Goal: Task Accomplishment & Management: Manage account settings

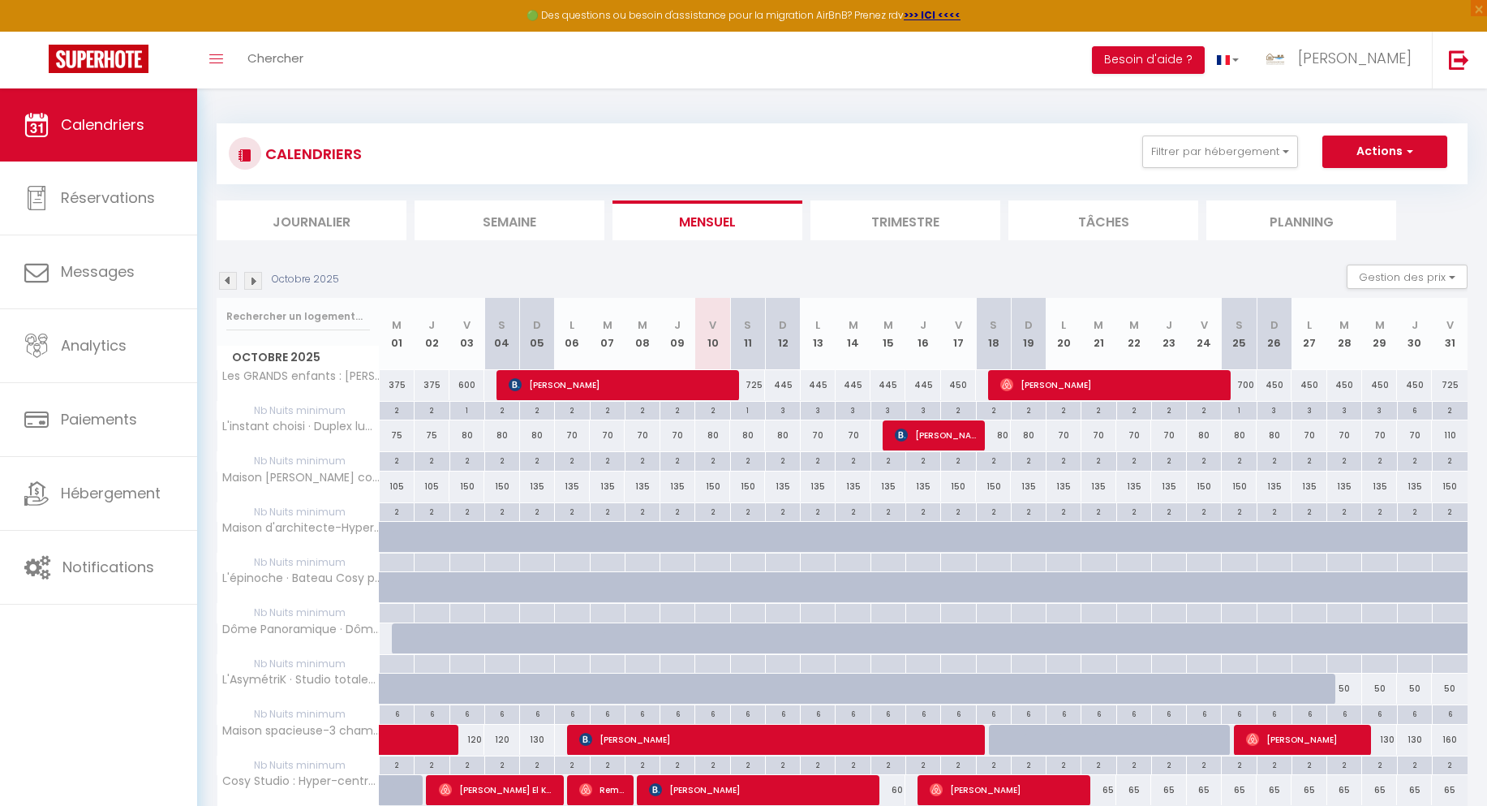
click at [258, 286] on img at bounding box center [253, 281] width 18 height 18
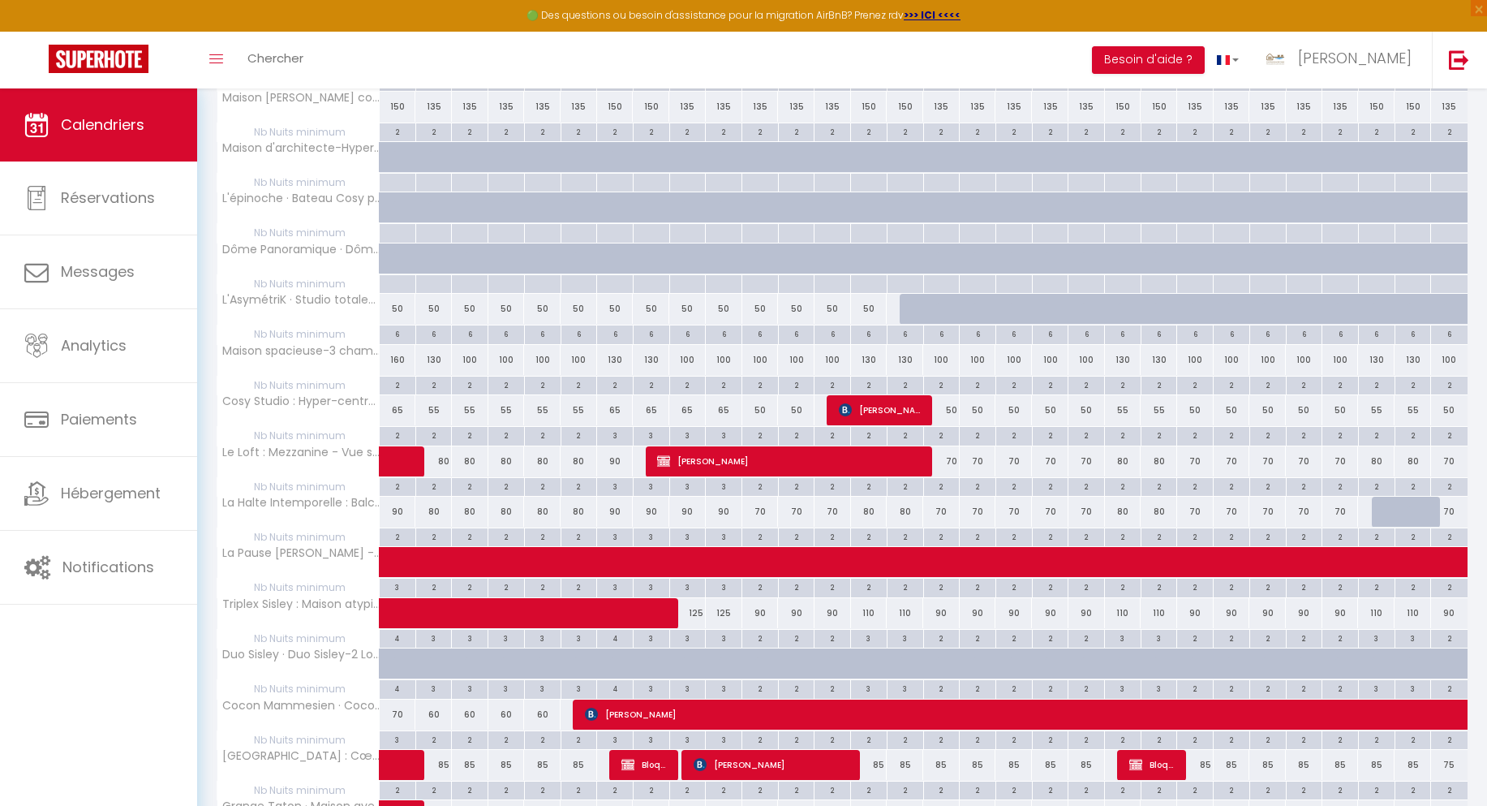
scroll to position [392, 0]
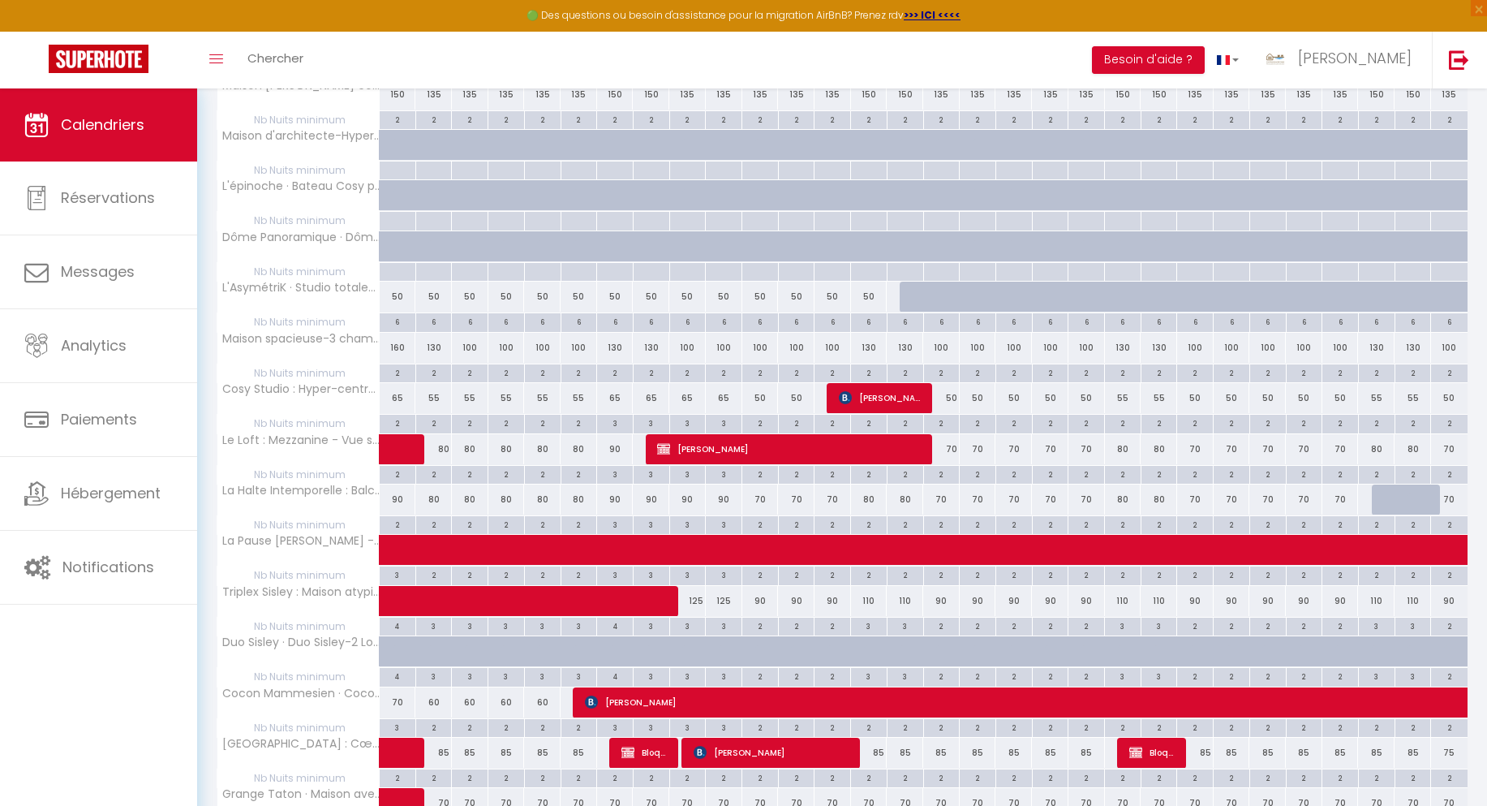
click at [1382, 495] on div at bounding box center [1390, 499] width 37 height 31
type input "80"
type input "Ven 28 Novembre 2025"
type input "[DATE]"
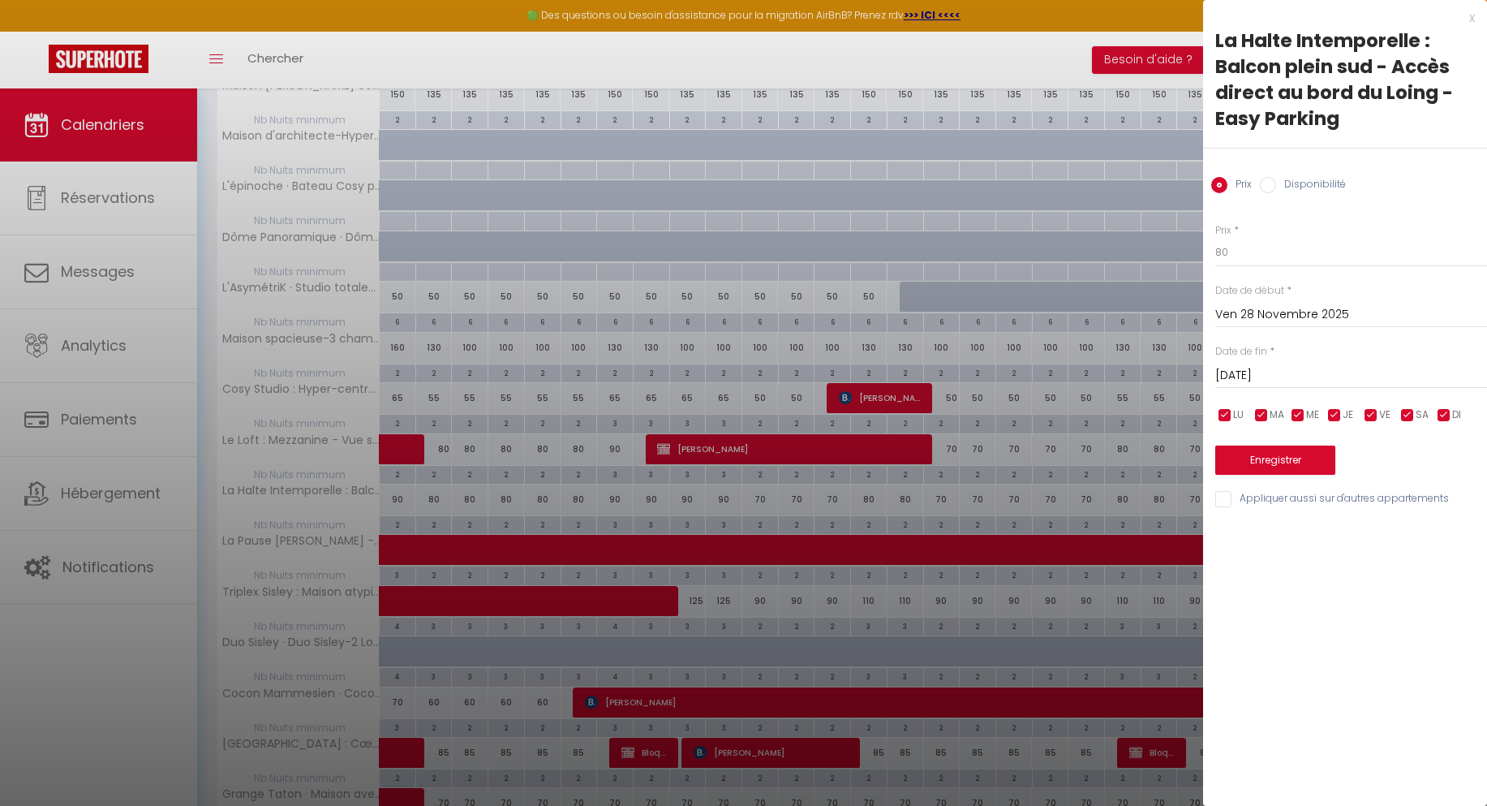
click at [1329, 186] on label "Disponibilité" at bounding box center [1311, 186] width 70 height 18
click at [1276, 186] on input "Disponibilité" at bounding box center [1268, 185] width 16 height 16
radio input "true"
radio input "false"
click at [1294, 381] on input "[DATE]" at bounding box center [1351, 377] width 272 height 21
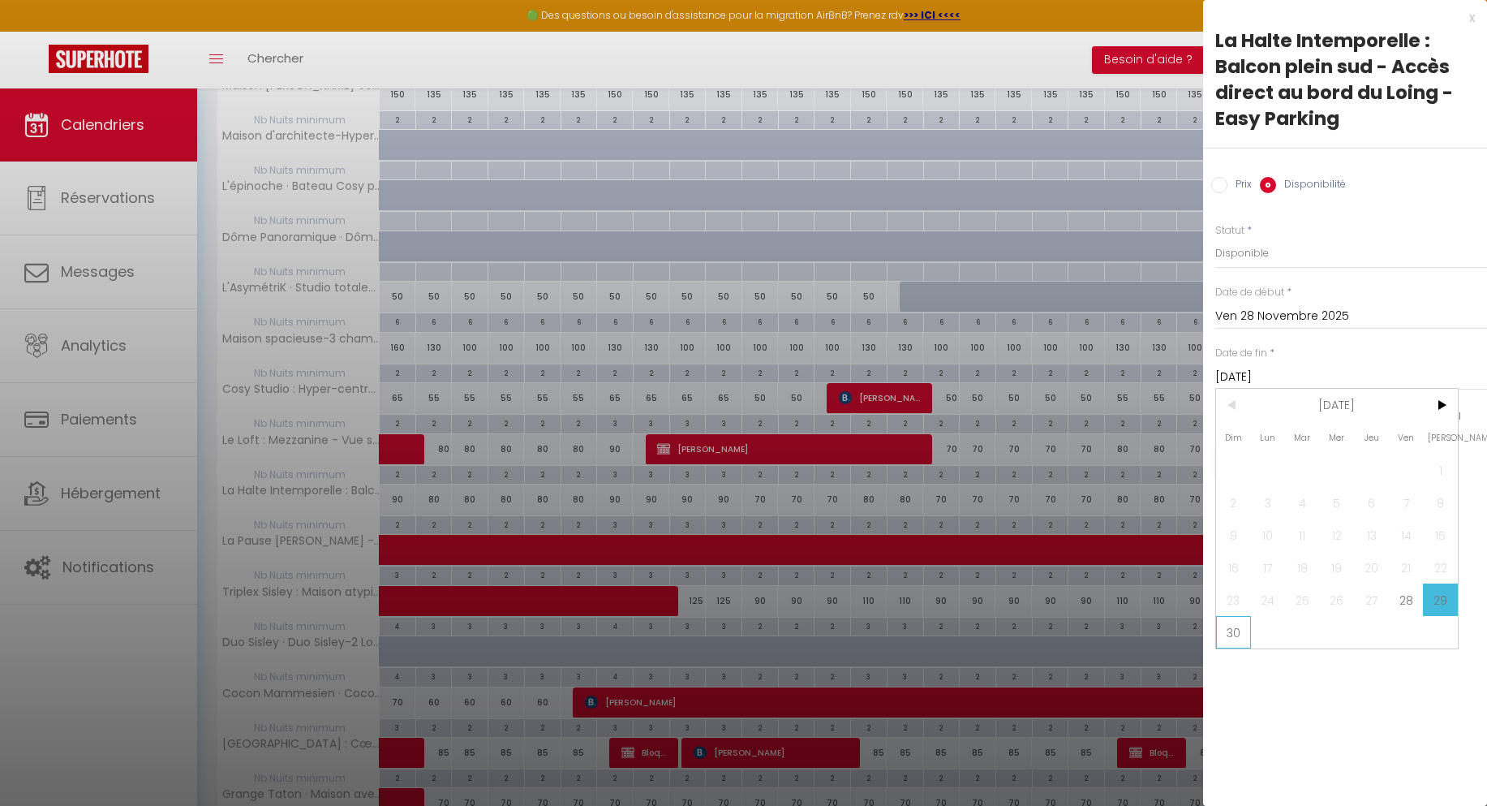
click at [1229, 626] on span "30" at bounding box center [1233, 632] width 35 height 32
type input "Dim 30 Novembre 2025"
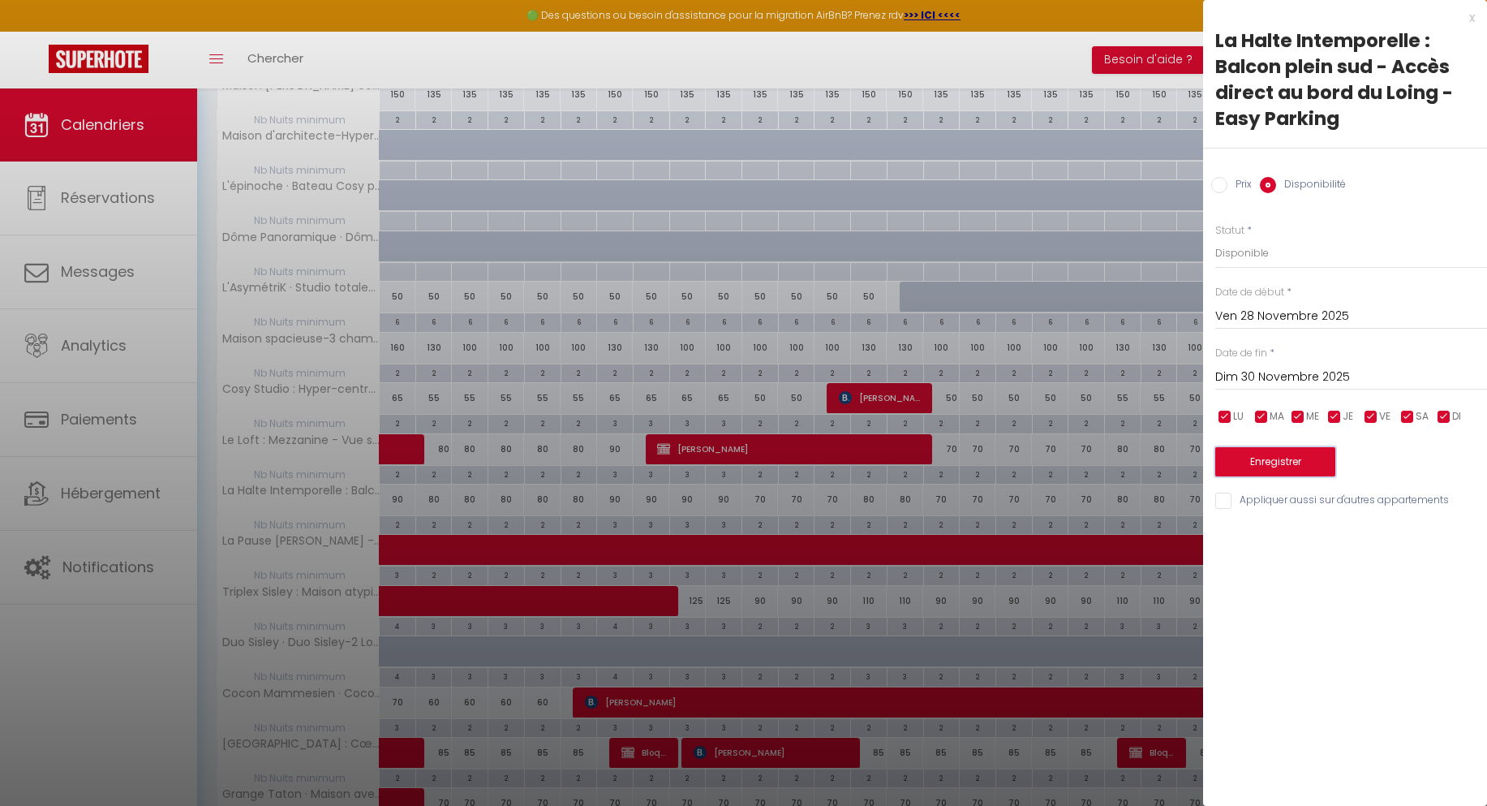
click at [1259, 453] on button "Enregistrer" at bounding box center [1275, 461] width 120 height 29
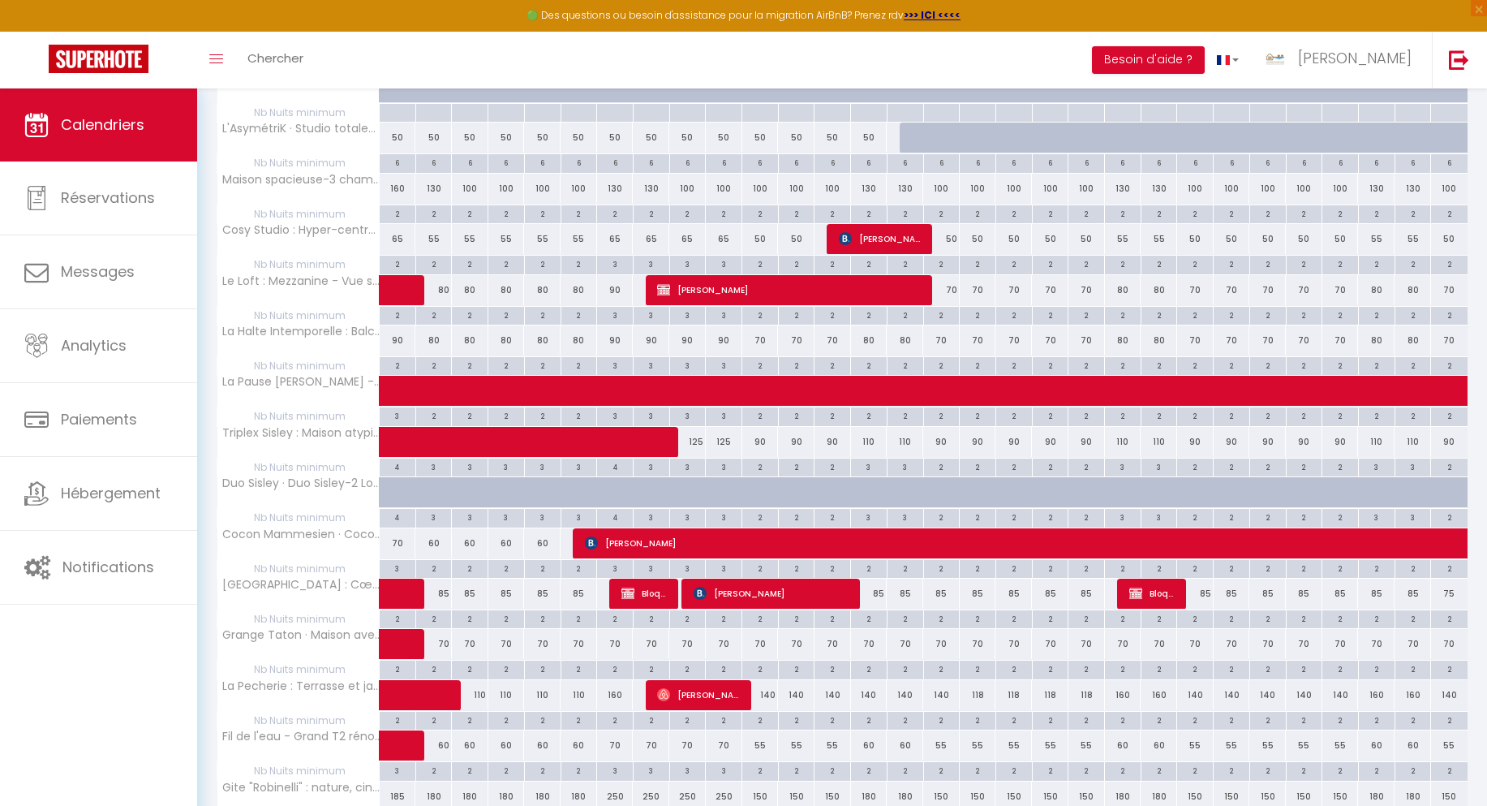
scroll to position [552, 0]
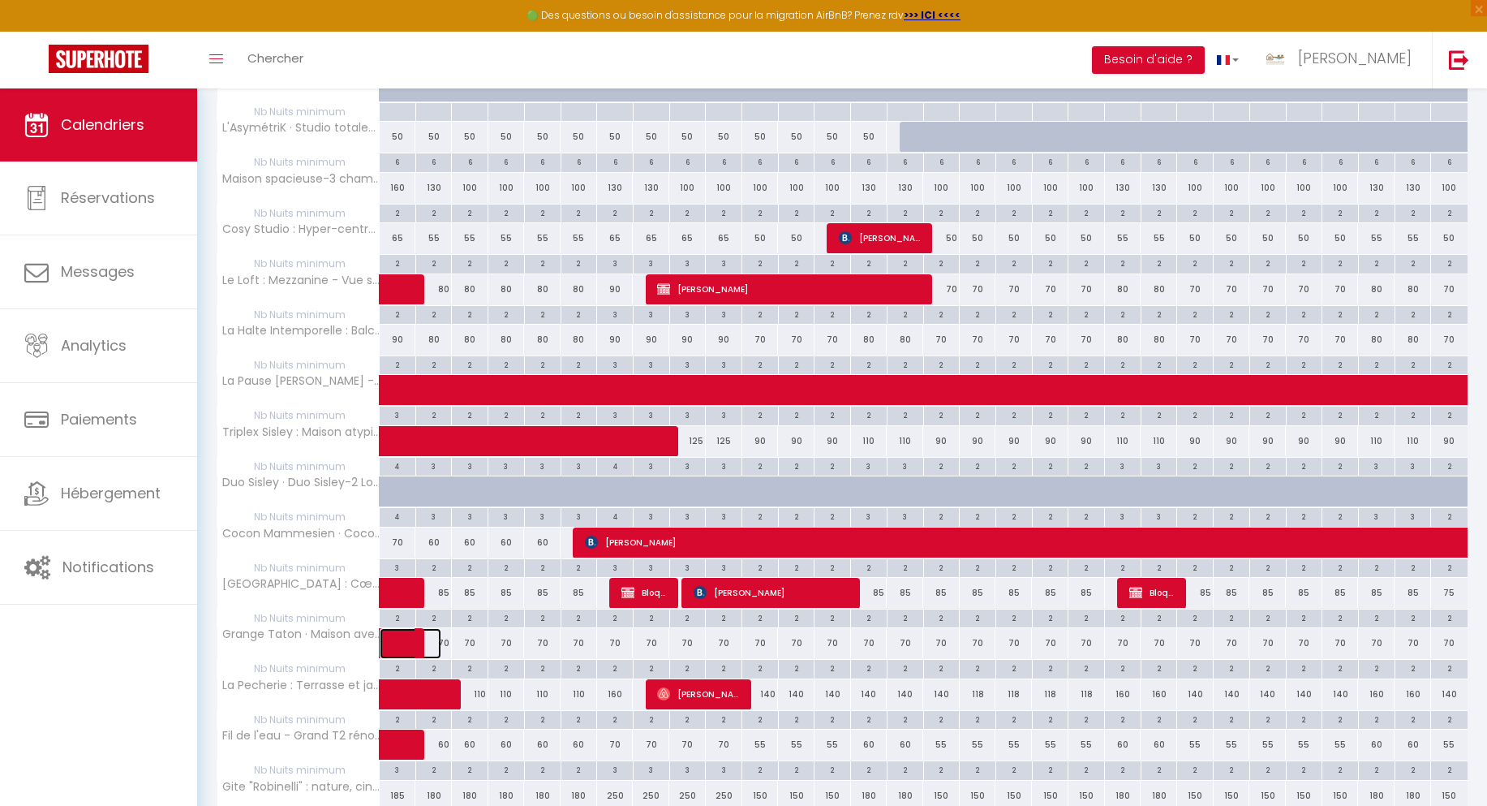
click at [440, 641] on span at bounding box center [422, 643] width 37 height 31
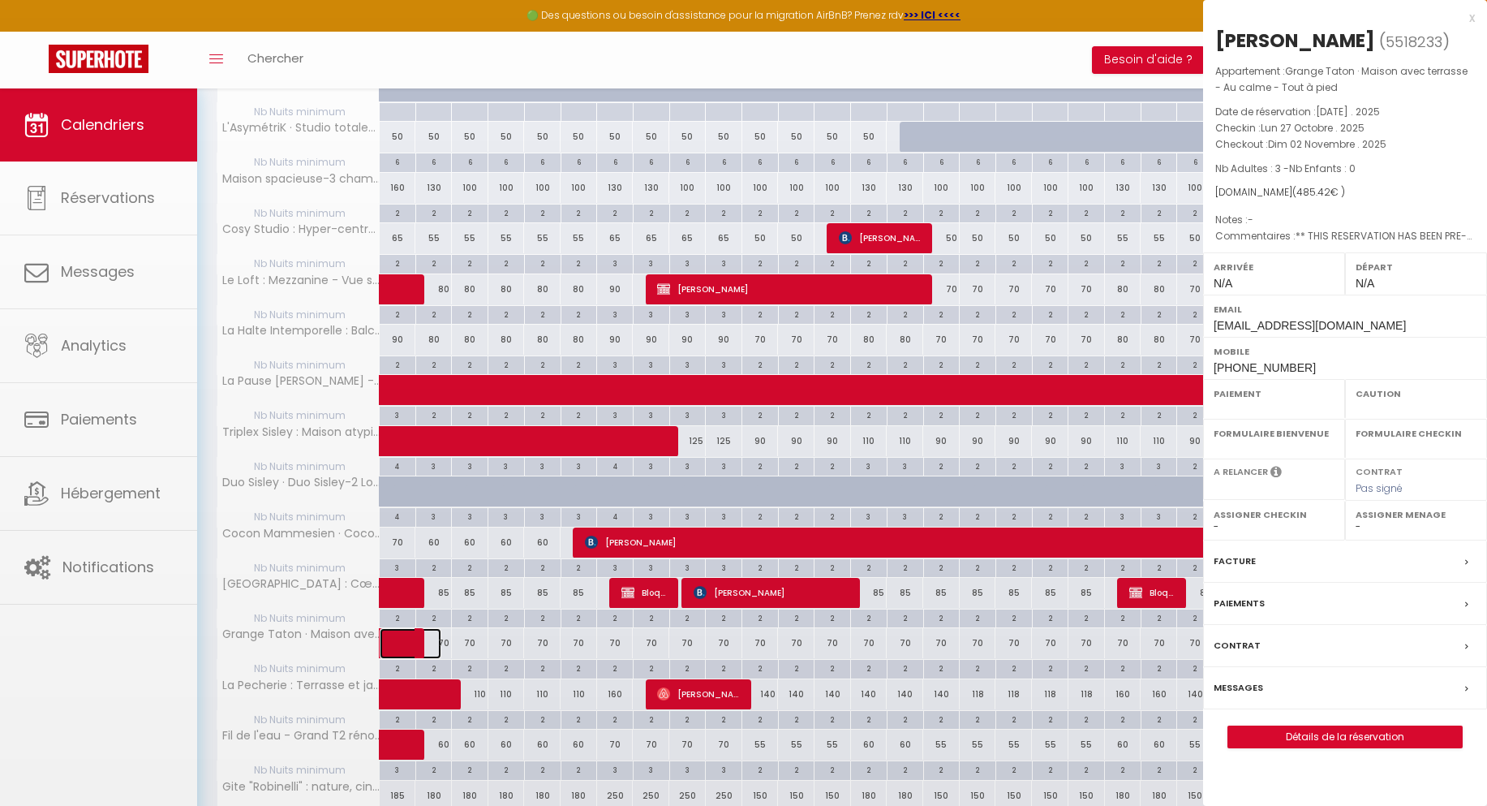
select select "OK"
select select "KO"
select select "0"
select select "1"
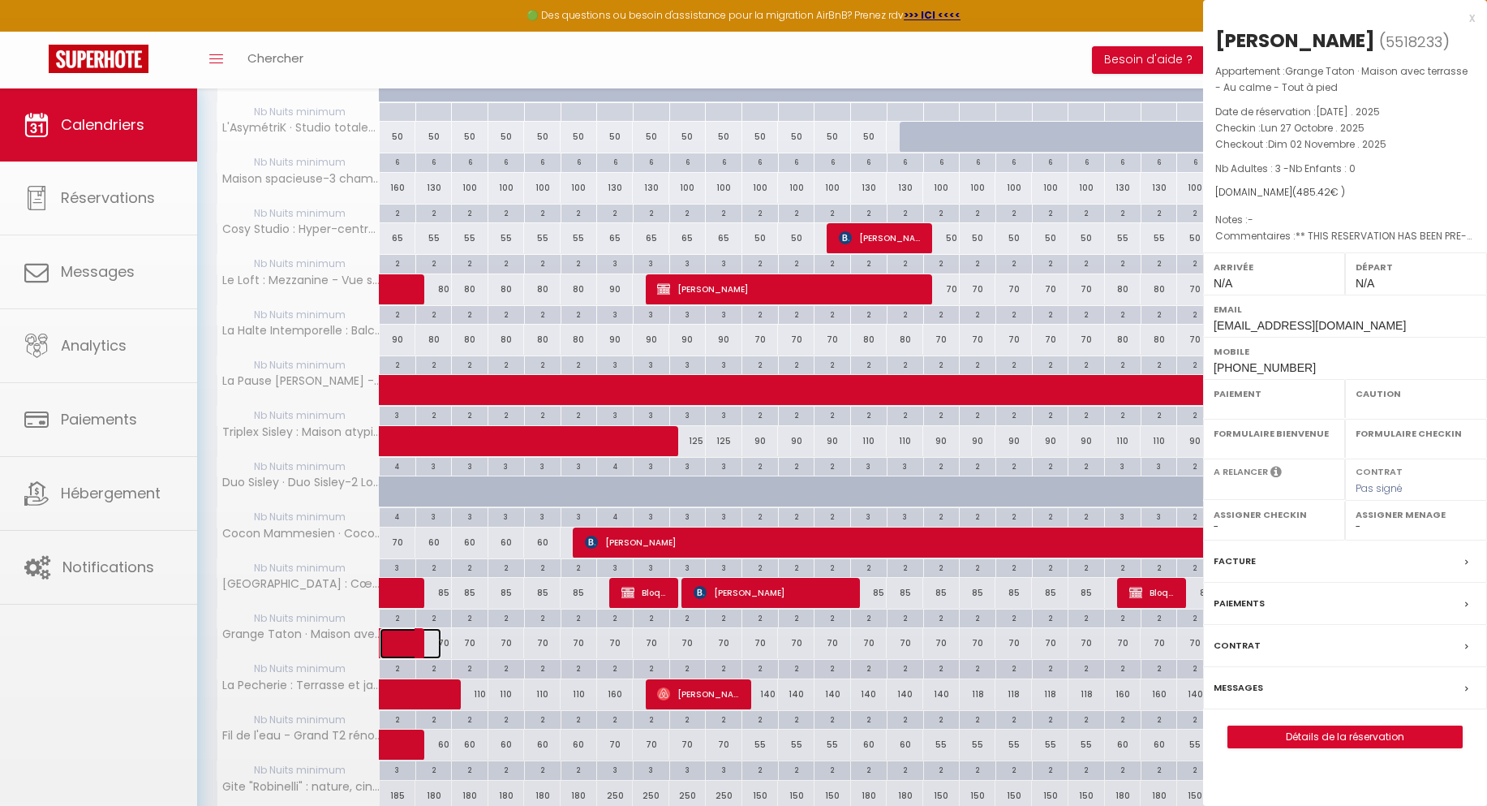
select select
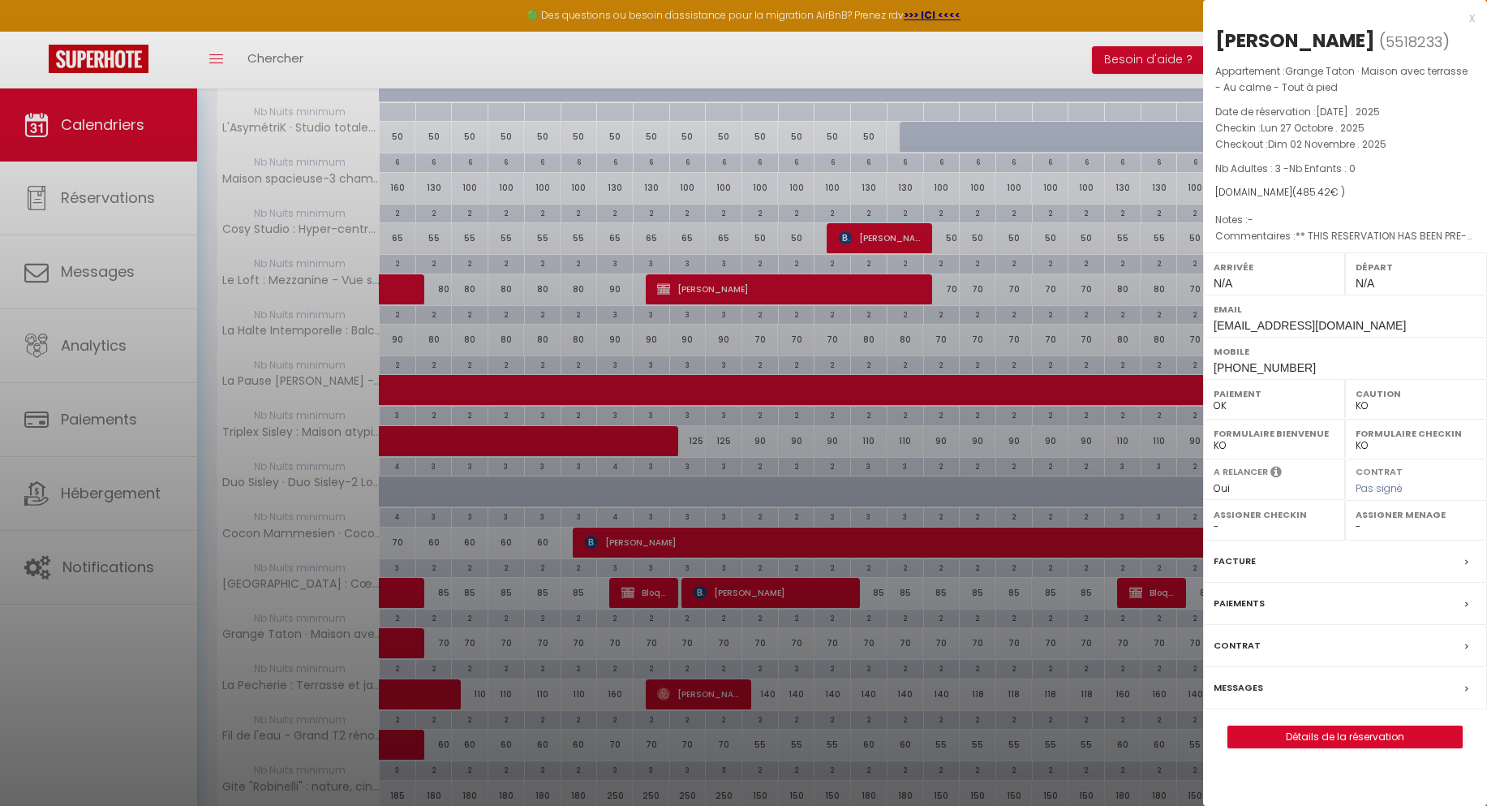
click at [819, 686] on div at bounding box center [743, 403] width 1487 height 806
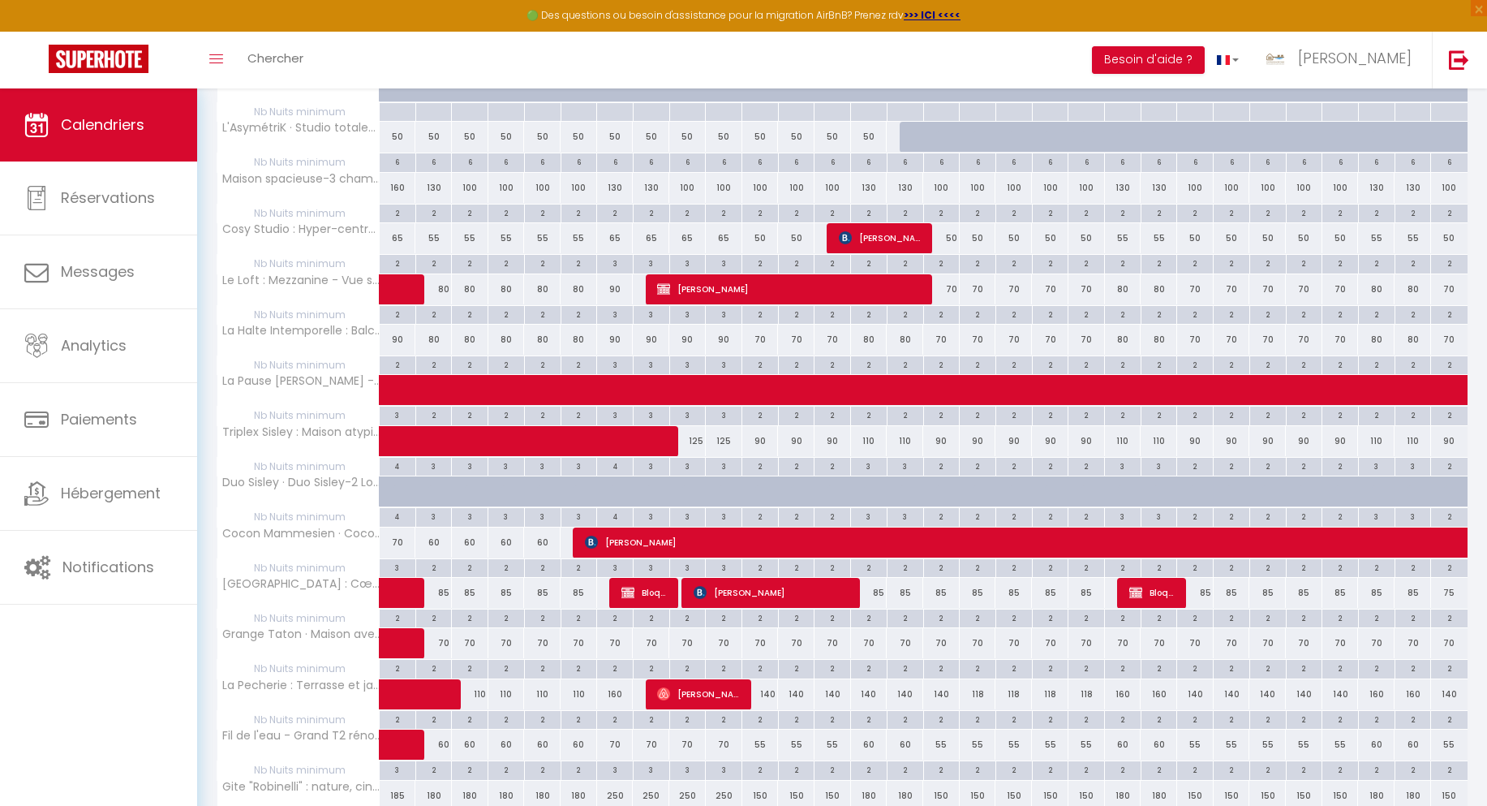
click at [464, 642] on div "70" at bounding box center [470, 643] width 37 height 30
type input "70"
select select "1"
type input "Lun 03 Novembre 2025"
type input "[DATE]"
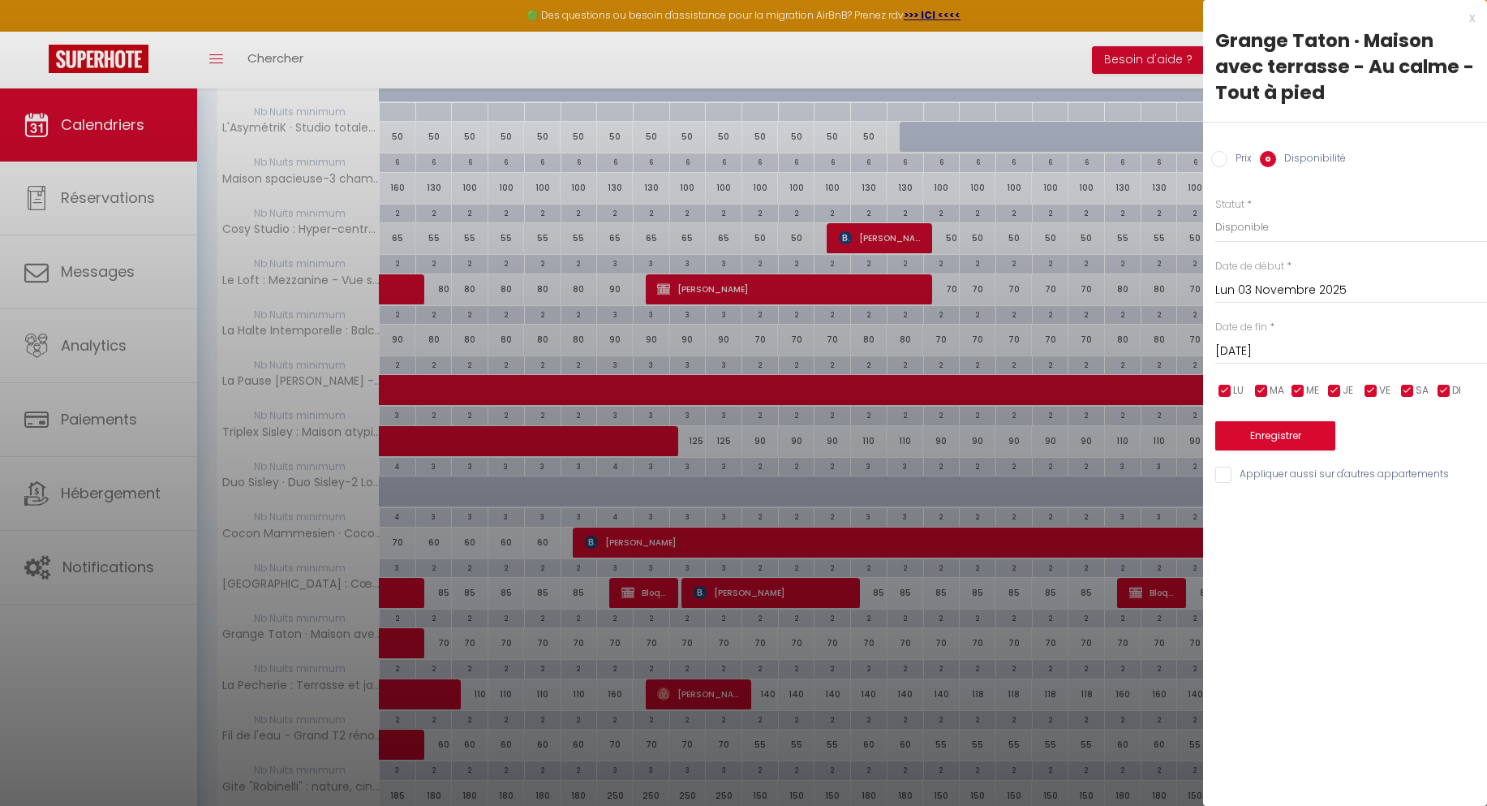
click at [1231, 163] on label "Prix" at bounding box center [1239, 160] width 24 height 18
click at [1227, 163] on input "Prix" at bounding box center [1219, 159] width 16 height 16
radio input "true"
radio input "false"
click at [1229, 226] on input "70" at bounding box center [1351, 226] width 272 height 29
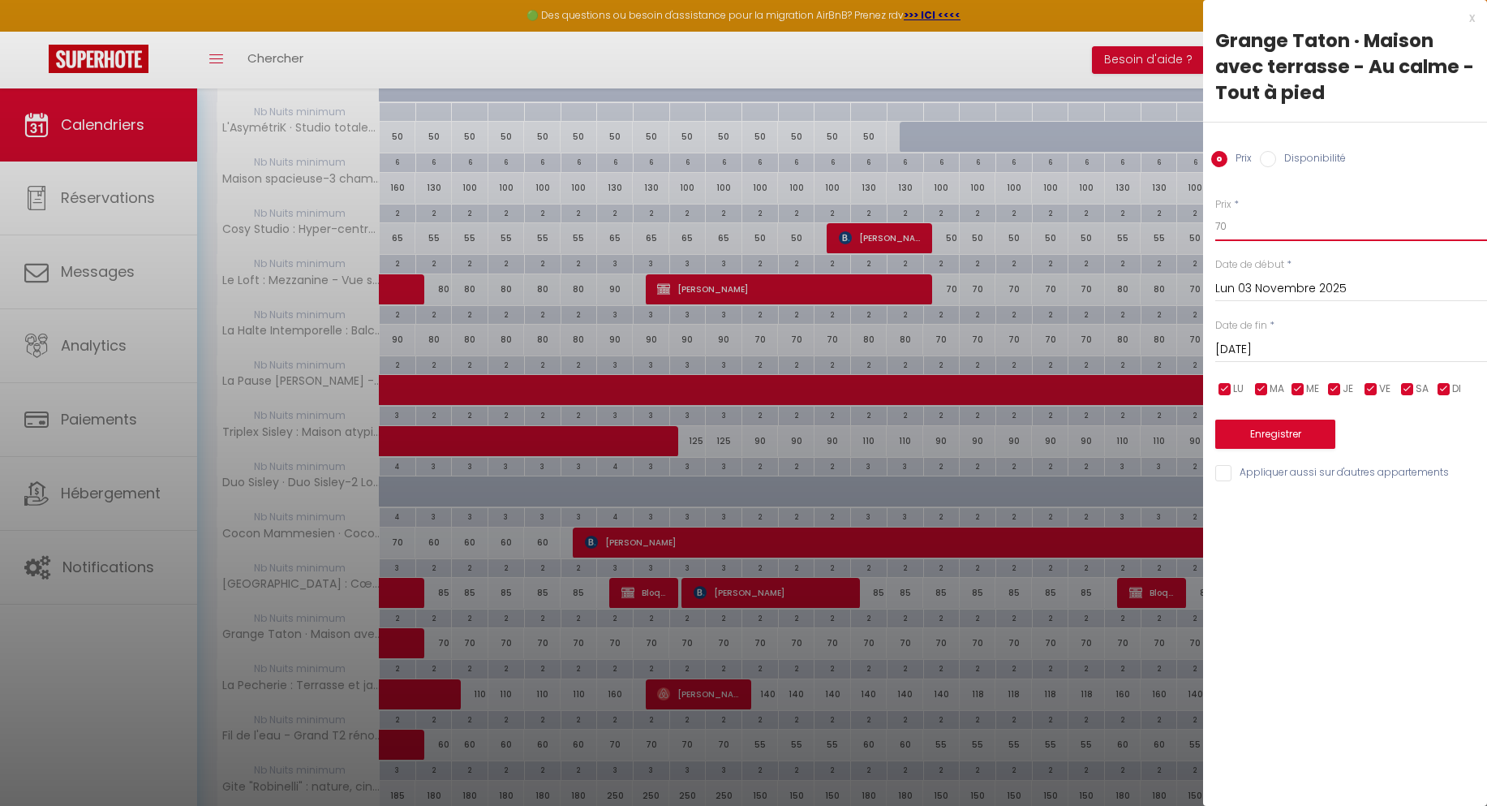
click at [1229, 226] on input "70" at bounding box center [1351, 226] width 272 height 29
type input "80"
click at [1227, 285] on input "Lun 03 Novembre 2025" at bounding box center [1351, 288] width 272 height 21
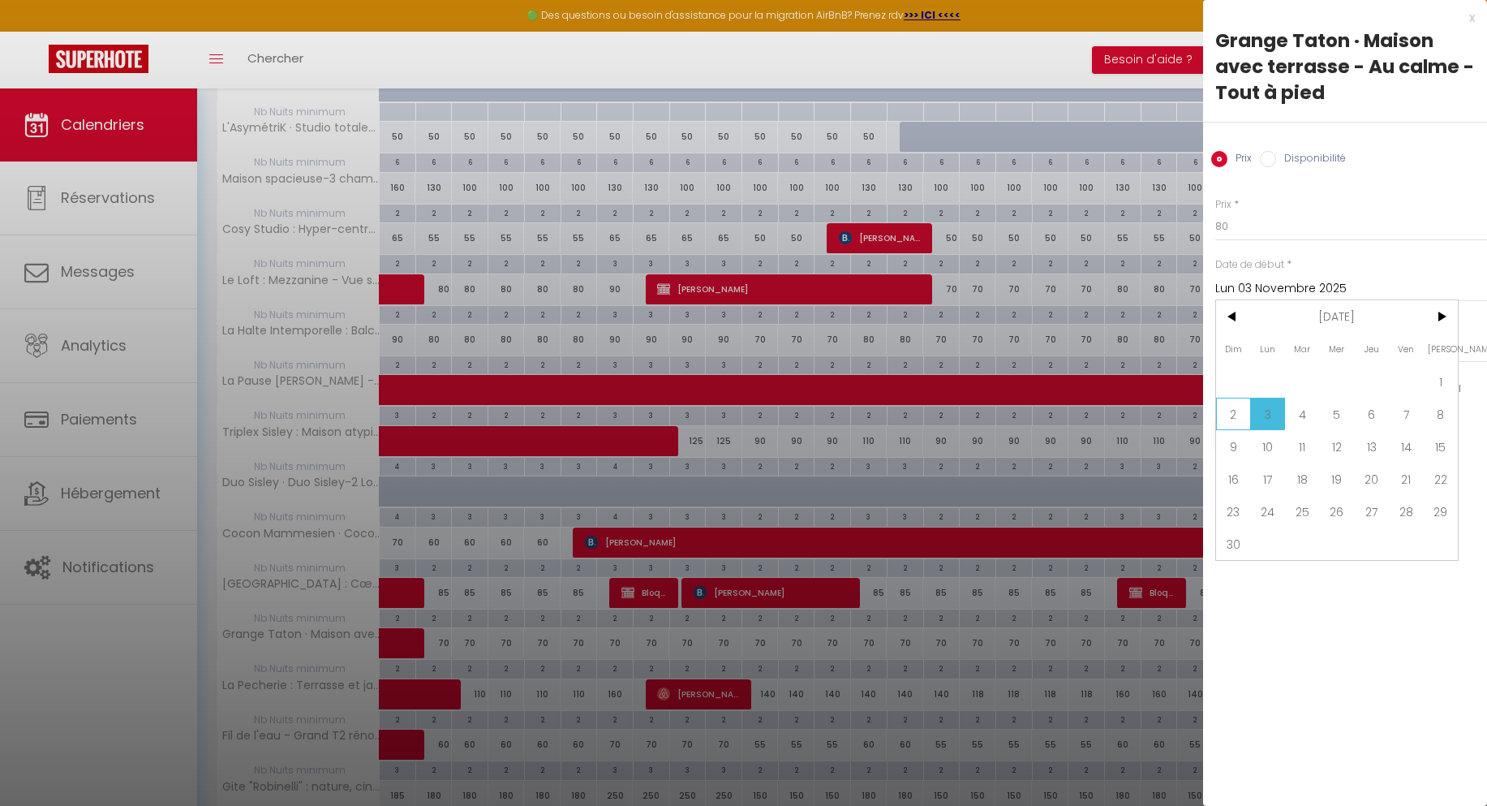
click at [1238, 418] on span "2" at bounding box center [1233, 414] width 35 height 32
type input "Dim 02 Novembre 2025"
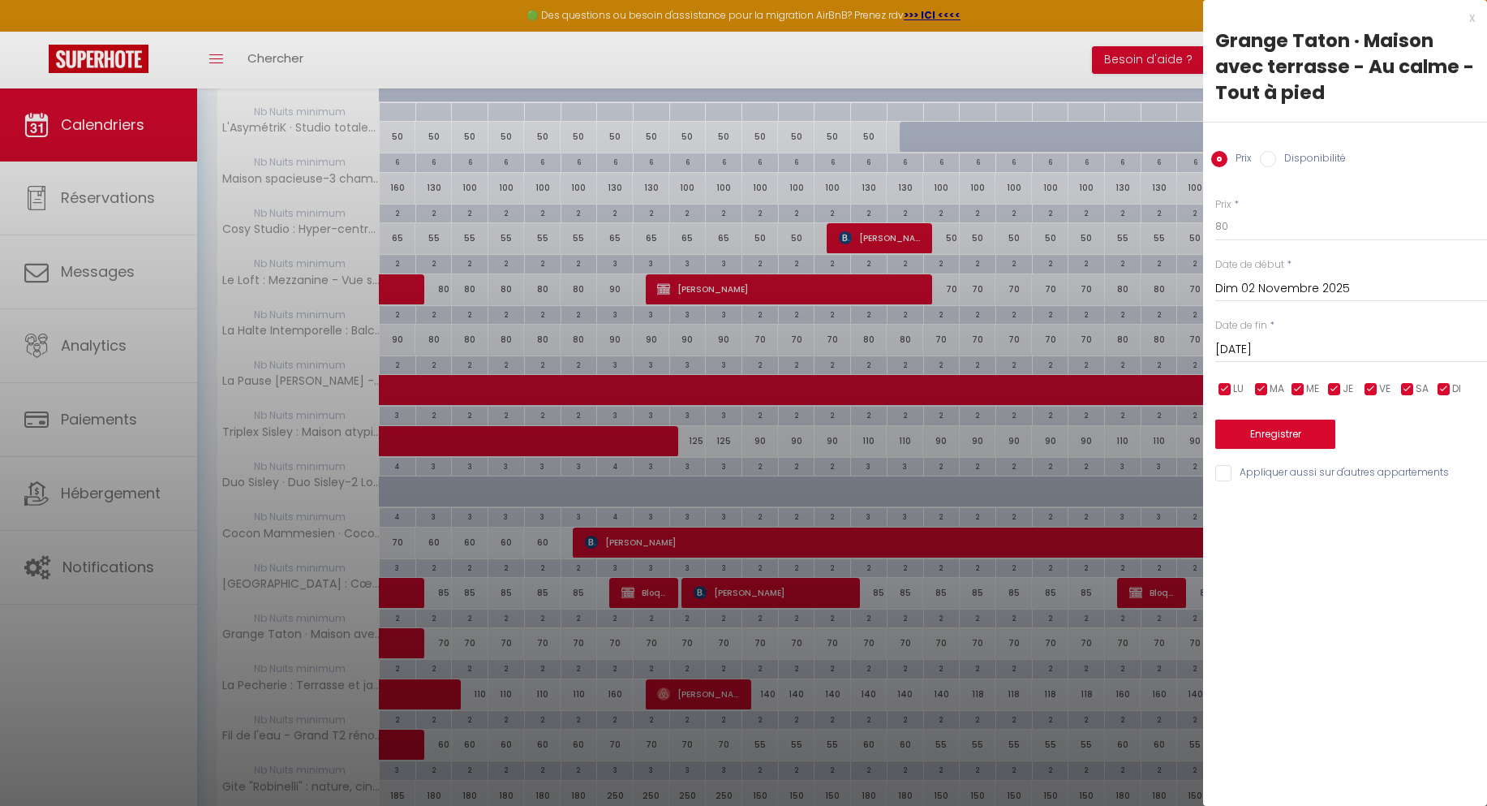
click at [1331, 351] on input "[DATE]" at bounding box center [1351, 349] width 272 height 21
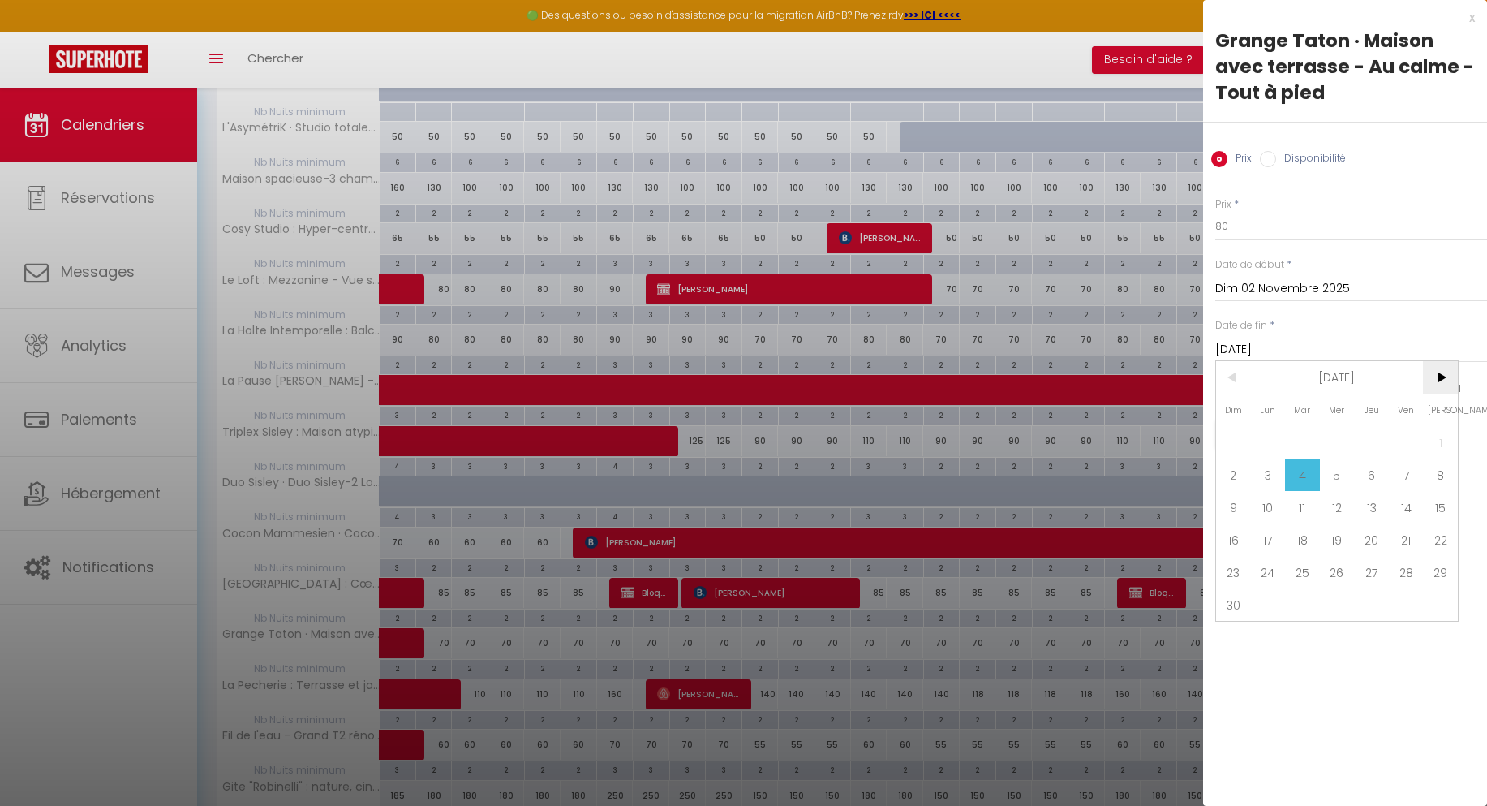
click at [1433, 381] on span ">" at bounding box center [1440, 377] width 35 height 32
click at [1277, 449] on span "1" at bounding box center [1268, 442] width 35 height 32
type input "Lun 01 Décembre 2025"
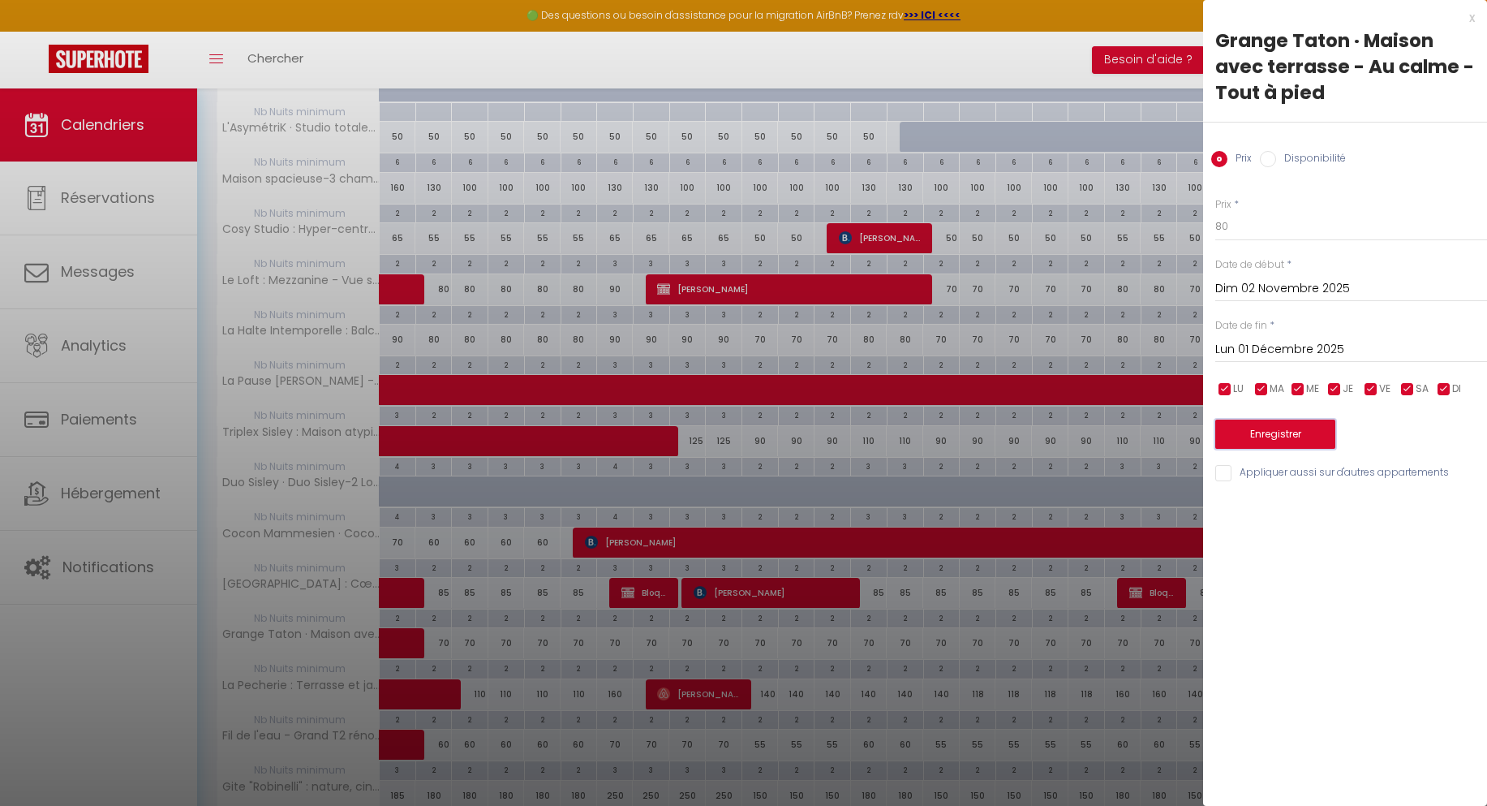
click at [1266, 435] on button "Enregistrer" at bounding box center [1275, 433] width 120 height 29
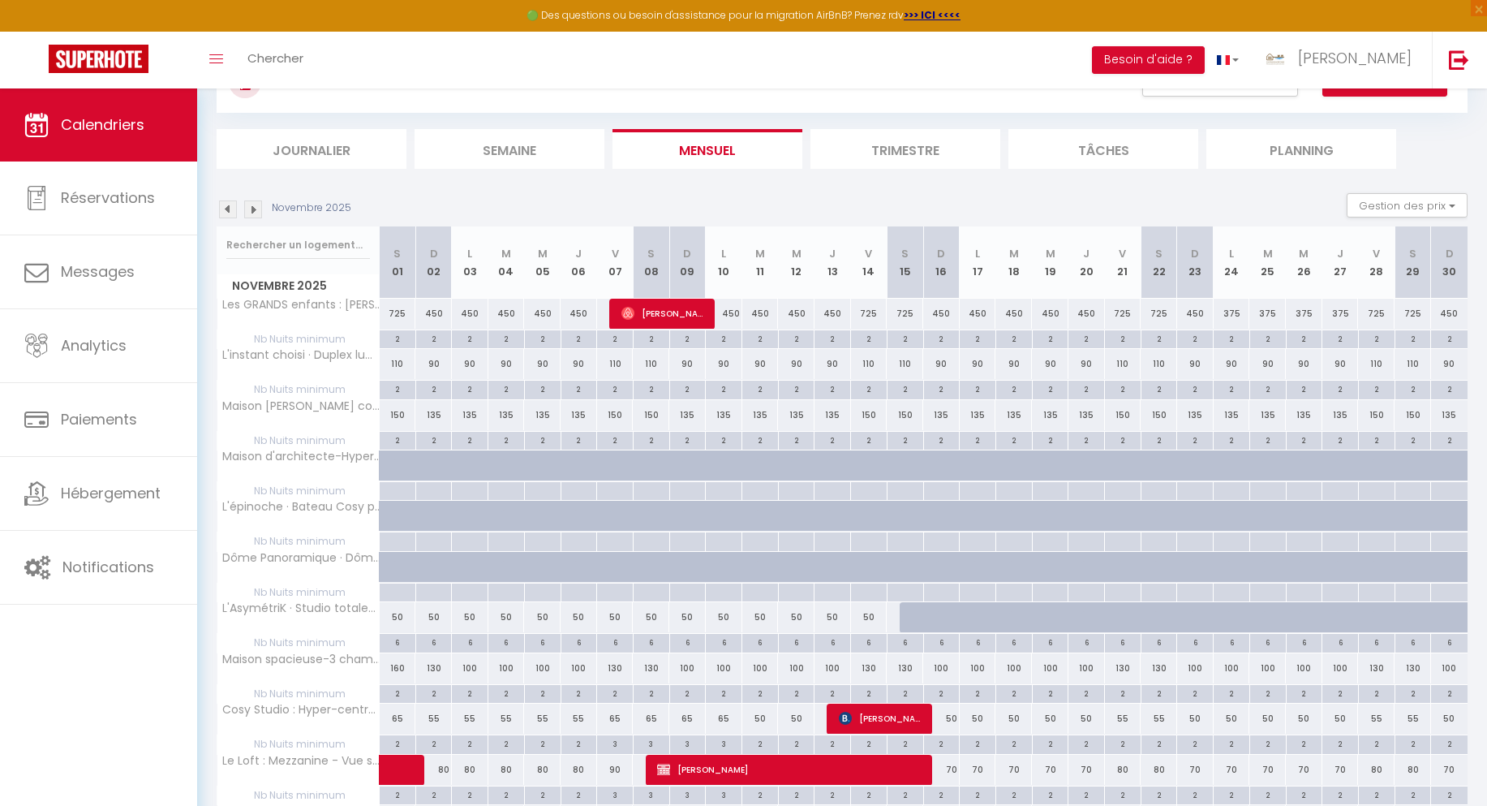
scroll to position [65, 0]
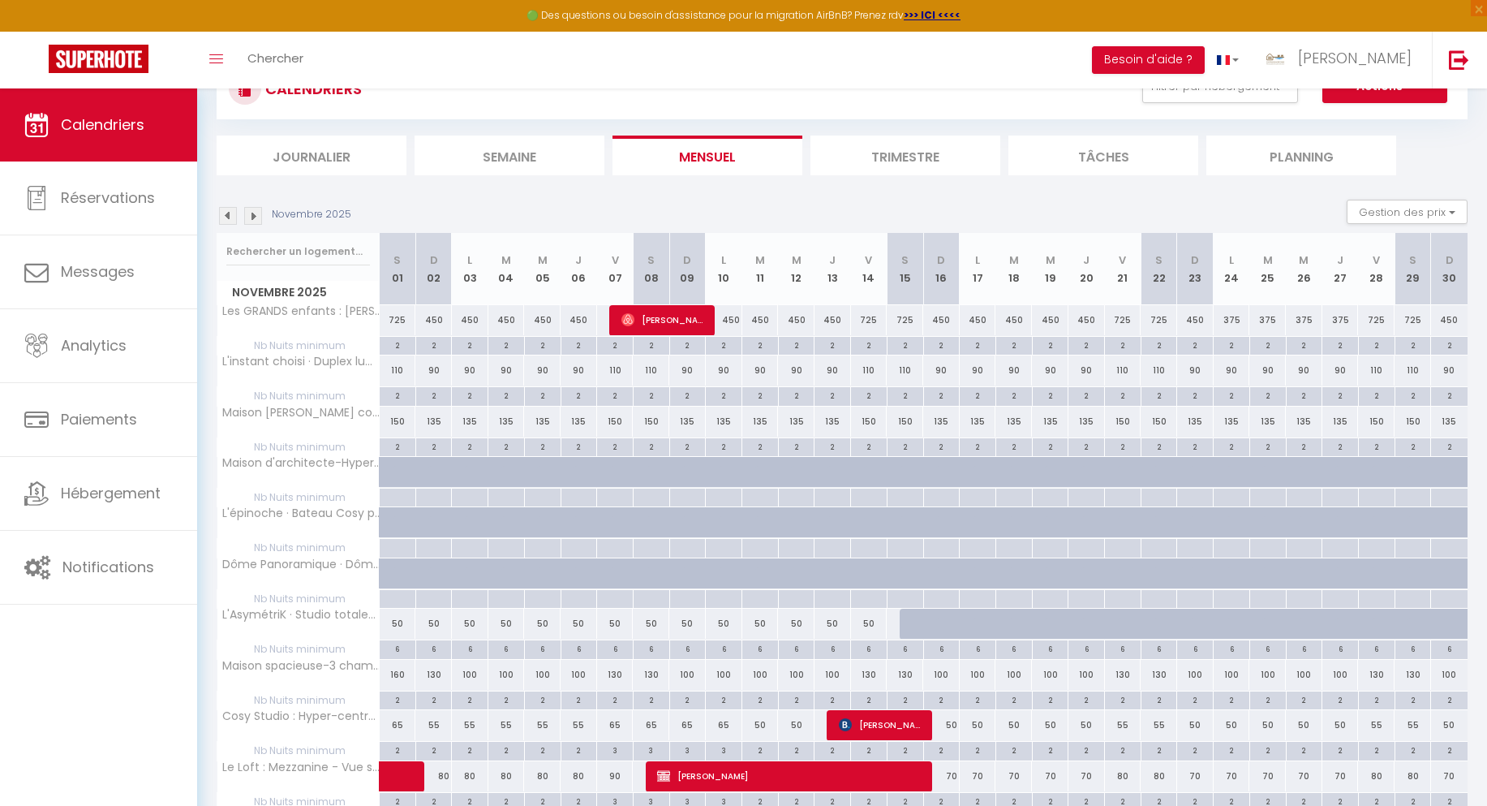
click at [431, 371] on div "90" at bounding box center [433, 370] width 37 height 30
type input "90"
type input "Dim 02 Novembre 2025"
type input "Lun 03 Novembre 2025"
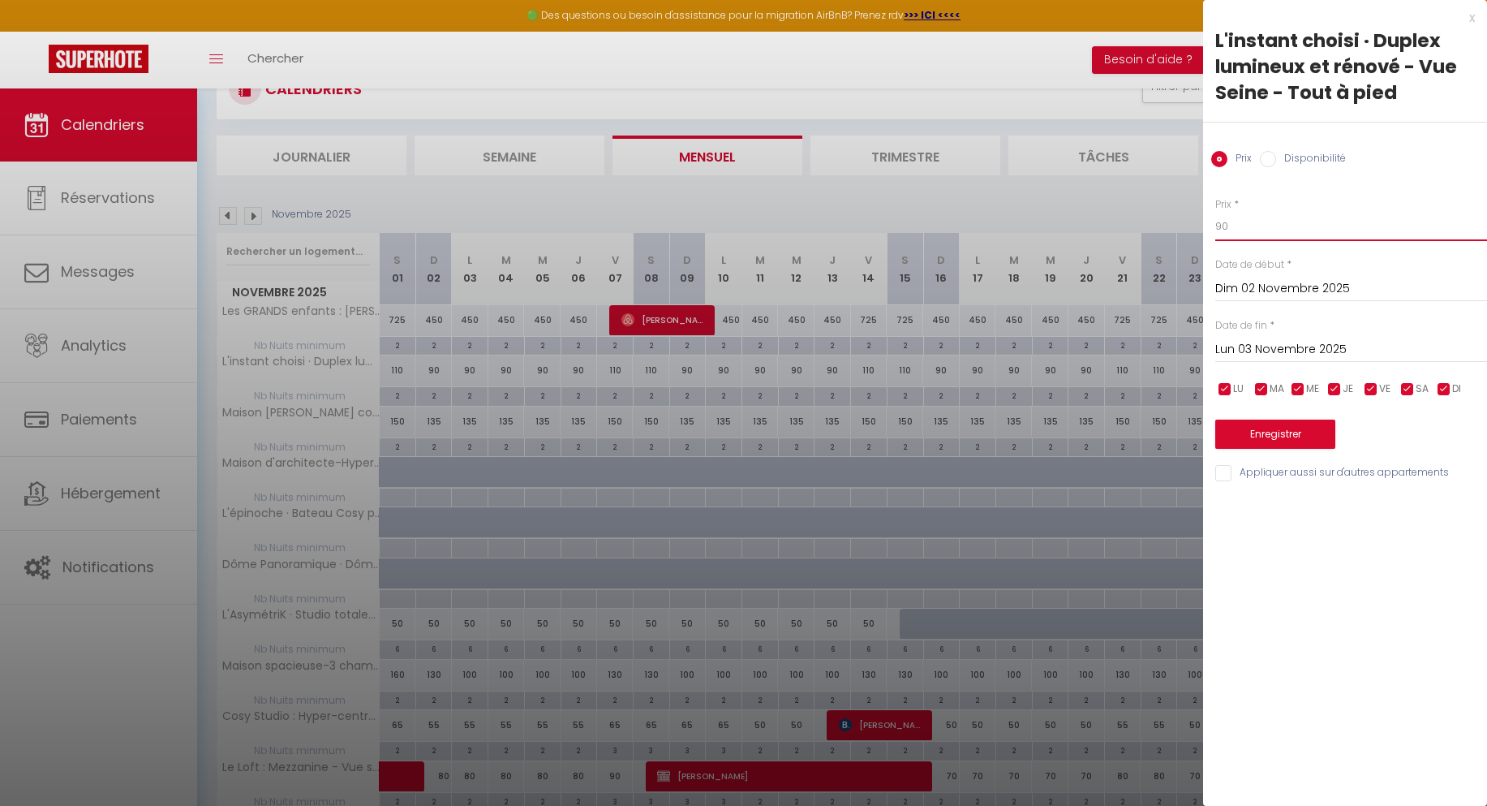
click at [1272, 237] on input "90" at bounding box center [1351, 226] width 272 height 29
type input "70"
click at [1268, 358] on input "Lun 03 Novembre 2025" at bounding box center [1351, 349] width 272 height 21
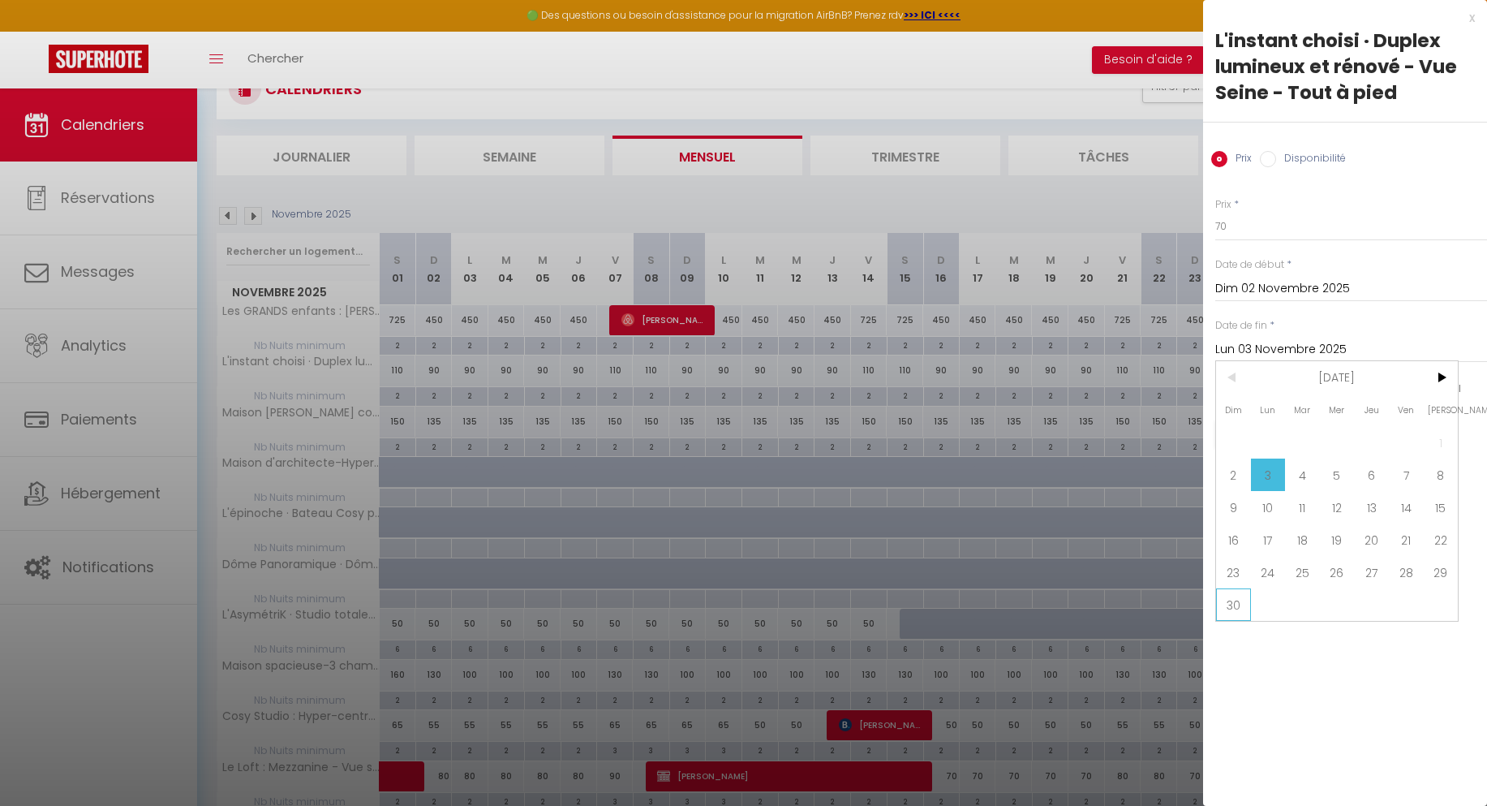
click at [1236, 609] on span "30" at bounding box center [1233, 604] width 35 height 32
type input "Dim 30 Novembre 2025"
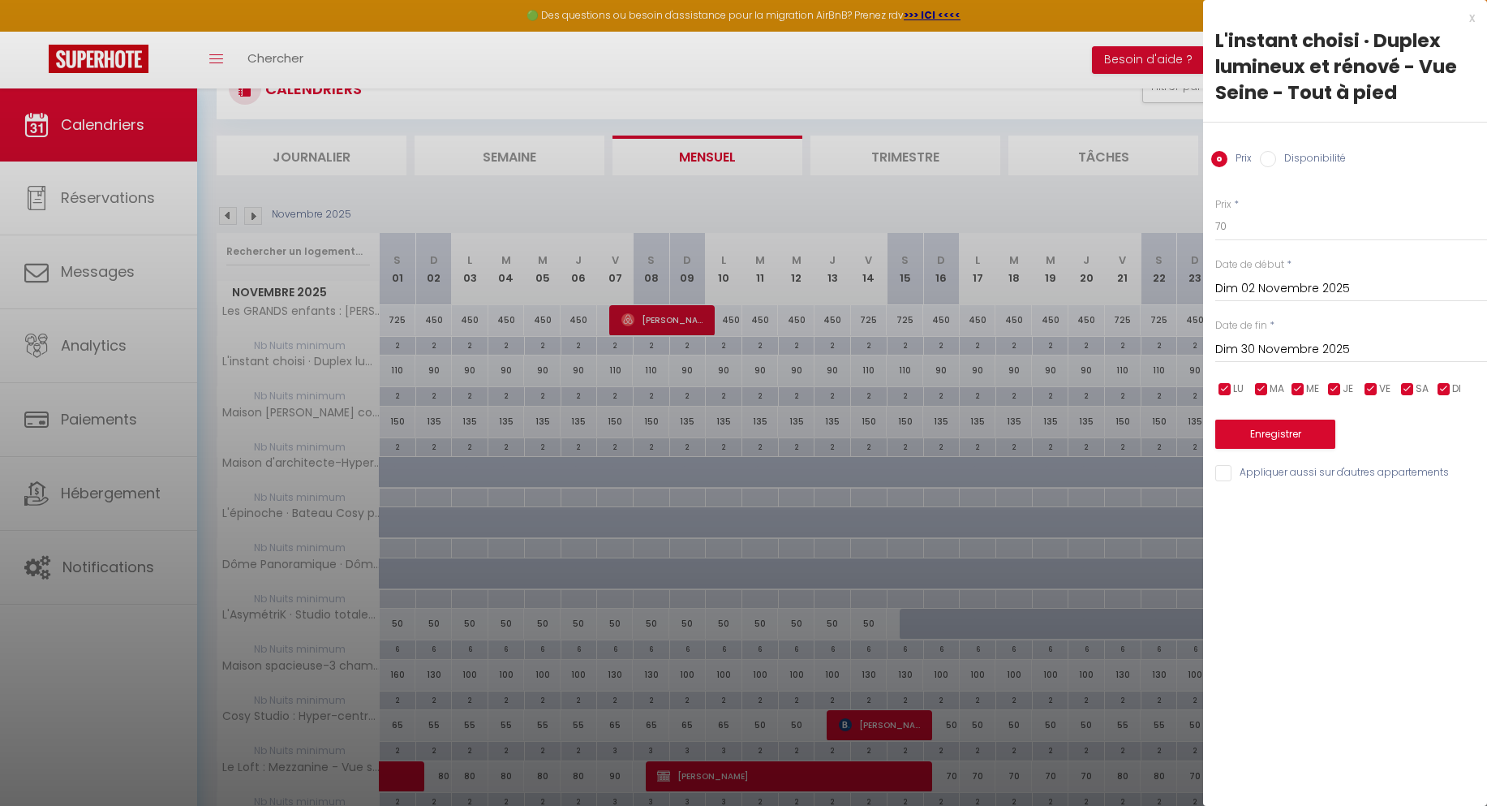
click at [1369, 384] on input "checkbox" at bounding box center [1371, 389] width 16 height 16
checkbox input "false"
click at [1403, 394] on input "checkbox" at bounding box center [1407, 389] width 16 height 16
checkbox input "false"
click at [1297, 442] on button "Enregistrer" at bounding box center [1275, 433] width 120 height 29
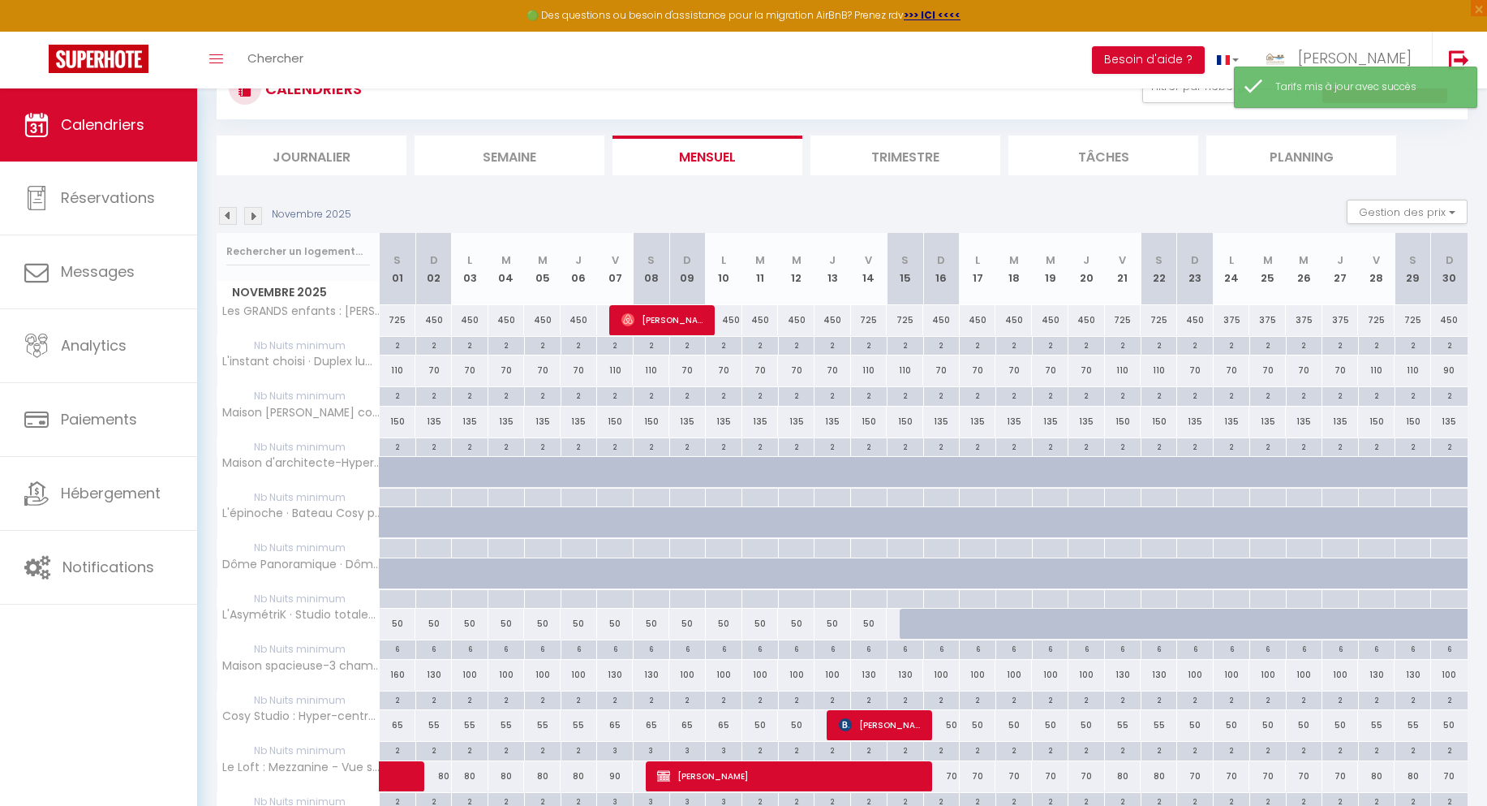
click at [395, 401] on div "2" at bounding box center [398, 394] width 36 height 15
type input "2"
type input "[DATE]"
type input "Dim 02 Novembre 2025"
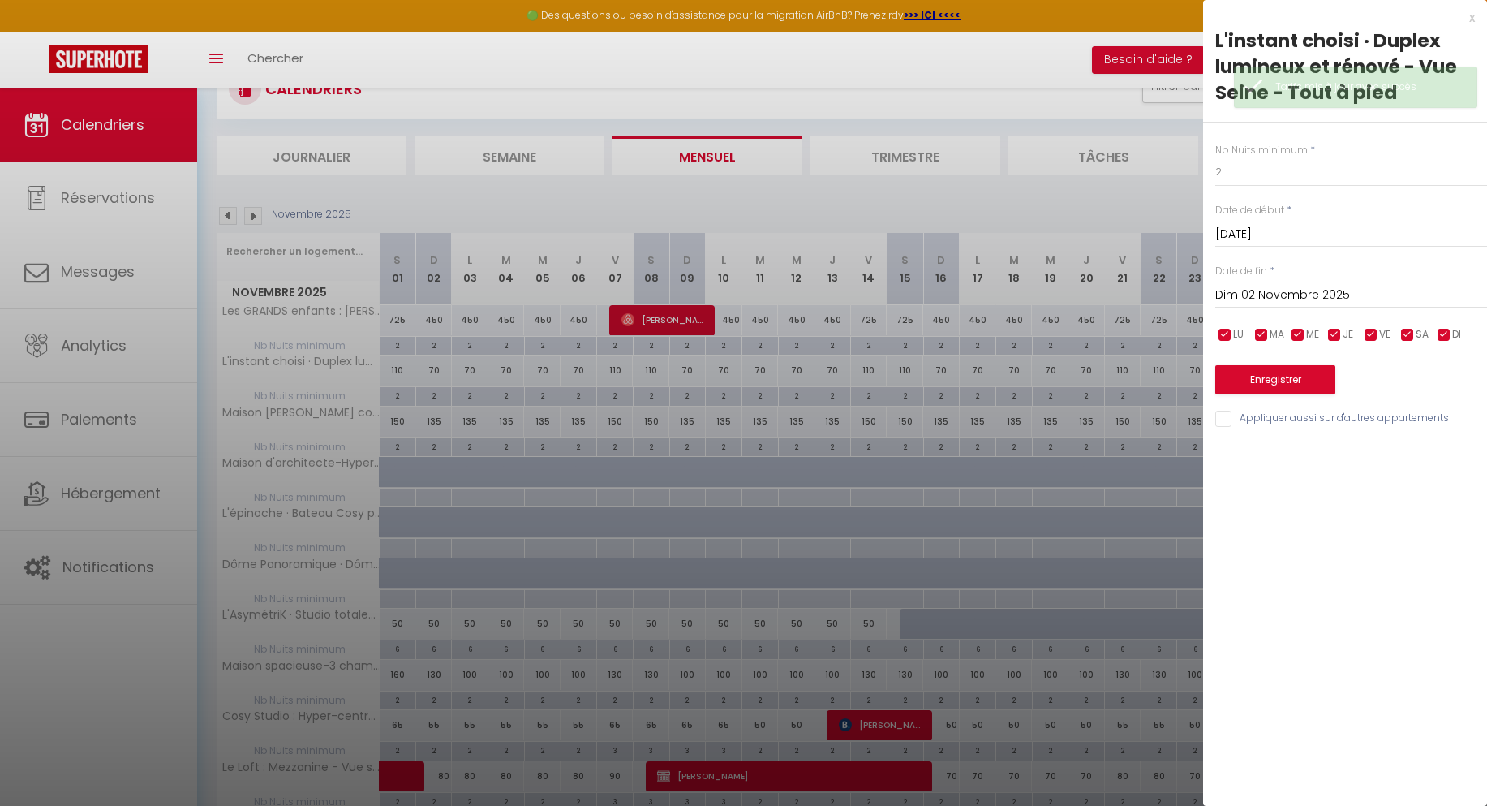
click at [1242, 231] on input "[DATE]" at bounding box center [1351, 234] width 272 height 21
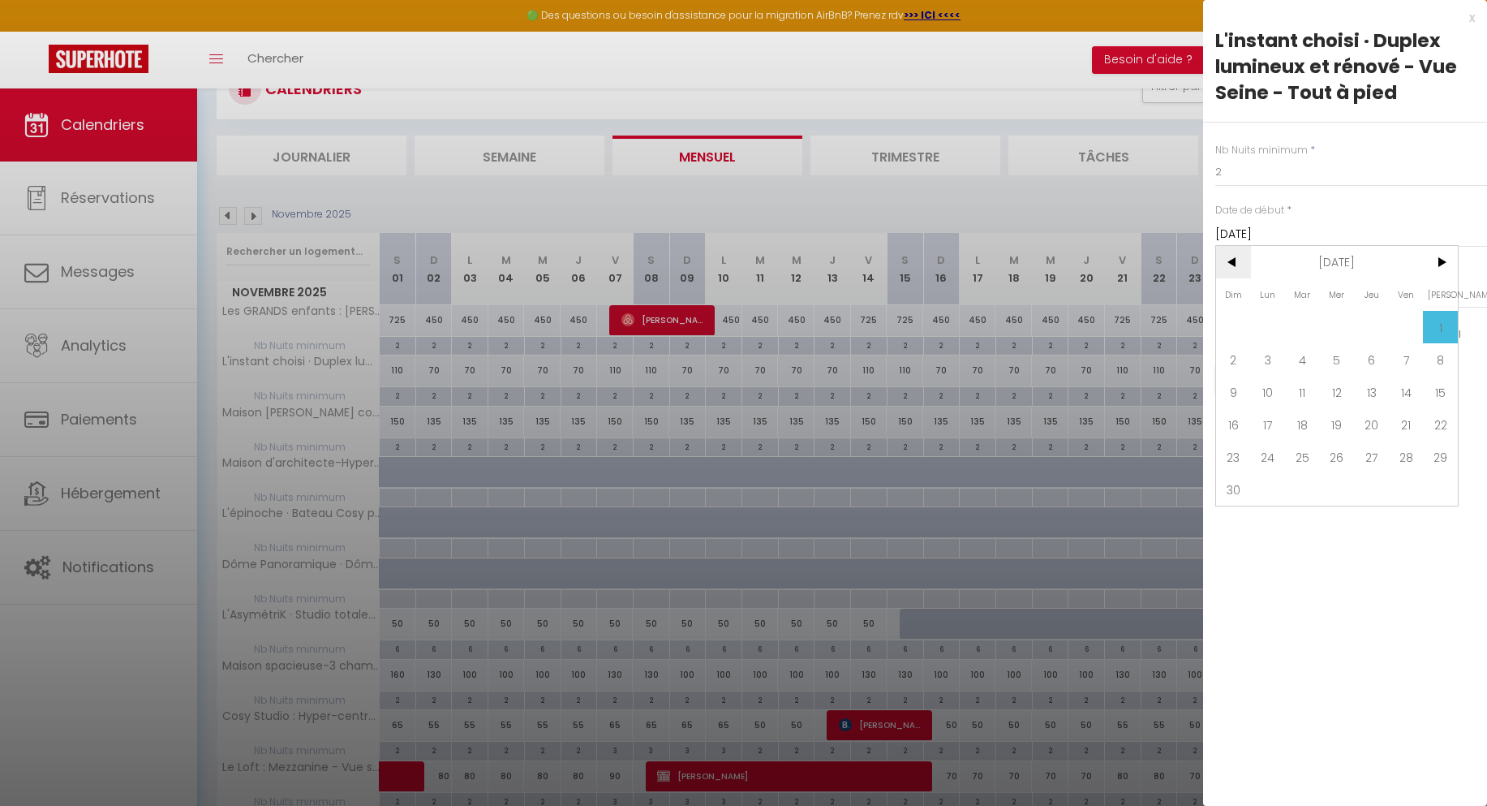
click at [1236, 264] on span "<" at bounding box center [1233, 262] width 35 height 32
click at [1413, 464] on span "31" at bounding box center [1406, 457] width 35 height 32
type input "Ven 31 Octobre 2025"
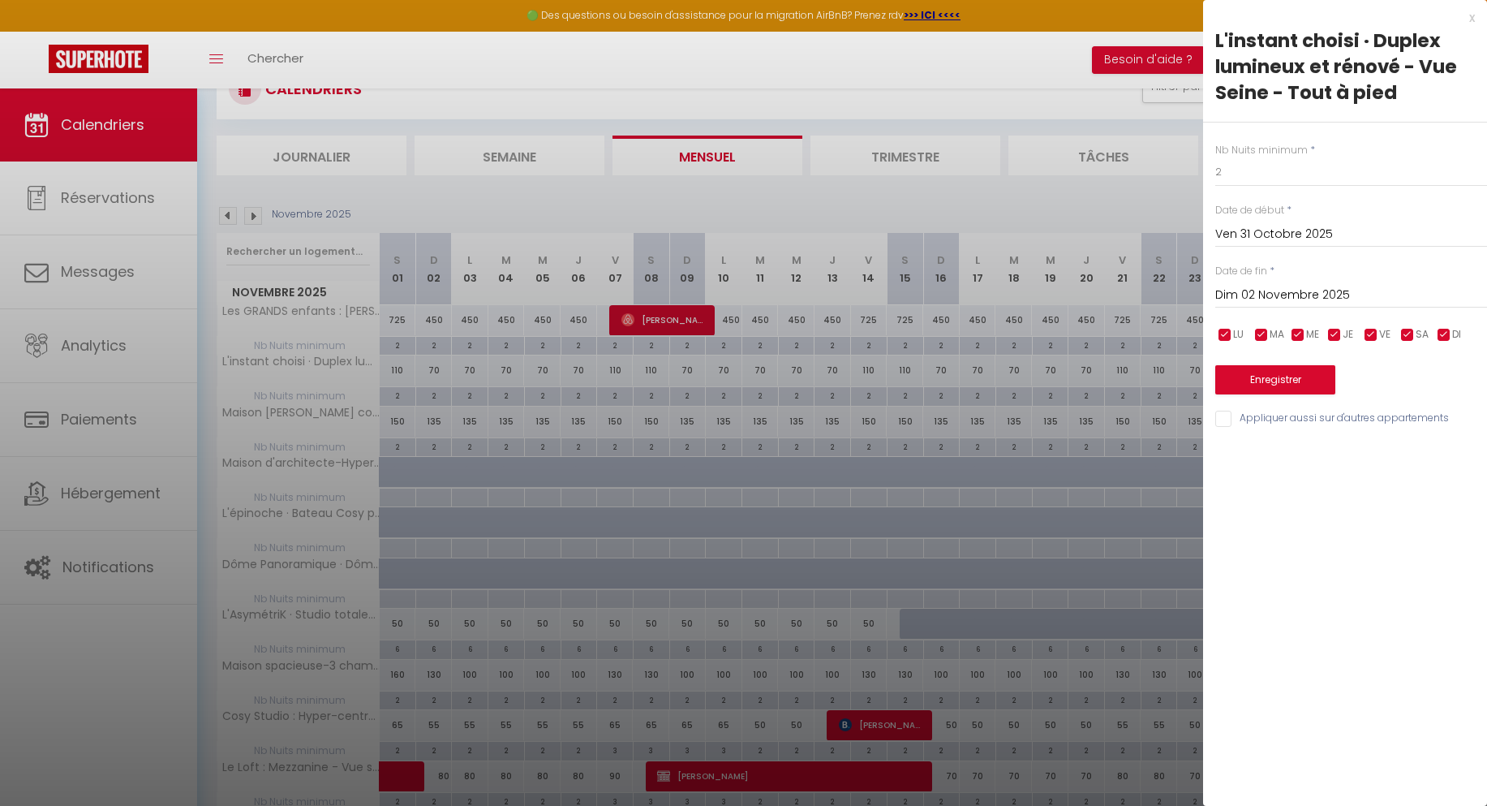
click at [1255, 297] on input "Dim 02 Novembre 2025" at bounding box center [1351, 295] width 272 height 21
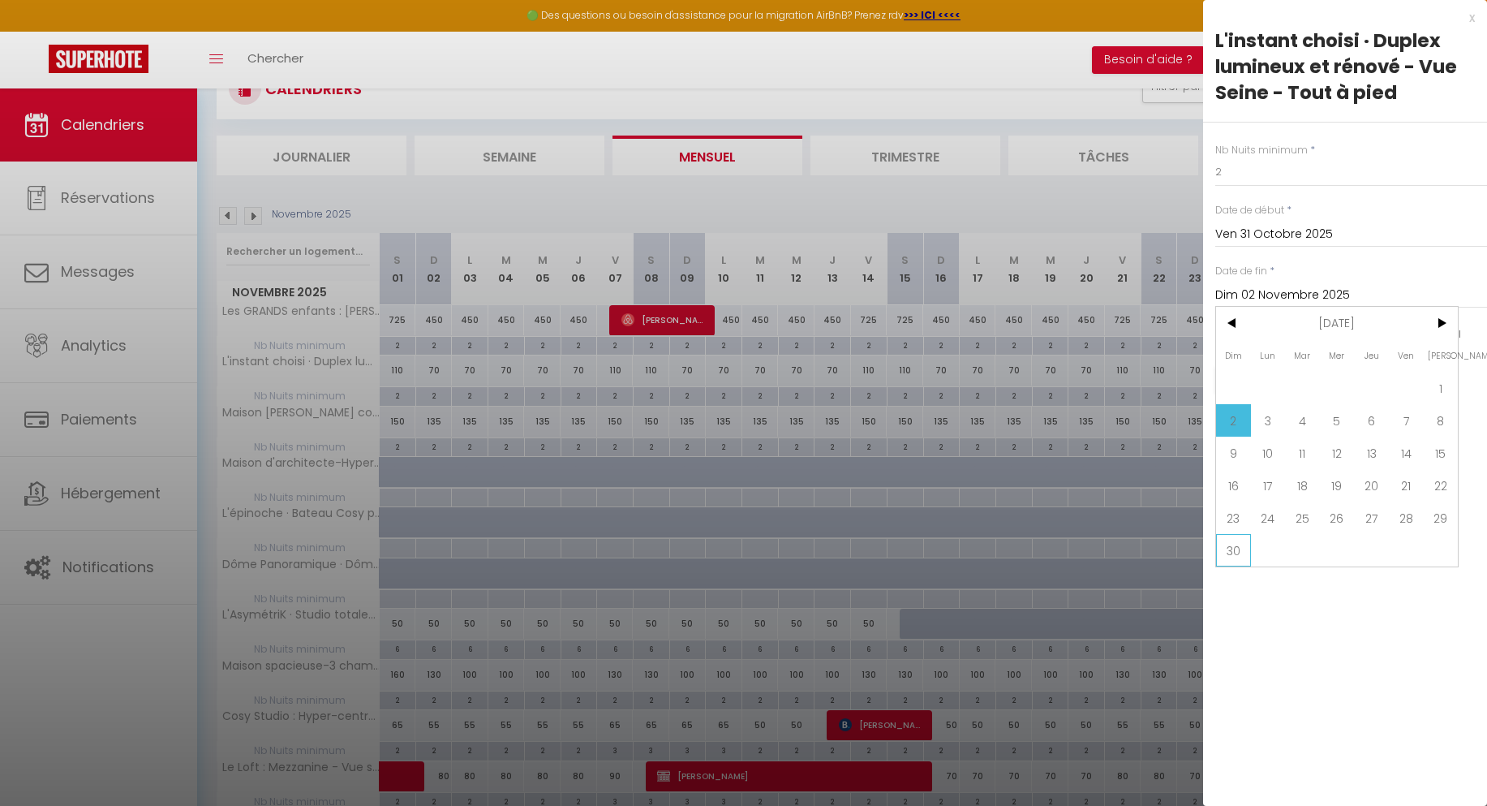
click at [1238, 541] on span "30" at bounding box center [1233, 550] width 35 height 32
type input "Dim 30 Novembre 2025"
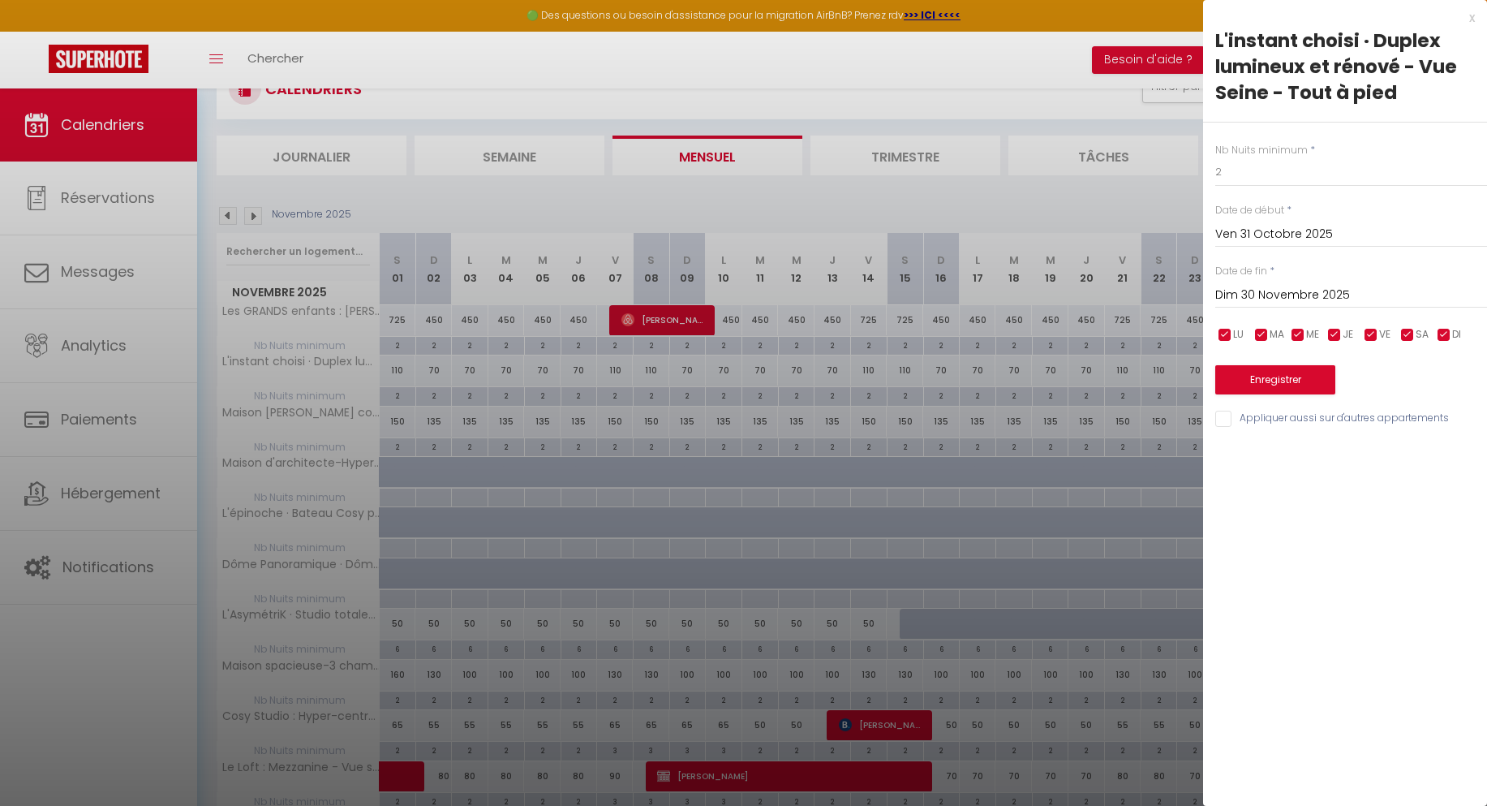
click at [1219, 335] on input "checkbox" at bounding box center [1225, 335] width 16 height 16
checkbox input "false"
click at [1260, 335] on input "checkbox" at bounding box center [1261, 335] width 16 height 16
checkbox input "false"
click at [1292, 335] on input "checkbox" at bounding box center [1298, 335] width 16 height 16
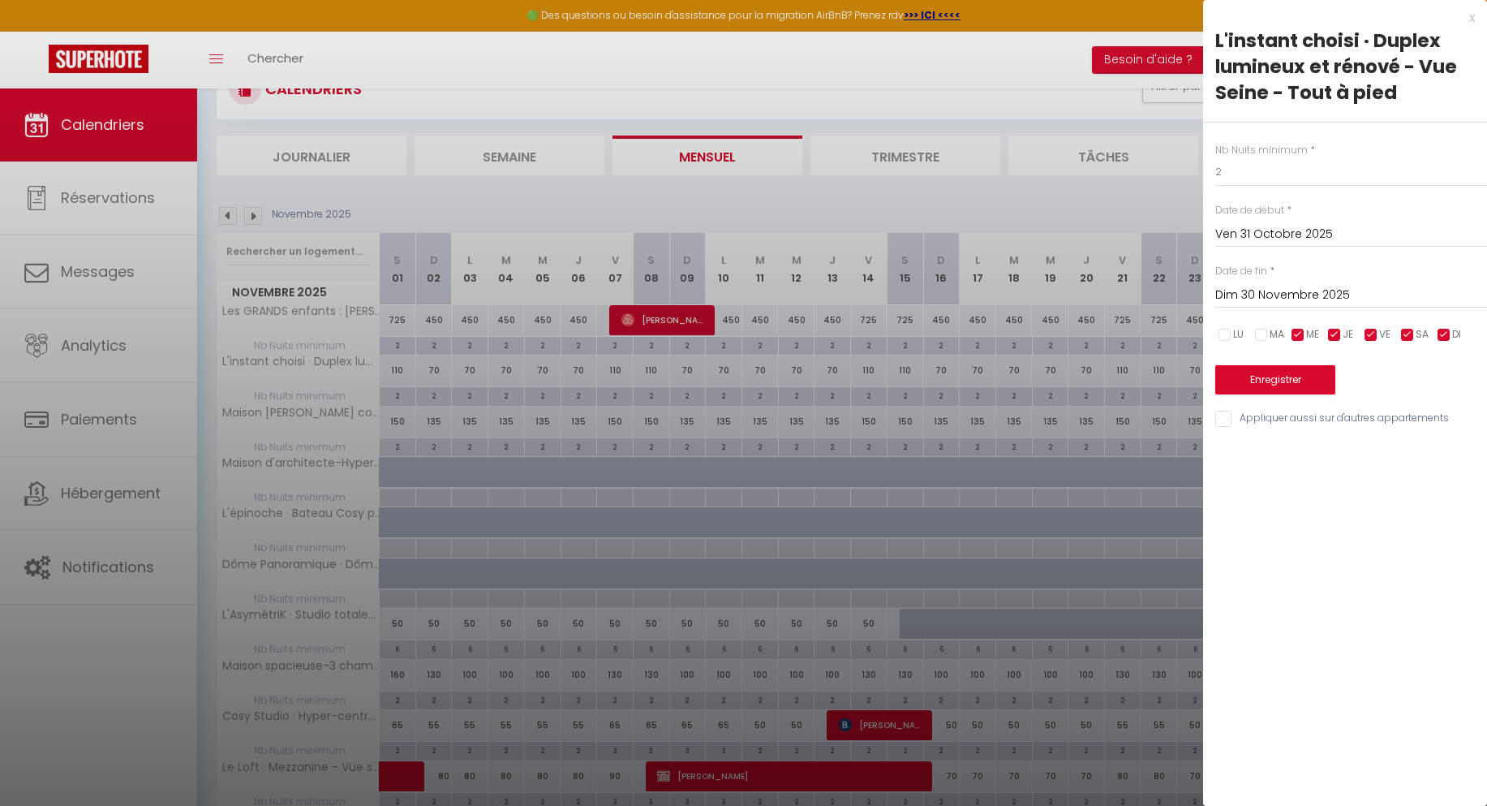
checkbox input "false"
click at [1341, 333] on input "checkbox" at bounding box center [1334, 335] width 16 height 16
checkbox input "false"
click at [1435, 340] on div "LU MA ME JE VE SA DI" at bounding box center [1351, 335] width 293 height 20
click at [1444, 340] on input "checkbox" at bounding box center [1444, 335] width 16 height 16
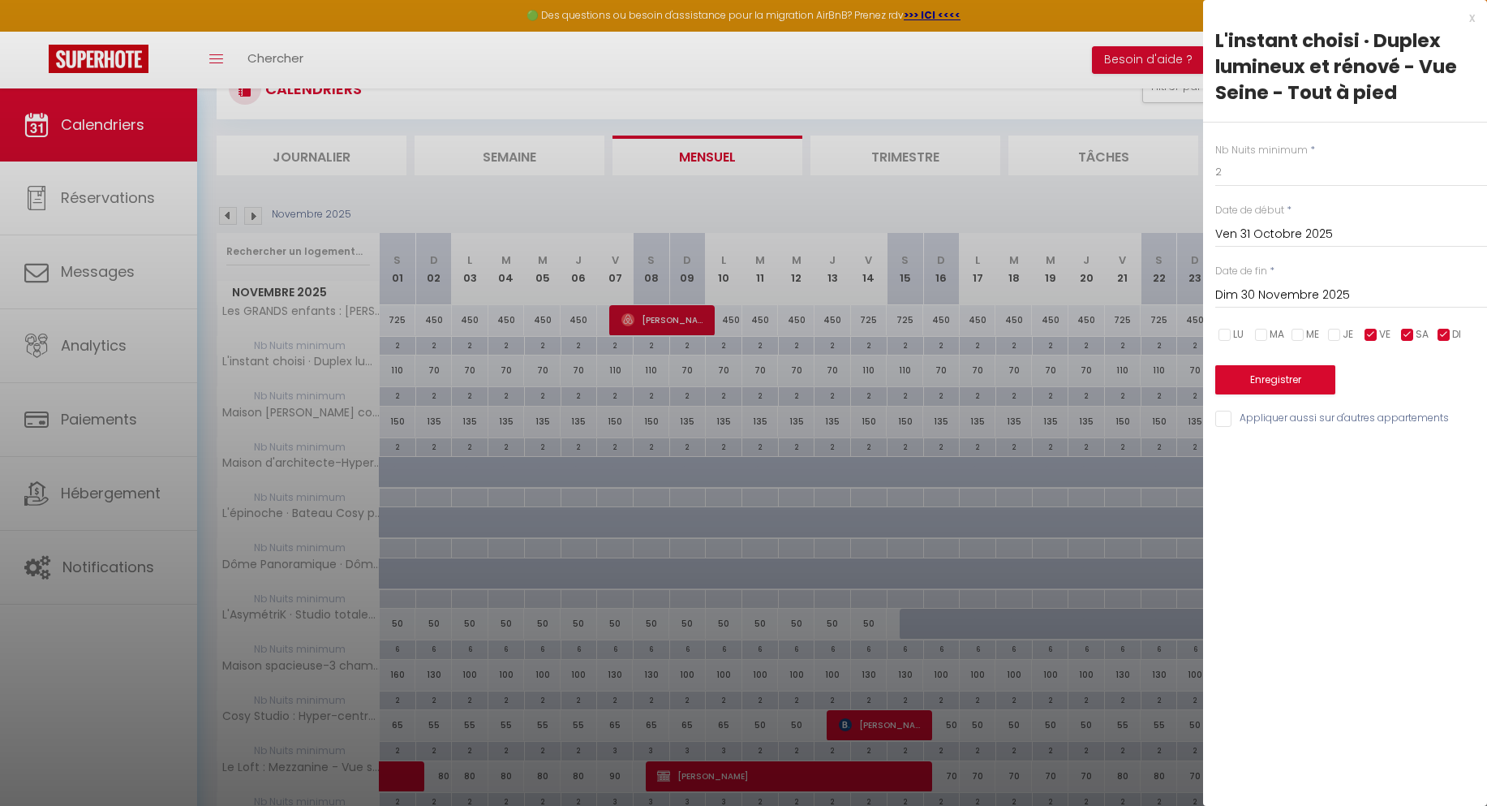
checkbox input "false"
click at [1060, 227] on div at bounding box center [743, 403] width 1487 height 806
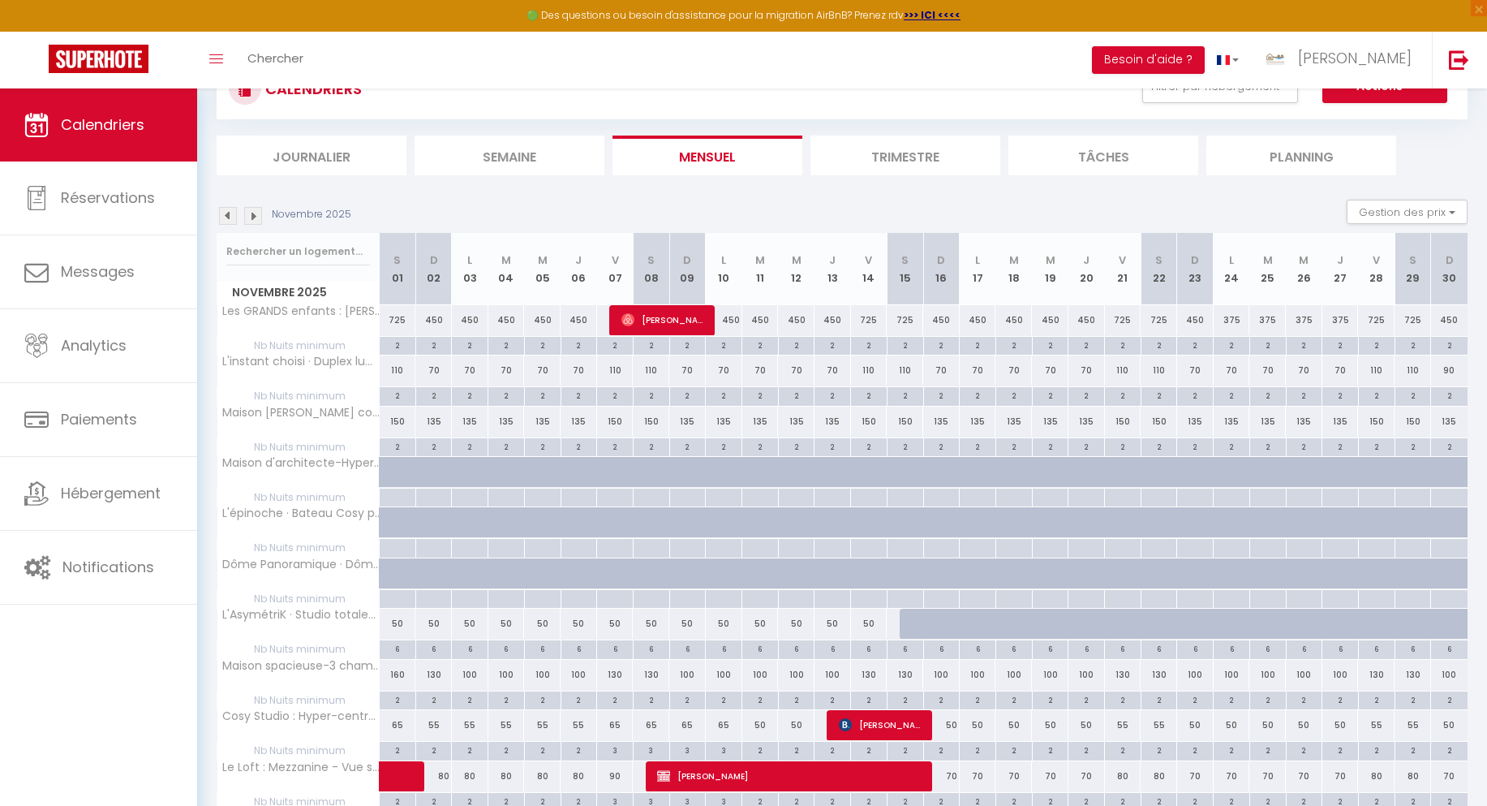
click at [398, 359] on div "110" at bounding box center [398, 370] width 37 height 30
type input "110"
type input "[DATE]"
type input "Dim 02 Novembre 2025"
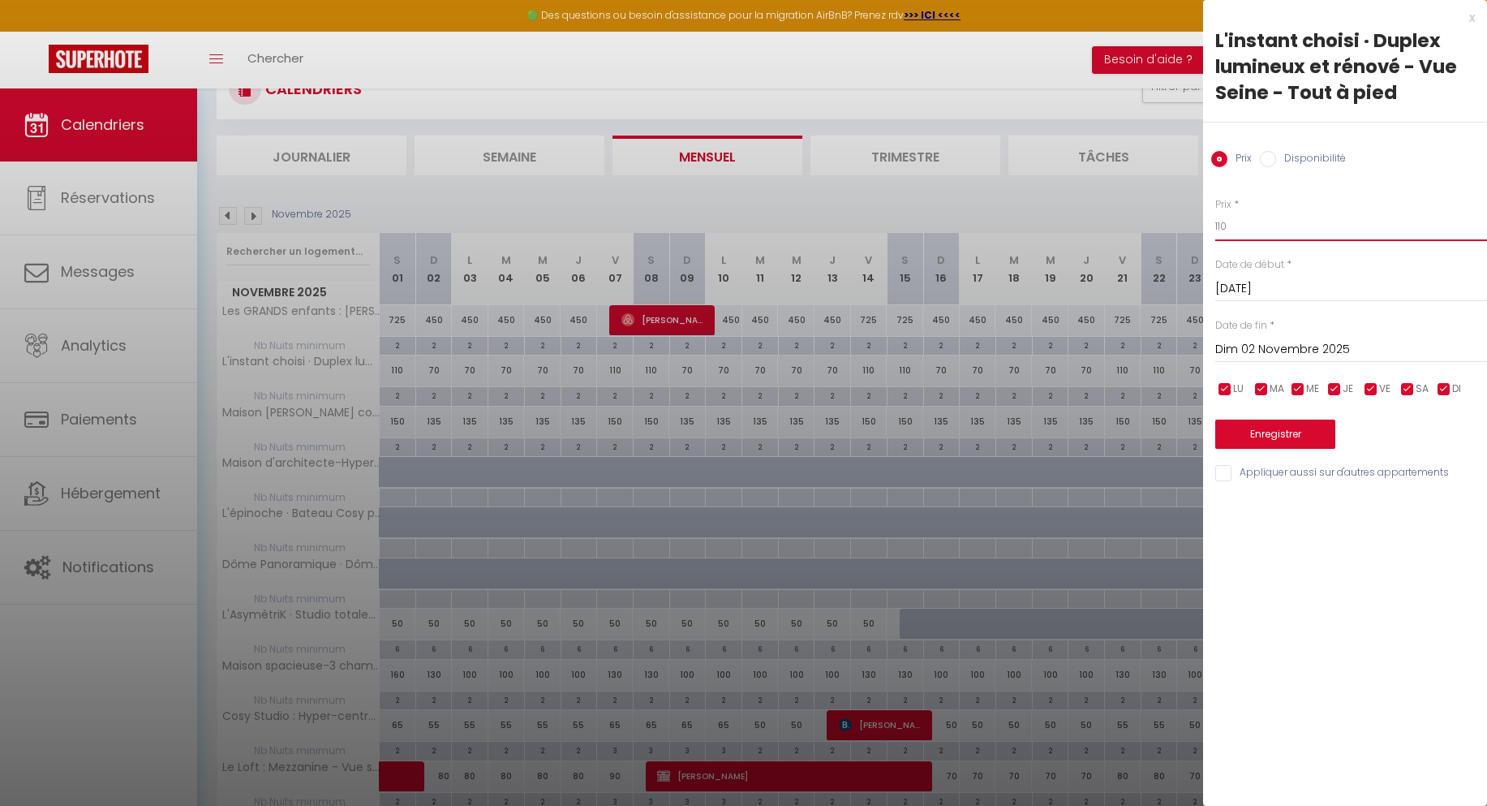
click at [1236, 236] on input "110" at bounding box center [1351, 226] width 272 height 29
type input "80"
click at [1258, 283] on input "[DATE]" at bounding box center [1351, 288] width 272 height 21
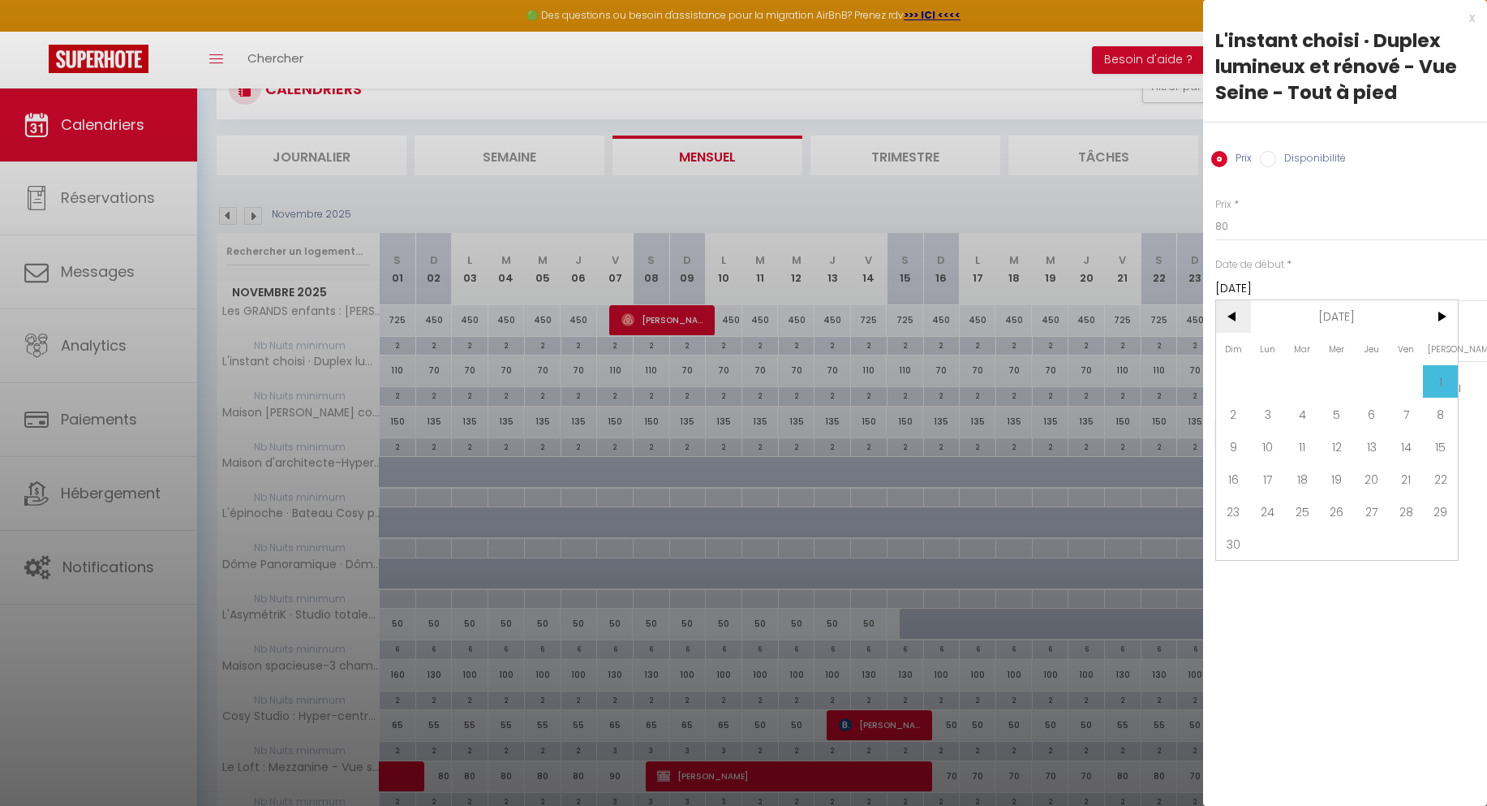
click at [1223, 317] on span "<" at bounding box center [1233, 316] width 35 height 32
click at [1404, 522] on span "31" at bounding box center [1406, 511] width 35 height 32
type input "Ven 31 Octobre 2025"
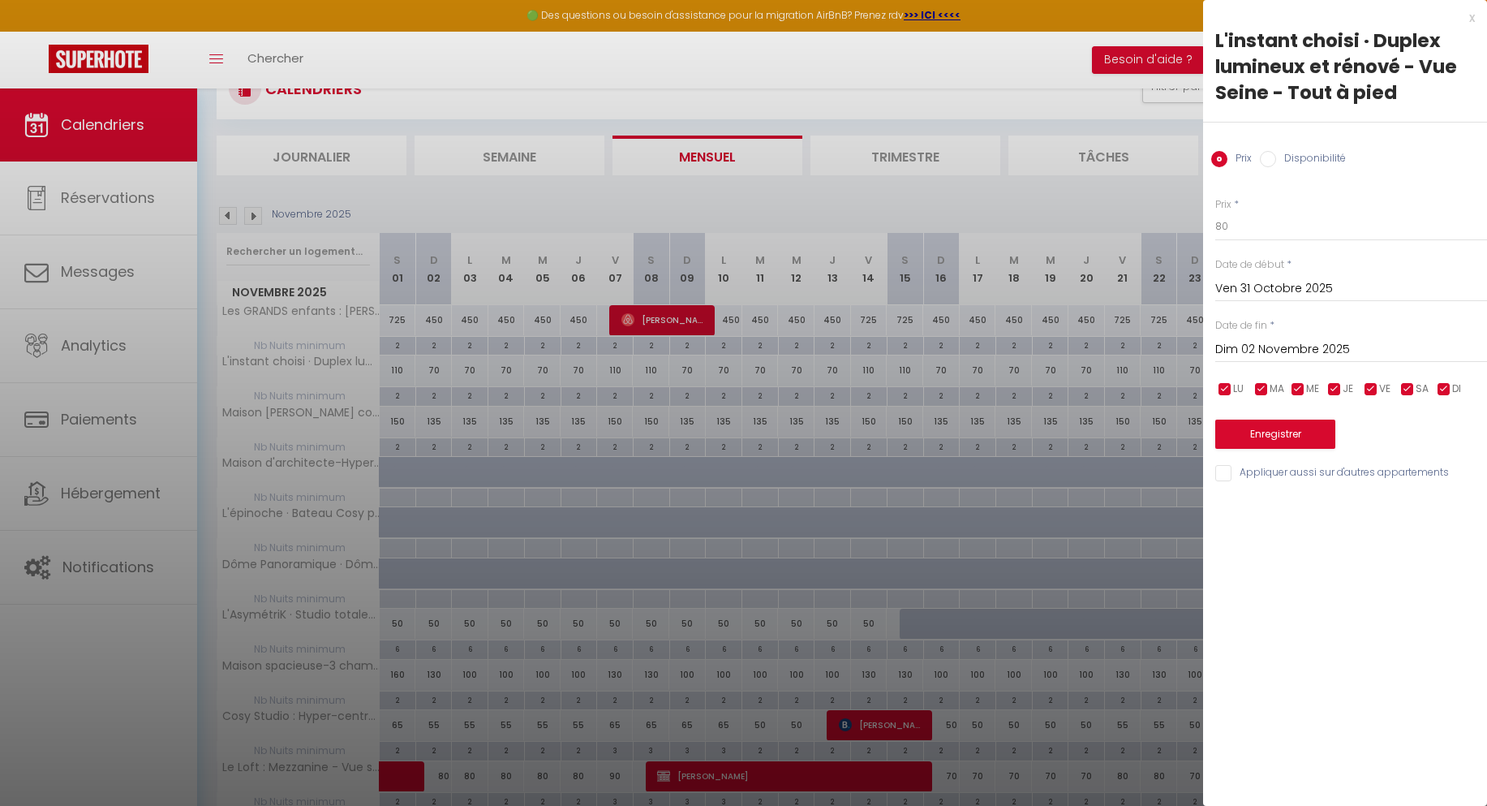
click at [1286, 354] on input "Dim 02 Novembre 2025" at bounding box center [1351, 349] width 272 height 21
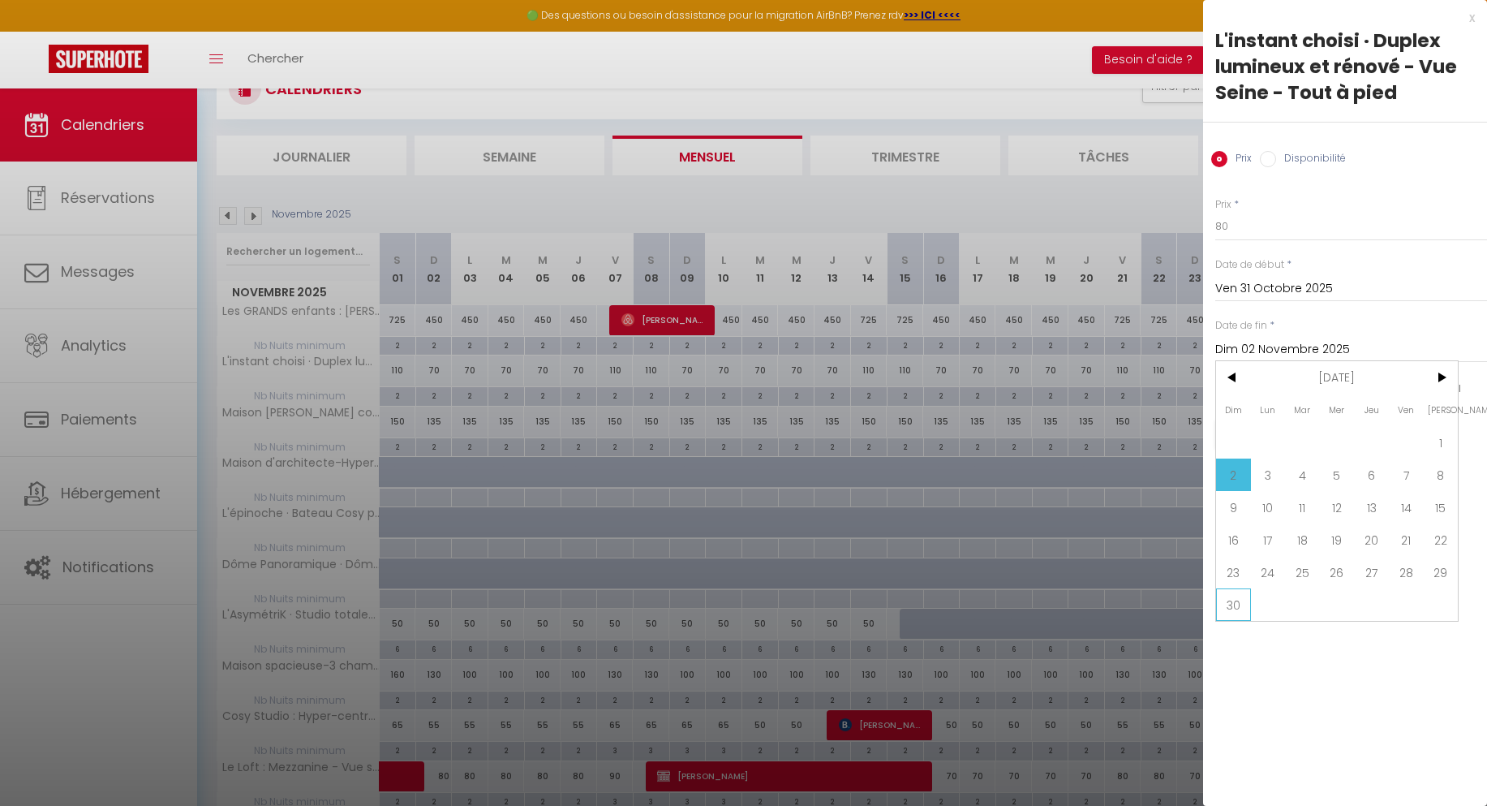
click at [1241, 601] on span "30" at bounding box center [1233, 604] width 35 height 32
type input "Dim 30 Novembre 2025"
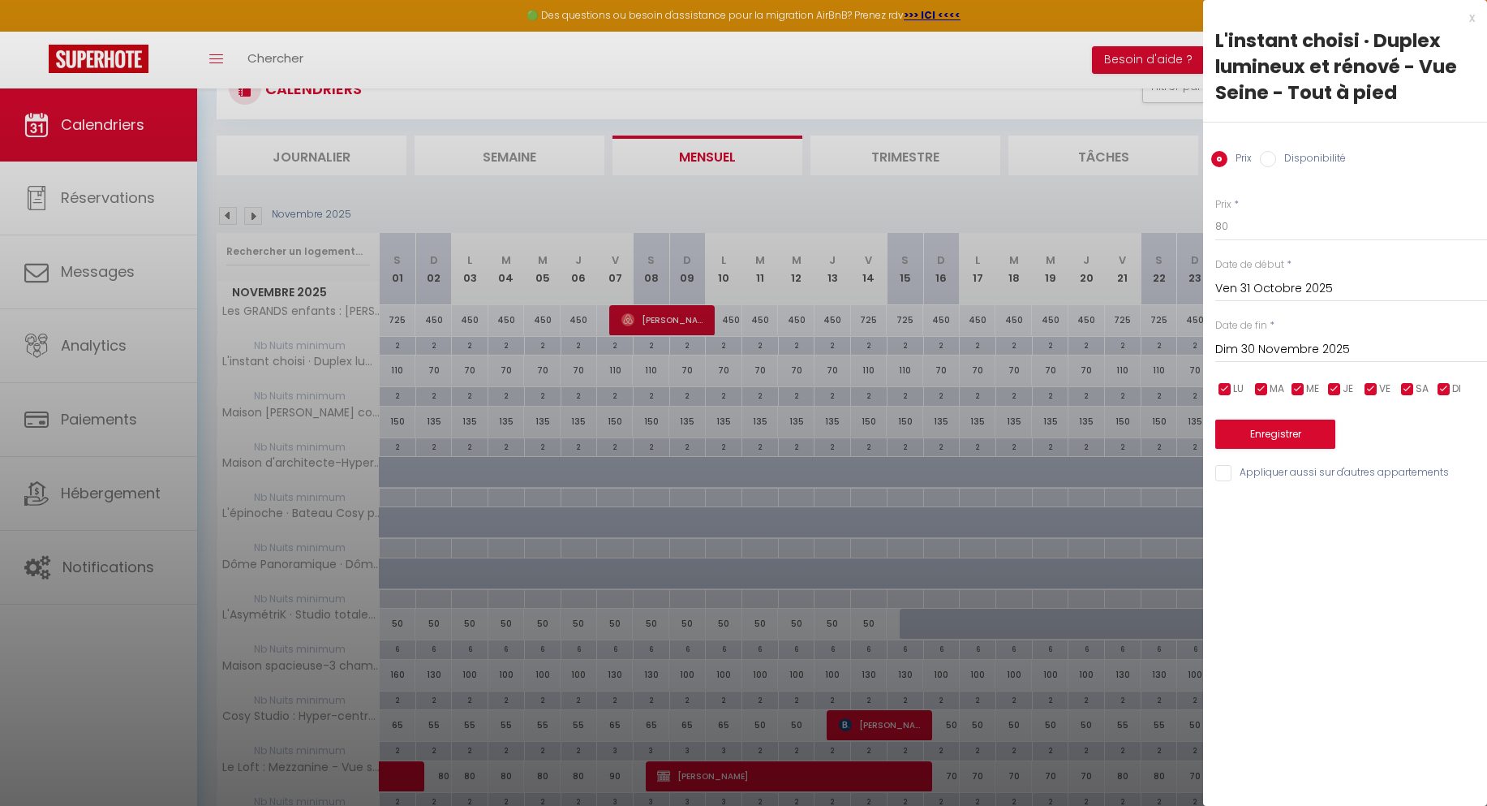
click at [1231, 382] on input "checkbox" at bounding box center [1225, 389] width 16 height 16
checkbox input "false"
click at [1261, 382] on input "checkbox" at bounding box center [1261, 389] width 16 height 16
checkbox input "false"
click at [1292, 393] on input "checkbox" at bounding box center [1298, 389] width 16 height 16
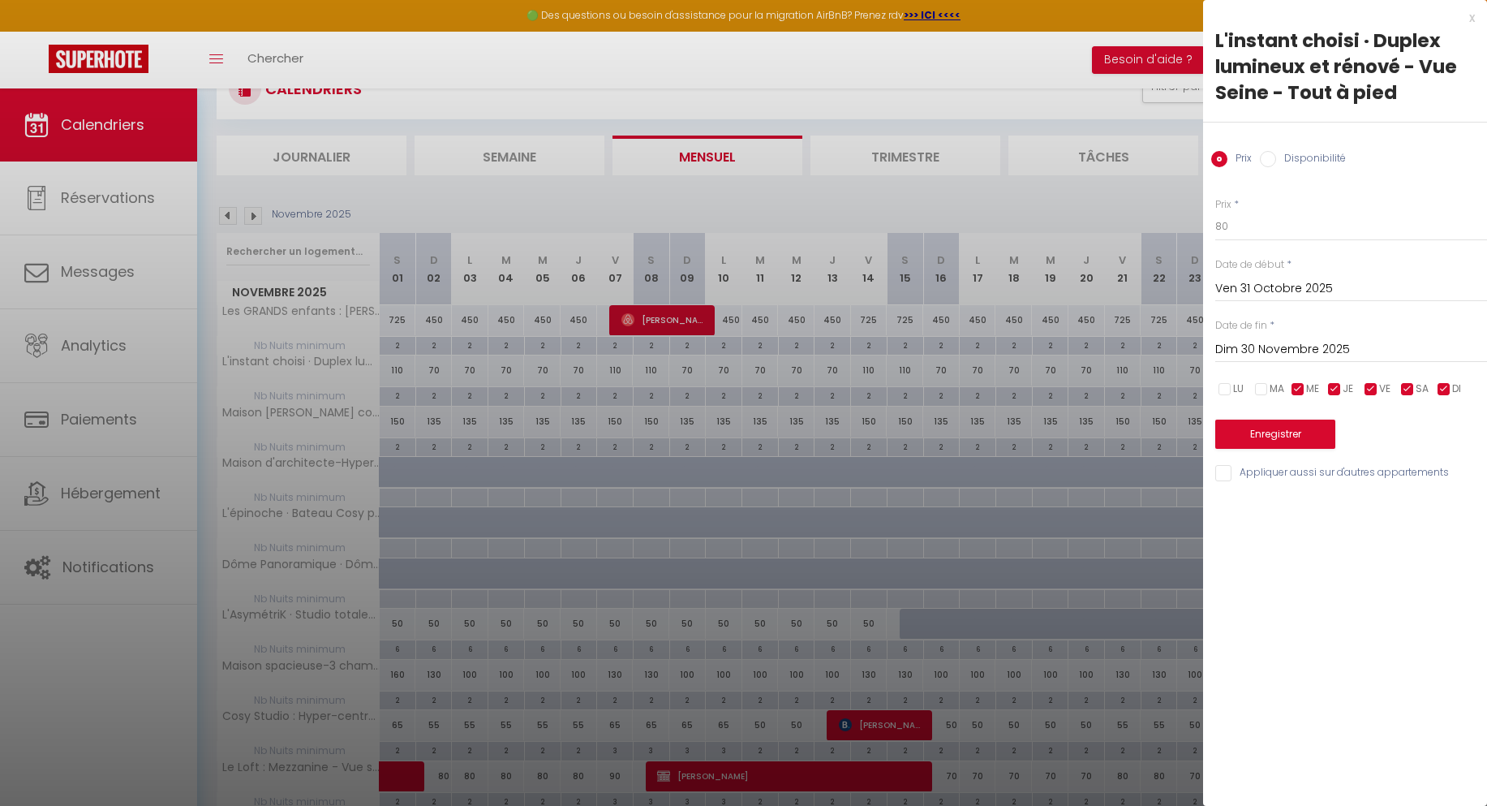
checkbox input "false"
click at [1335, 390] on input "checkbox" at bounding box center [1334, 389] width 16 height 16
checkbox input "false"
click at [1429, 390] on div "LU MA ME JE VE SA DI" at bounding box center [1351, 389] width 293 height 20
click at [1444, 390] on input "checkbox" at bounding box center [1444, 389] width 16 height 16
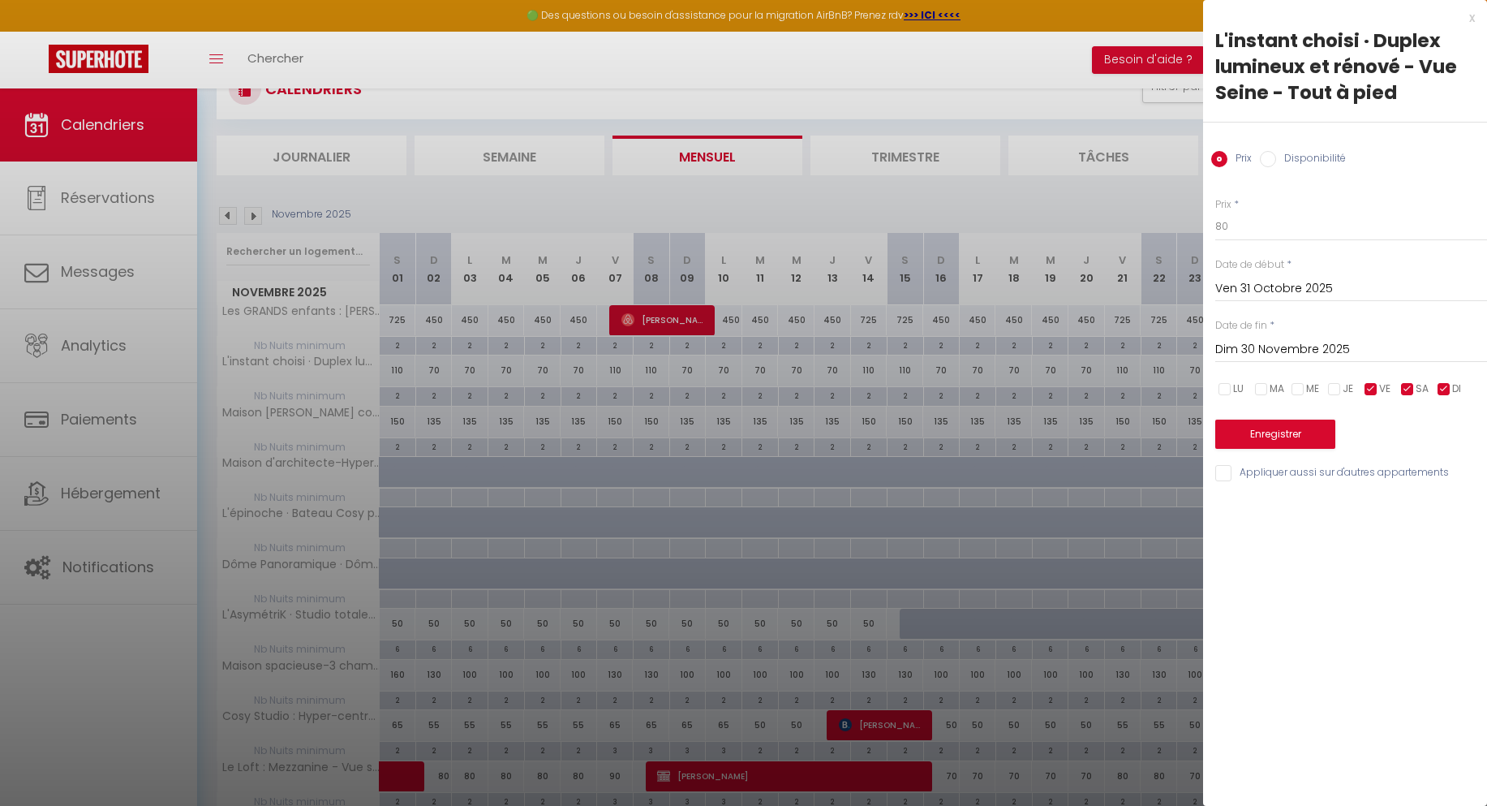
checkbox input "false"
click at [1320, 438] on button "Enregistrer" at bounding box center [1275, 433] width 120 height 29
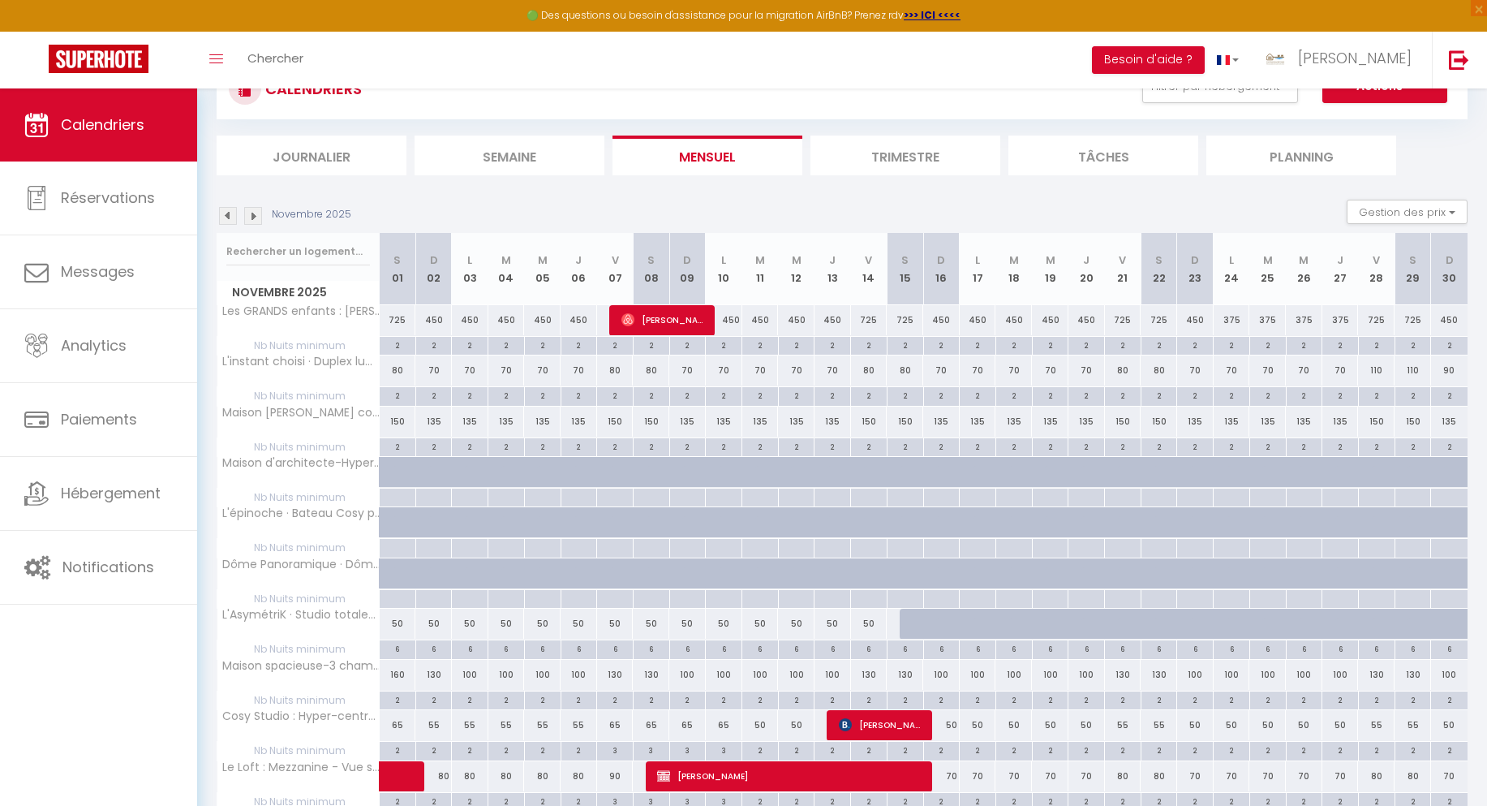
click at [1379, 373] on div "110" at bounding box center [1376, 370] width 37 height 30
type input "110"
type input "Ven 28 Novembre 2025"
type input "[DATE]"
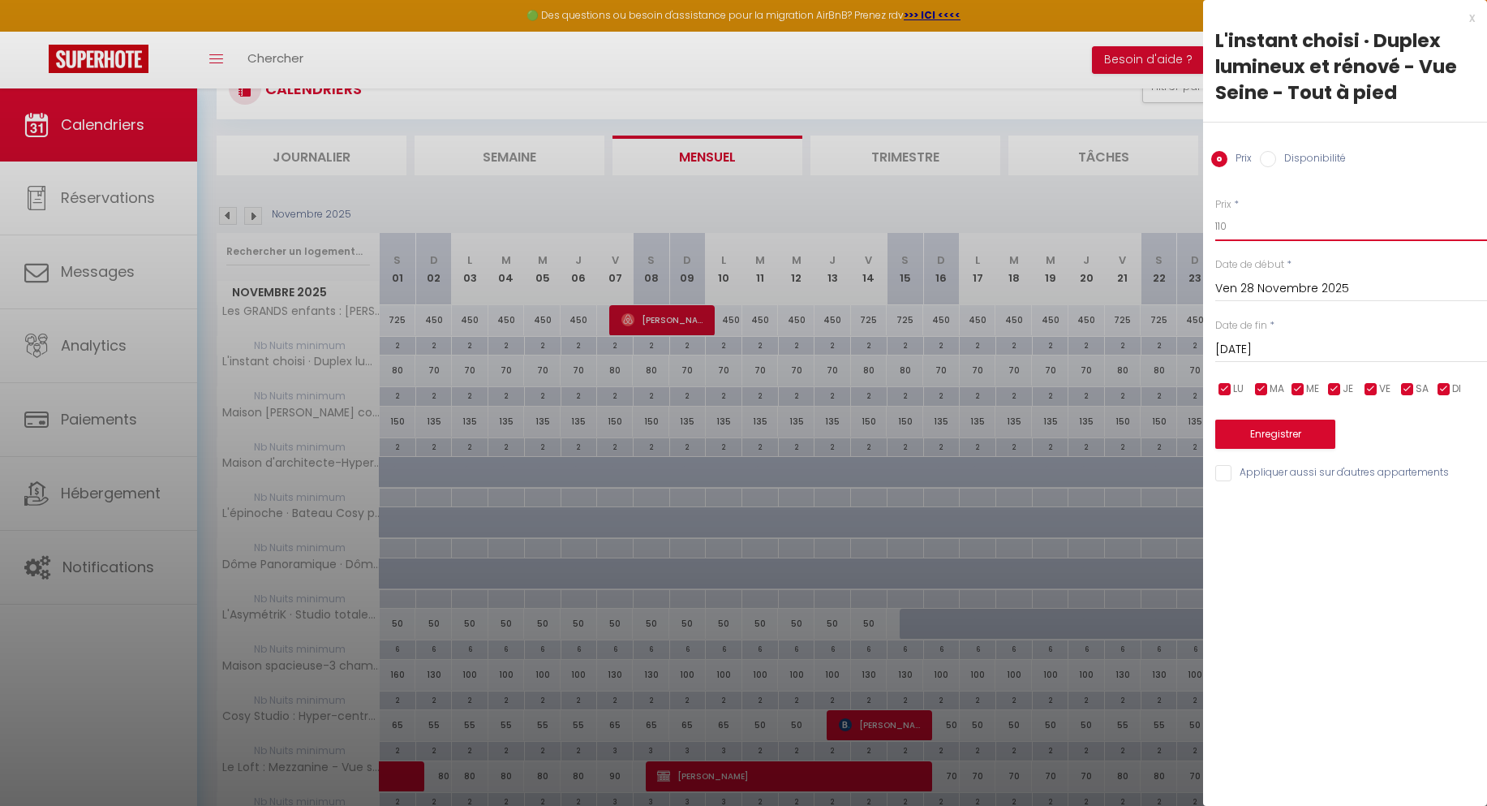
click at [1252, 230] on input "110" at bounding box center [1351, 226] width 272 height 29
type input "80"
click at [1255, 351] on input "[DATE]" at bounding box center [1351, 349] width 272 height 21
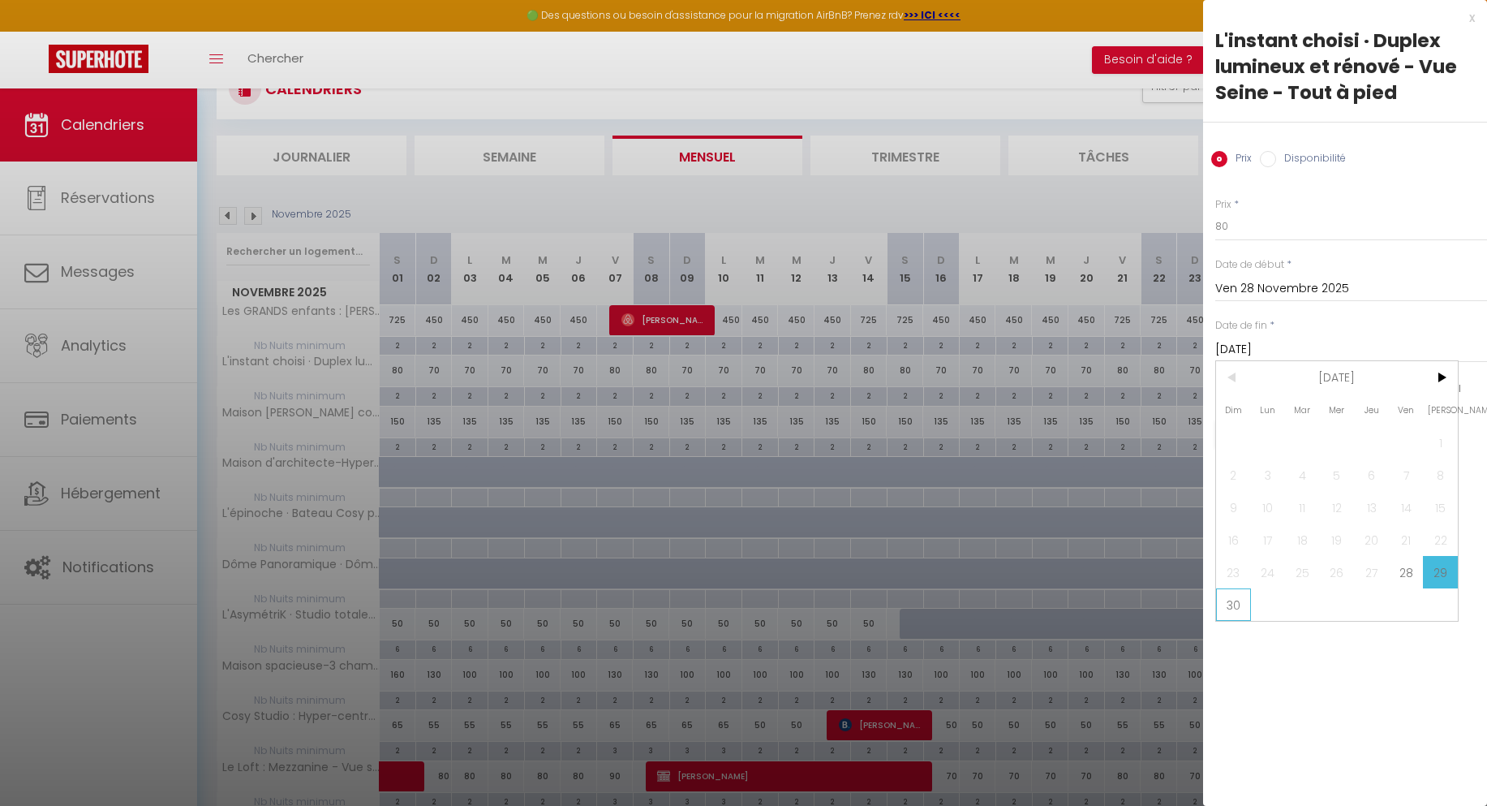
click at [1230, 597] on span "30" at bounding box center [1233, 604] width 35 height 32
type input "Dim 30 Novembre 2025"
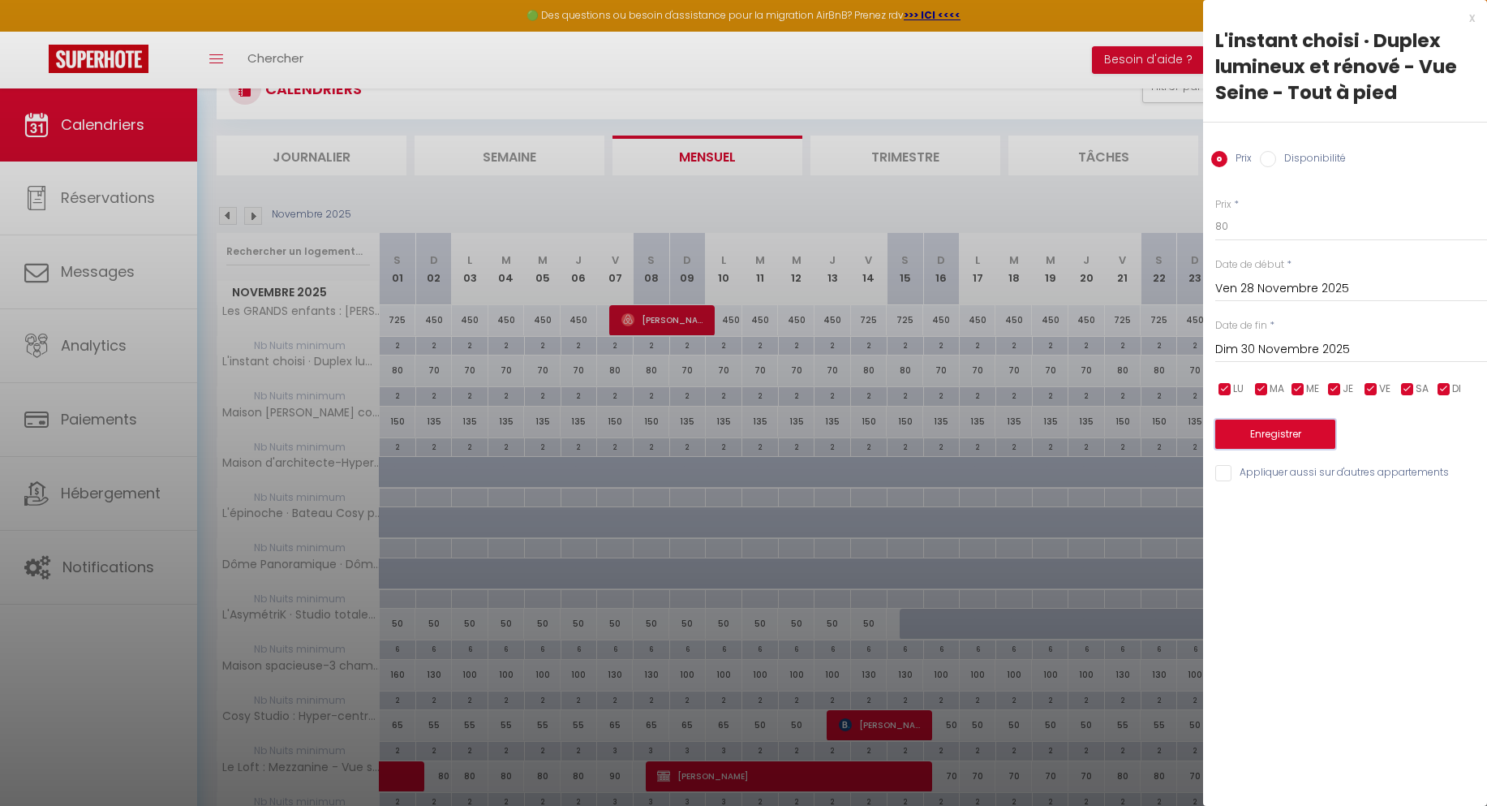
click at [1279, 438] on button "Enregistrer" at bounding box center [1275, 433] width 120 height 29
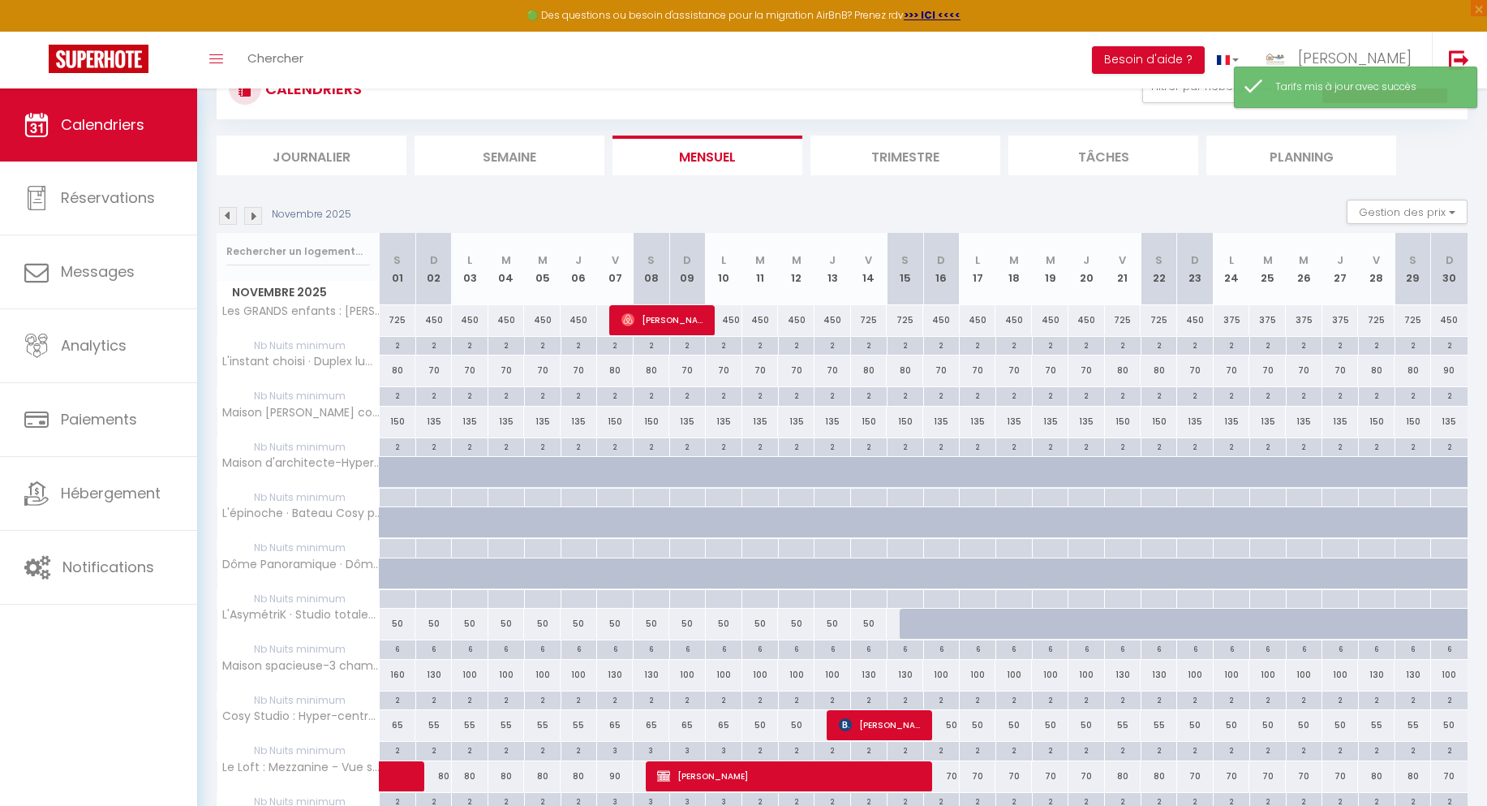
click at [257, 217] on img at bounding box center [253, 216] width 18 height 18
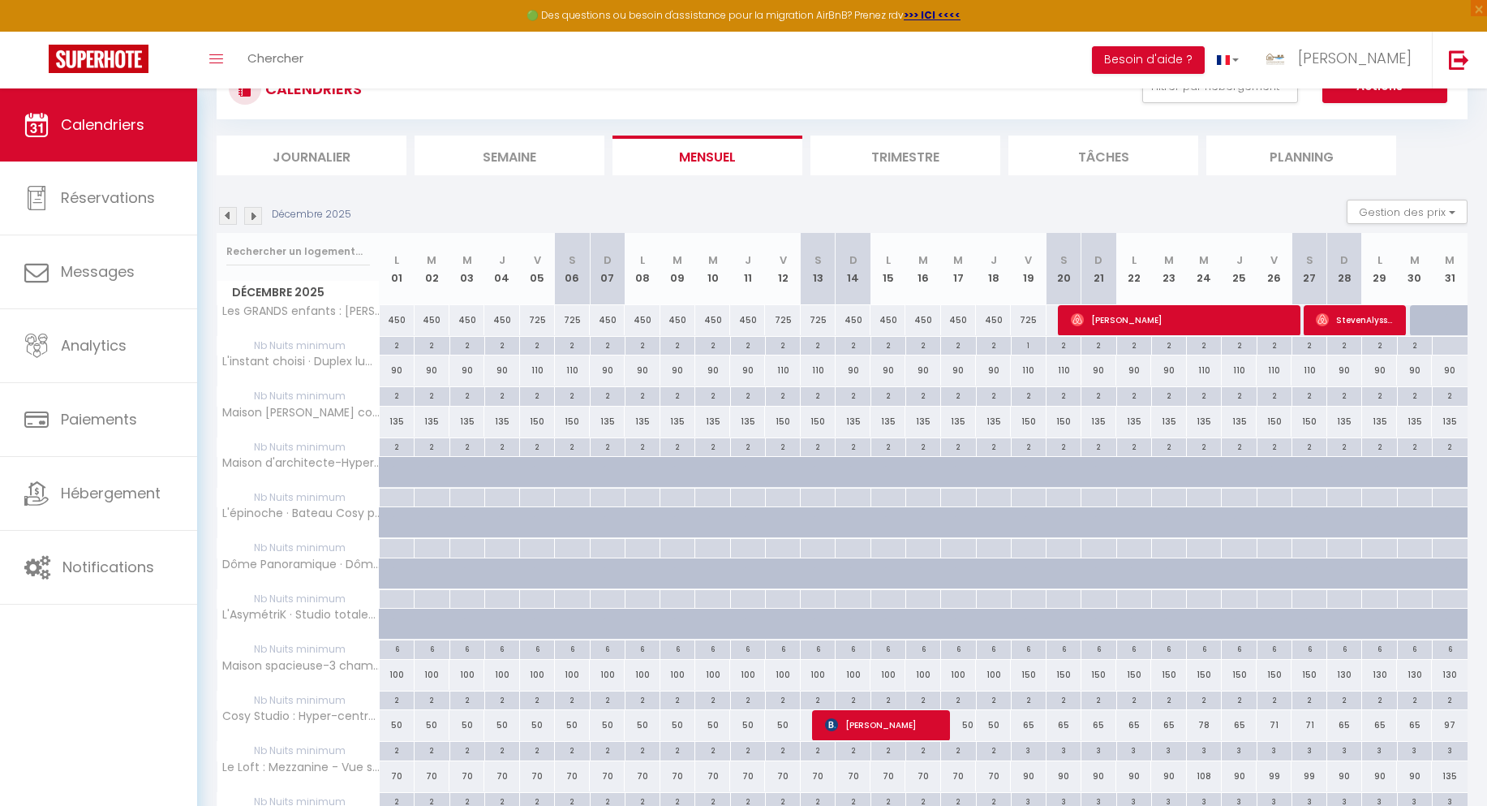
click at [1453, 372] on div "90" at bounding box center [1450, 370] width 36 height 30
type input "90"
type input "Mer 31 Décembre 2025"
type input "Jeu 01 Janvier 2026"
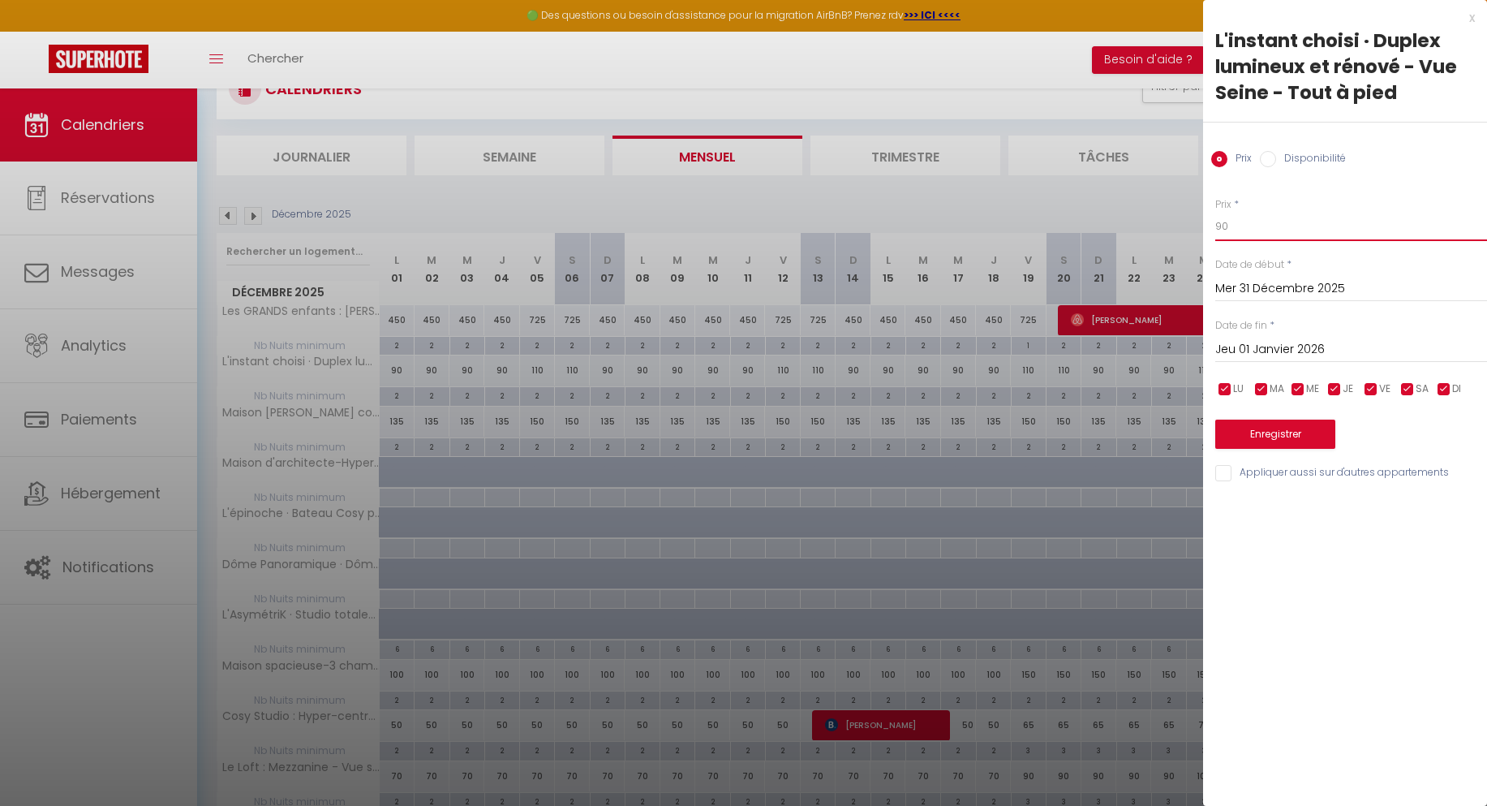
click at [1219, 230] on input "90" at bounding box center [1351, 226] width 272 height 29
type input "120"
click at [1266, 432] on button "Enregistrer" at bounding box center [1275, 433] width 120 height 29
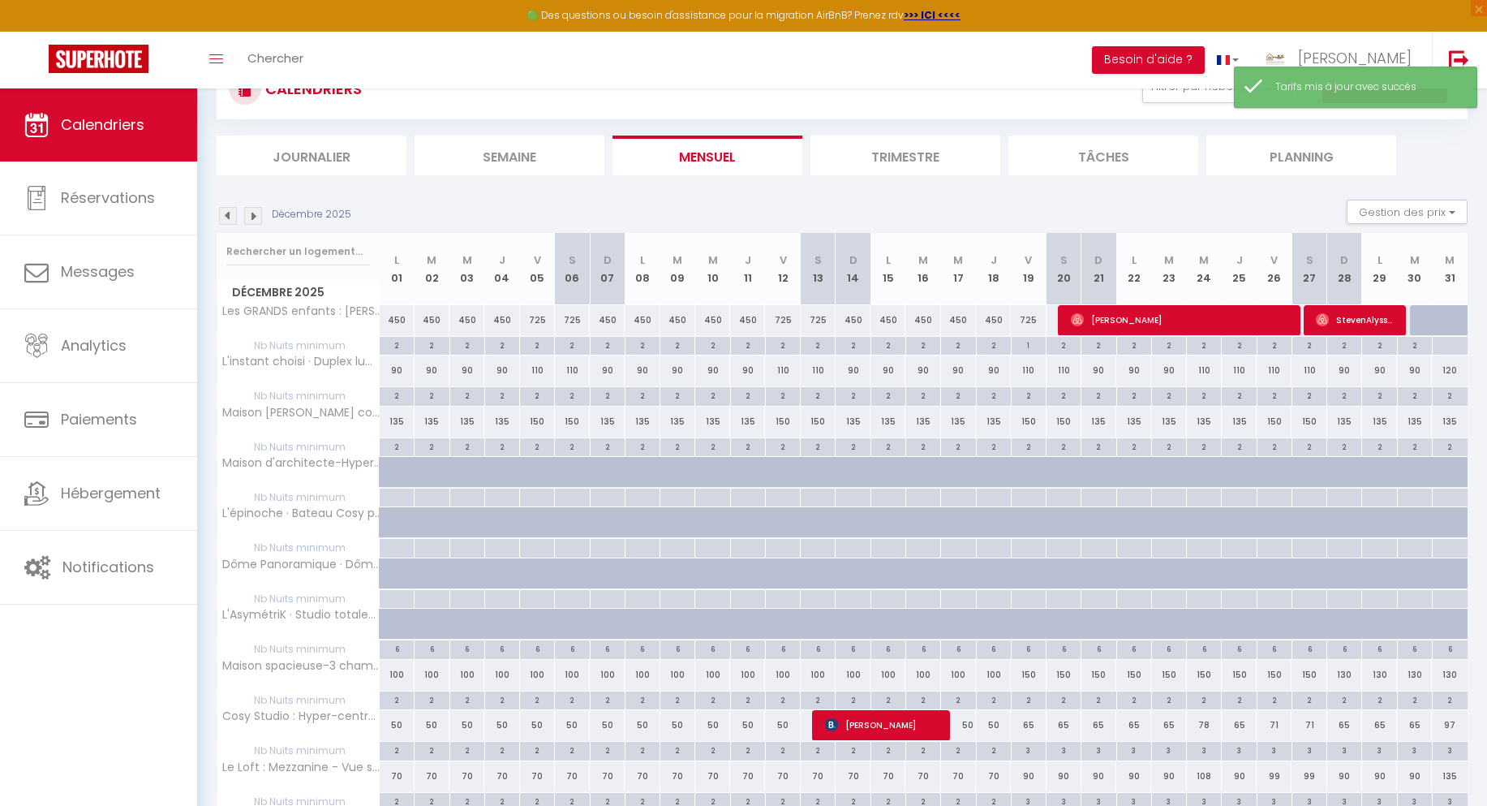
click at [1453, 371] on div "120" at bounding box center [1450, 370] width 36 height 30
type input "120"
type input "Mer 31 Décembre 2025"
type input "Jeu 01 Janvier 2026"
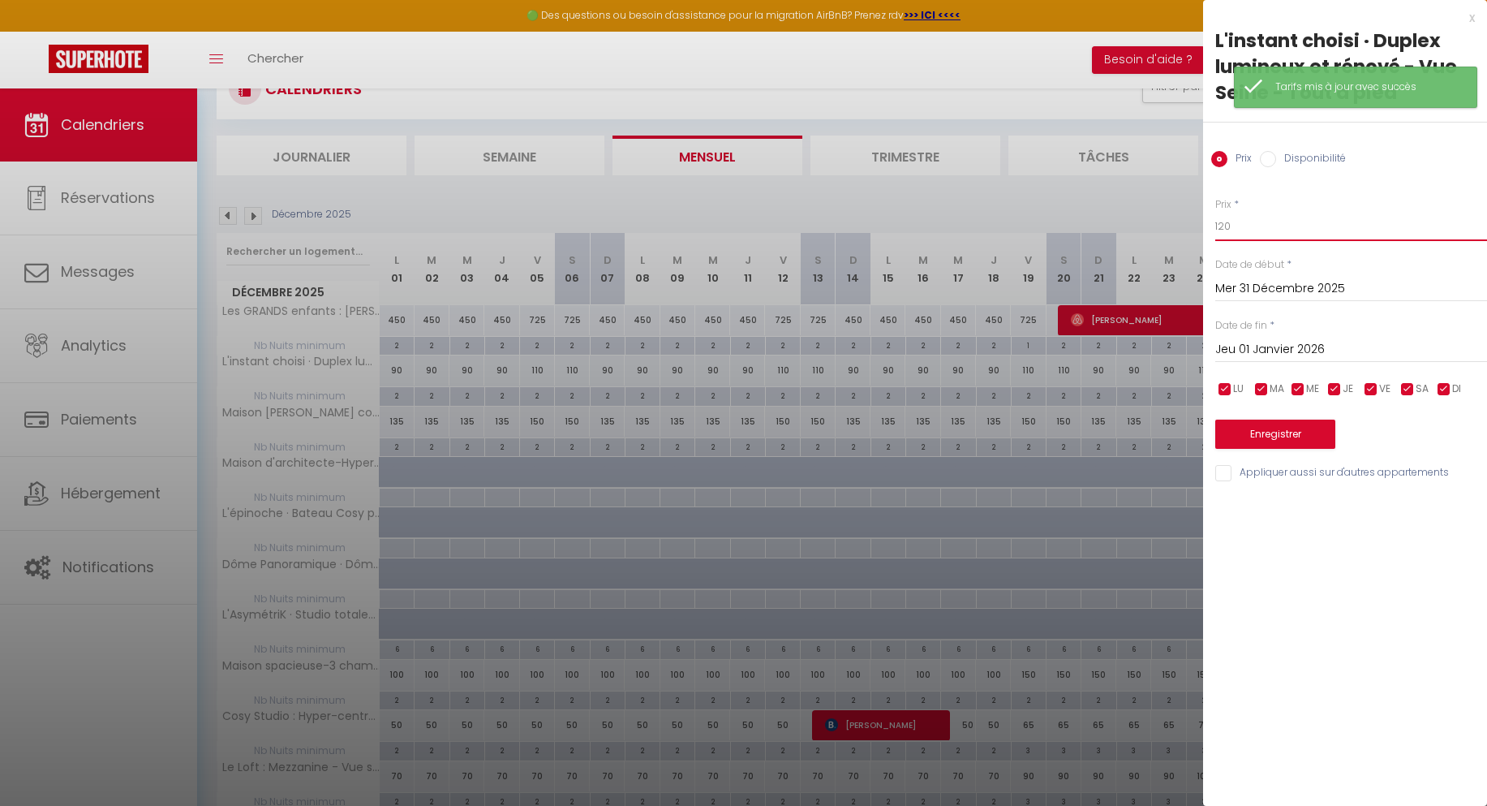
click at [1231, 231] on input "120" at bounding box center [1351, 226] width 272 height 29
type input "110"
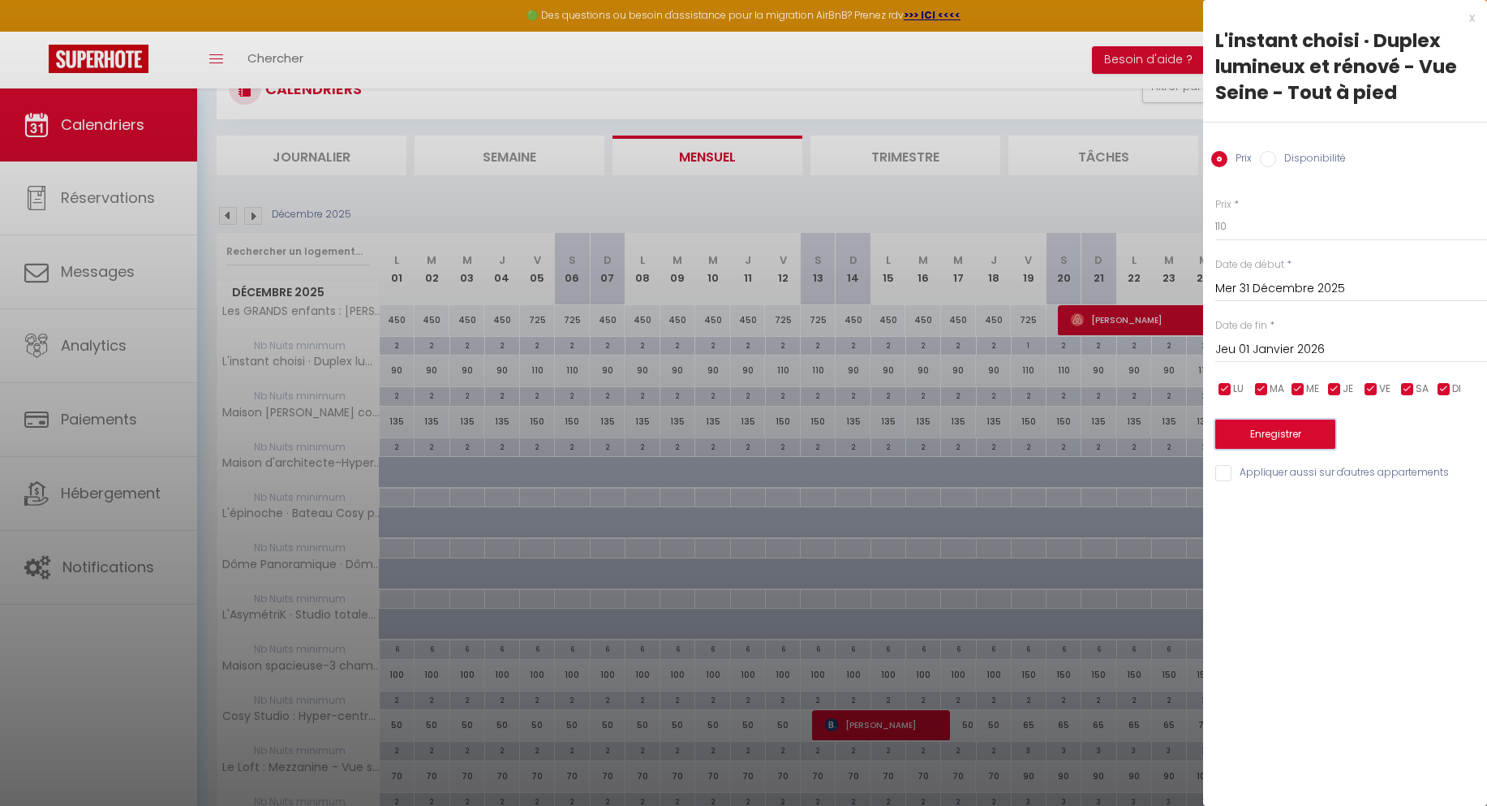
click at [1262, 431] on button "Enregistrer" at bounding box center [1275, 433] width 120 height 29
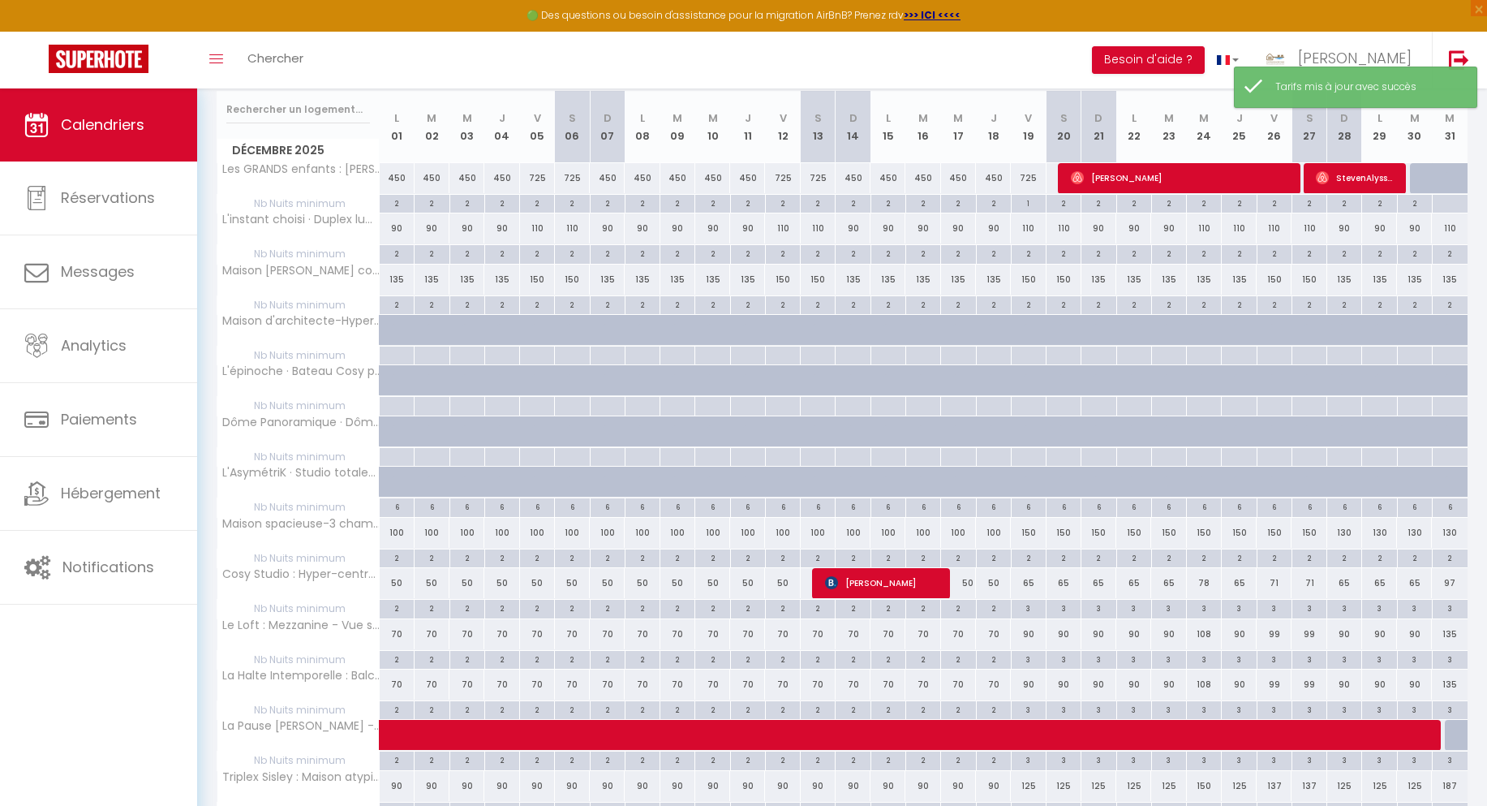
scroll to position [209, 0]
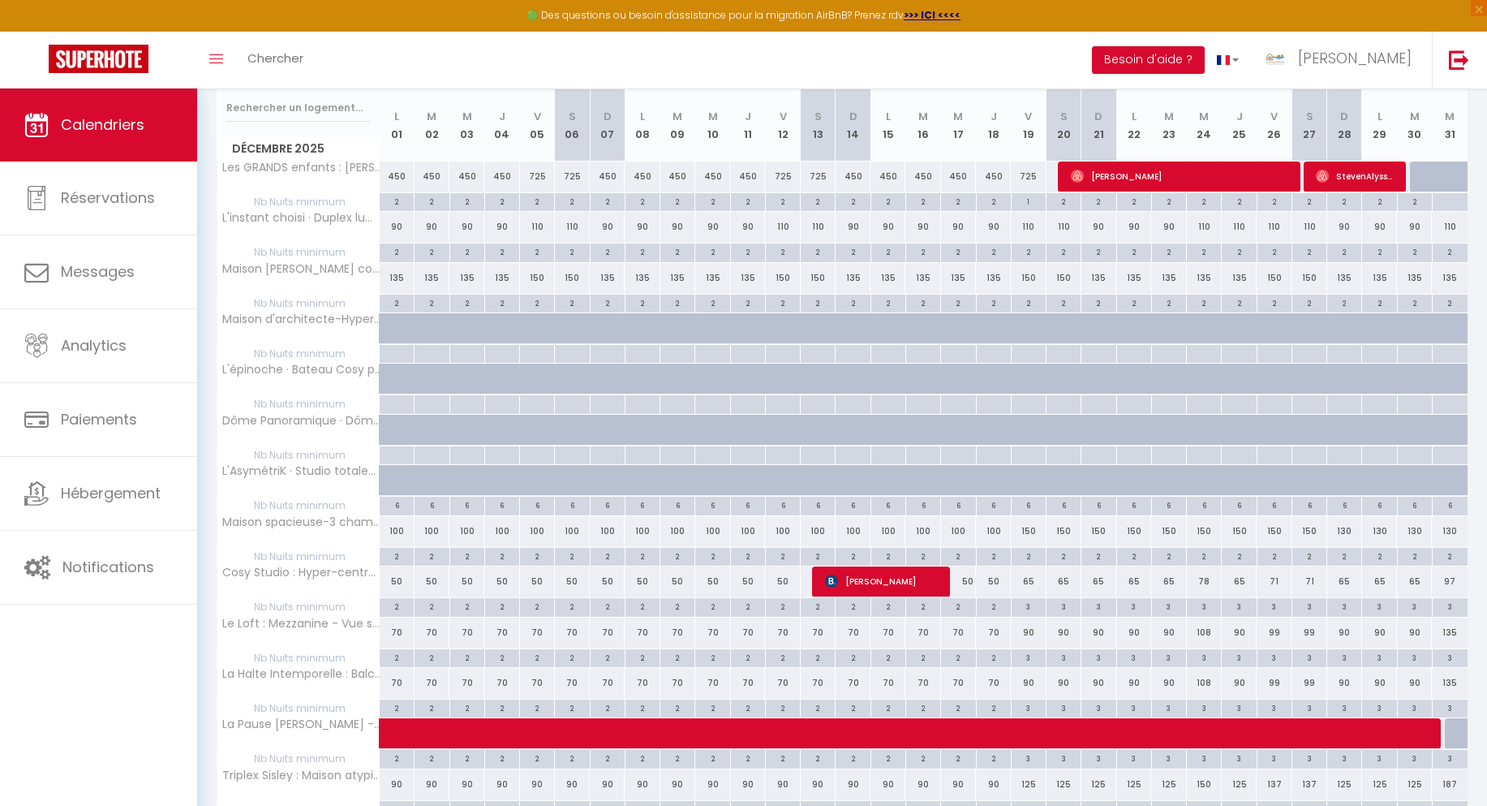
click at [1454, 531] on div "130" at bounding box center [1450, 531] width 36 height 30
type input "130"
type input "Mer 31 Décembre 2025"
type input "Jeu 01 Janvier 2026"
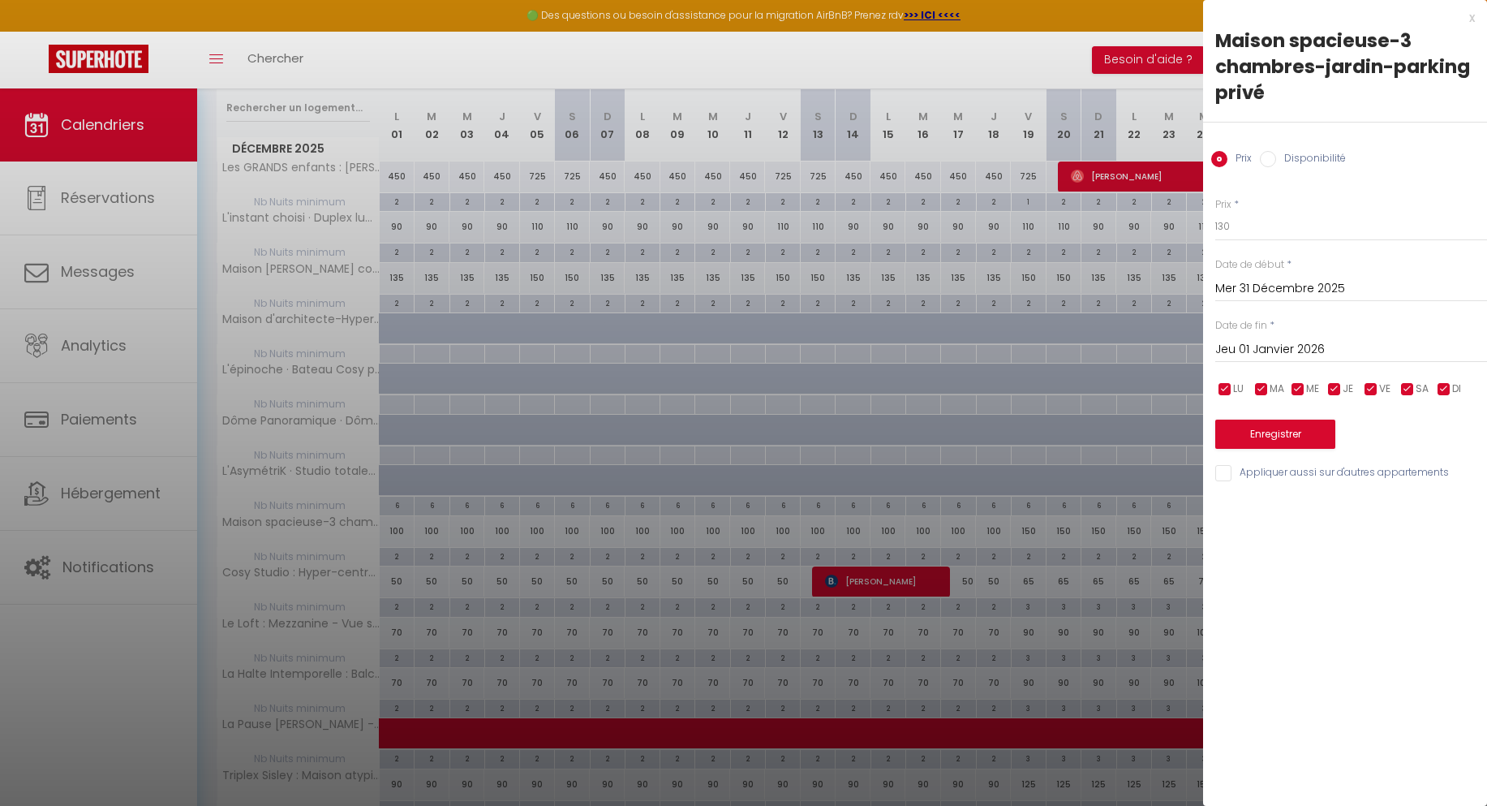
click at [1260, 243] on div "Prix * 130 Statut * Disponible Indisponible Date de début * [DATE] < [DATE] > D…" at bounding box center [1345, 330] width 284 height 307
click at [1260, 232] on input "130" at bounding box center [1351, 226] width 272 height 29
click at [1218, 232] on input "1150" at bounding box center [1351, 226] width 272 height 29
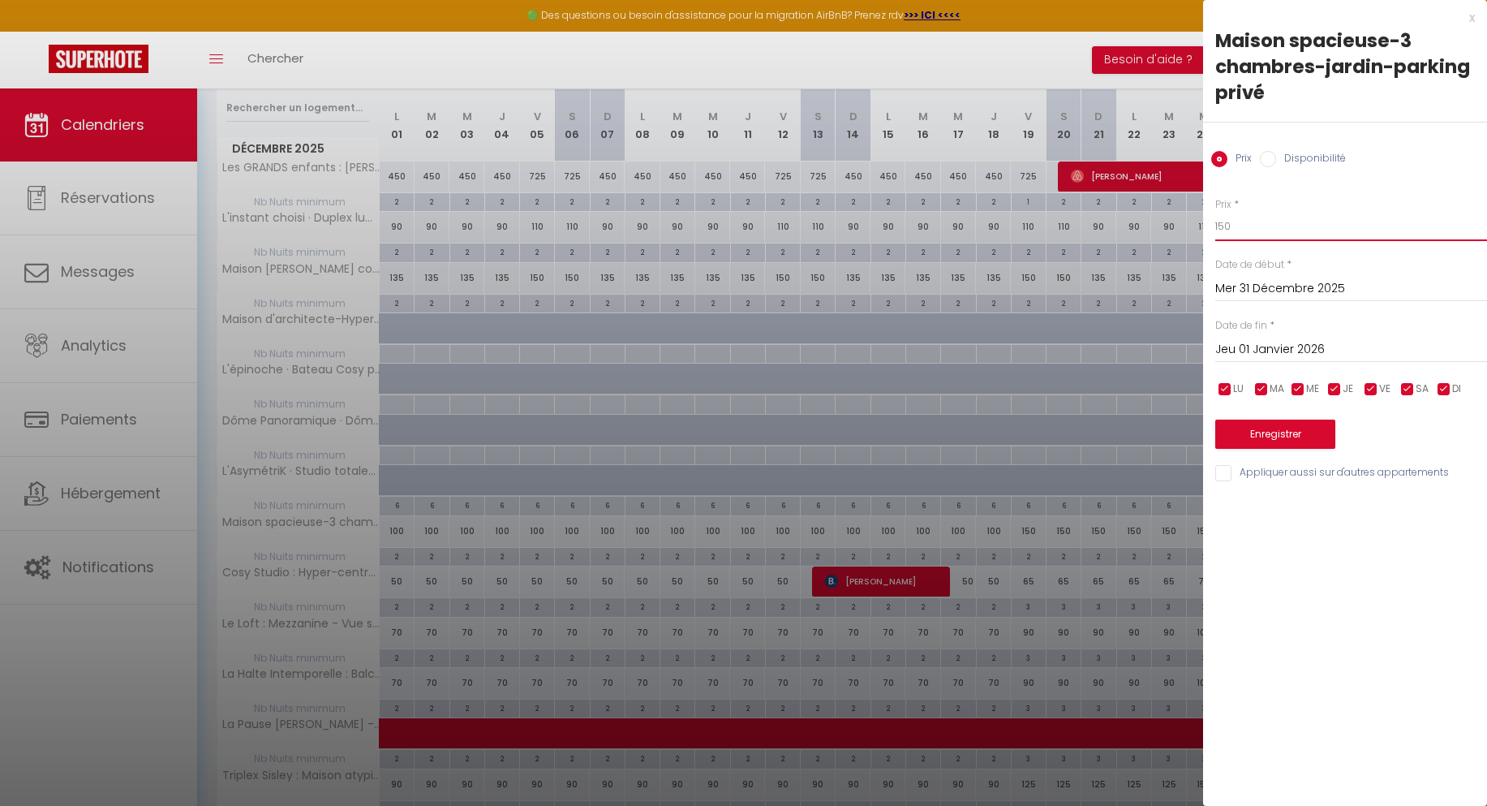
type input "150"
click at [1286, 437] on button "Enregistrer" at bounding box center [1275, 433] width 120 height 29
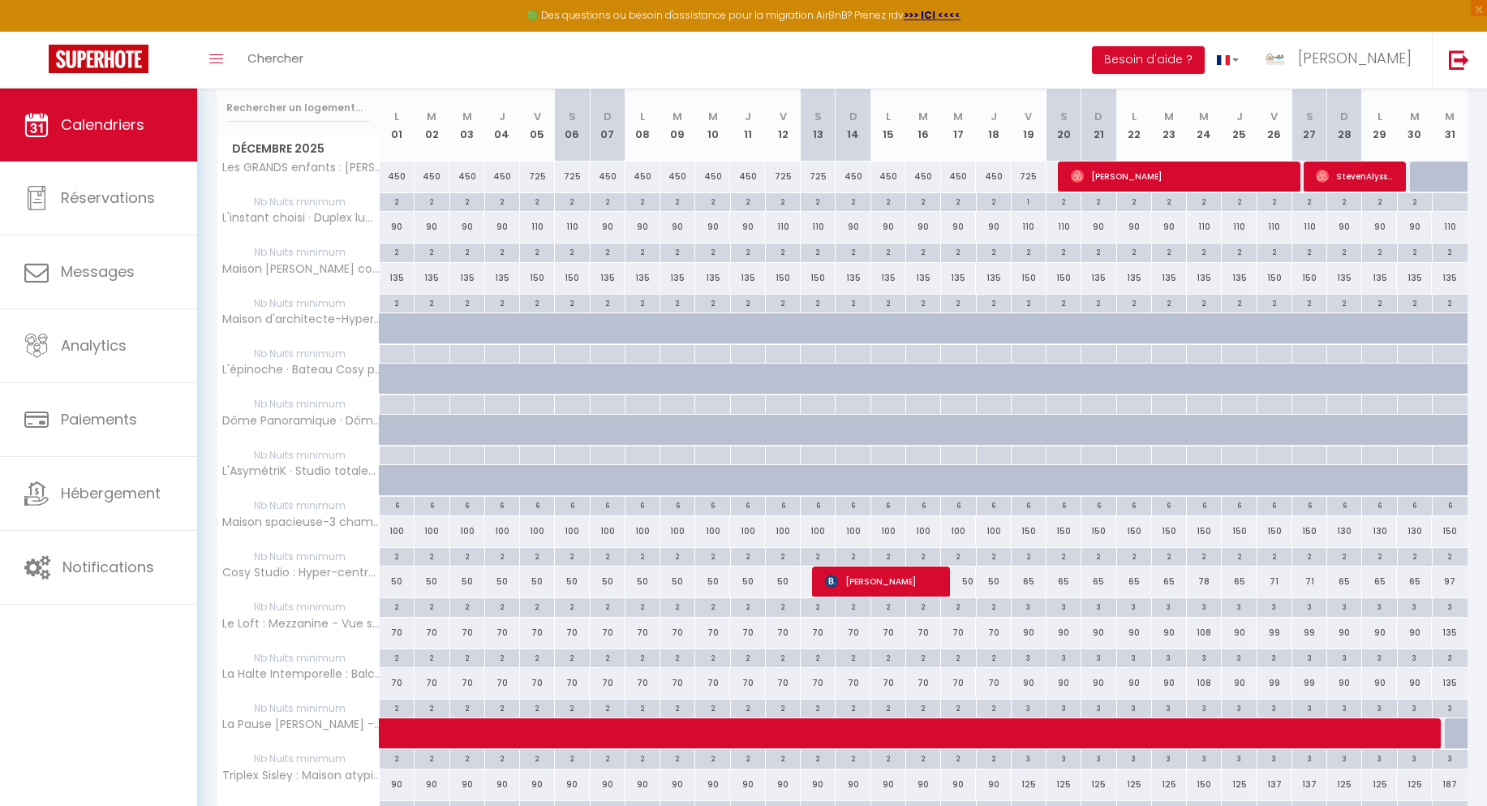
click at [537, 579] on div "50" at bounding box center [537, 581] width 35 height 30
type input "50"
type input "Ven 05 Décembre 2025"
type input "Sam 06 Décembre 2025"
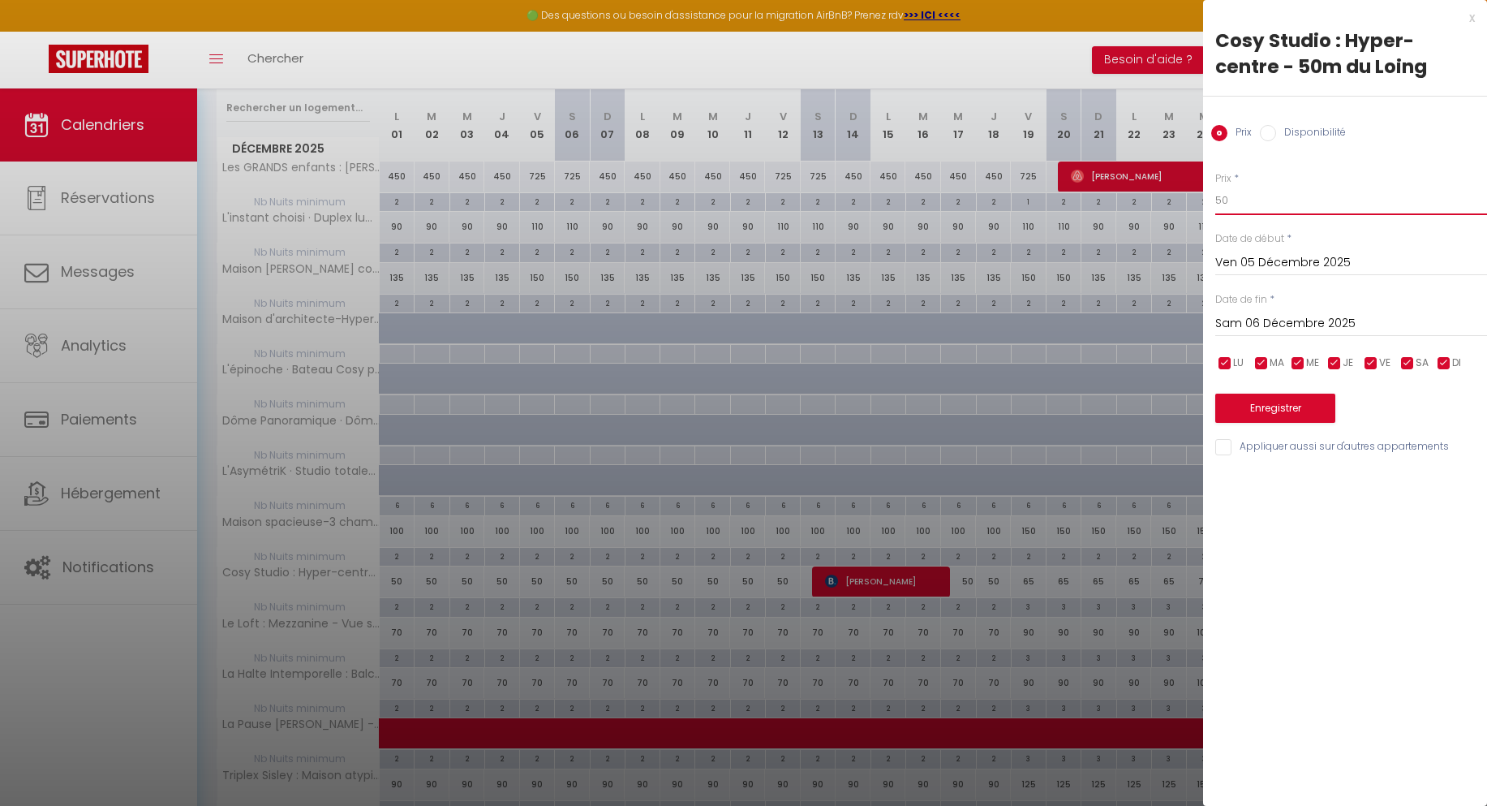
click at [1259, 206] on input "50" at bounding box center [1351, 200] width 272 height 29
type input "60"
click at [1285, 321] on input "Sam 06 Décembre 2025" at bounding box center [1351, 323] width 272 height 21
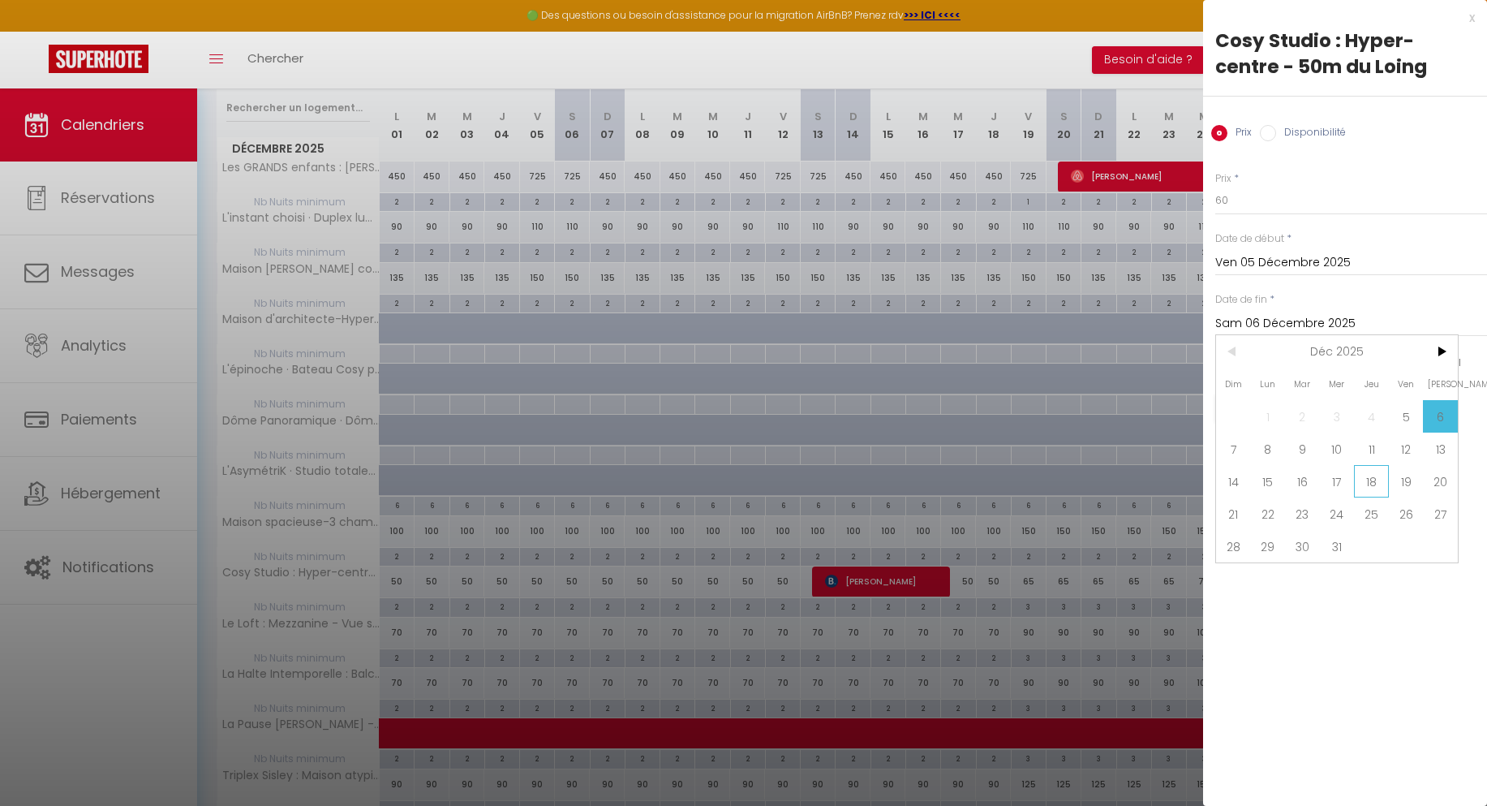
click at [1370, 481] on span "18" at bounding box center [1371, 481] width 35 height 32
type input "Jeu 18 Décembre 2025"
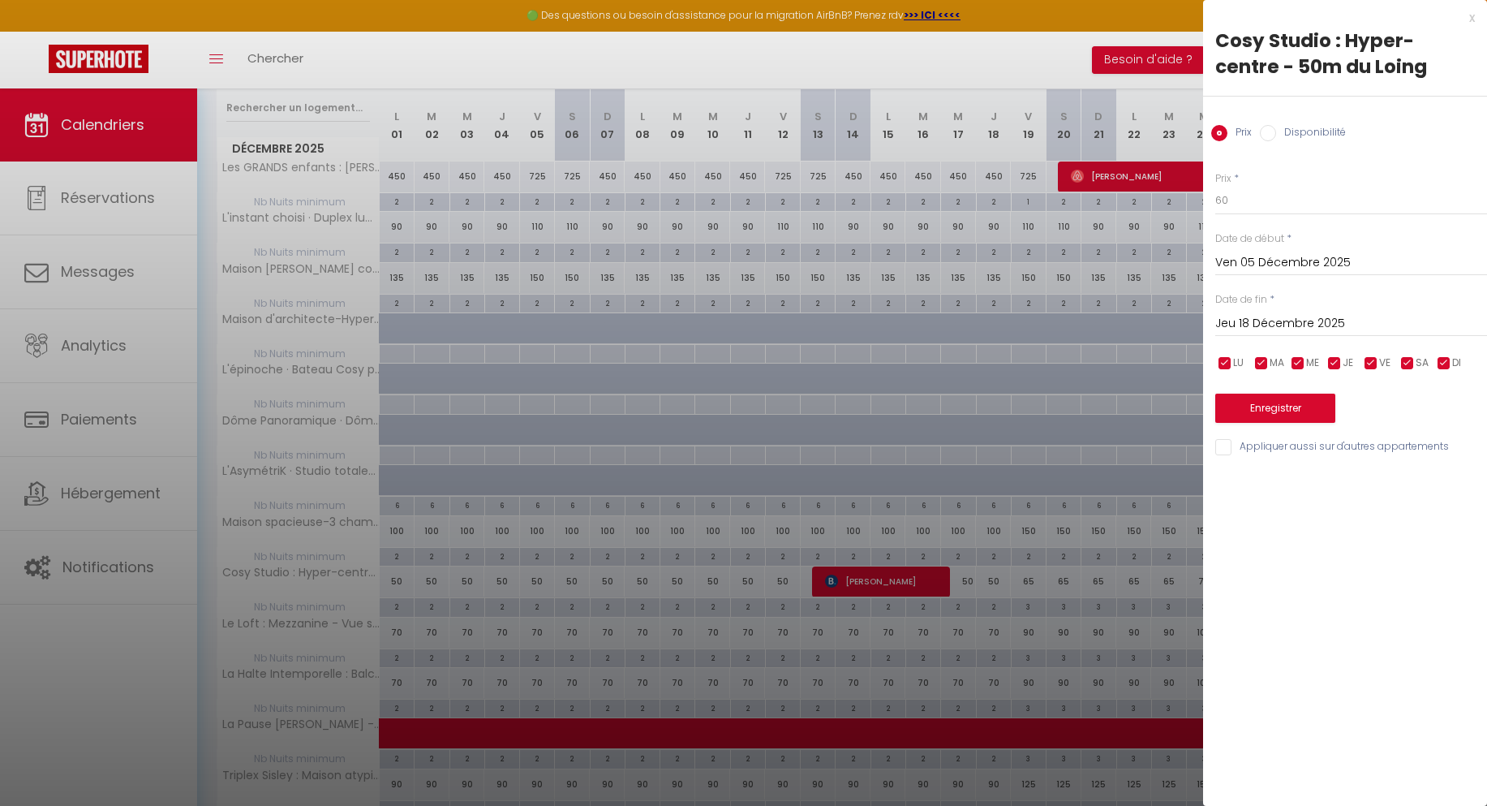
click at [1231, 365] on input "checkbox" at bounding box center [1225, 363] width 16 height 16
checkbox input "false"
click at [1253, 365] on input "checkbox" at bounding box center [1261, 363] width 16 height 16
checkbox input "false"
click at [1307, 365] on span "ME" at bounding box center [1312, 362] width 13 height 15
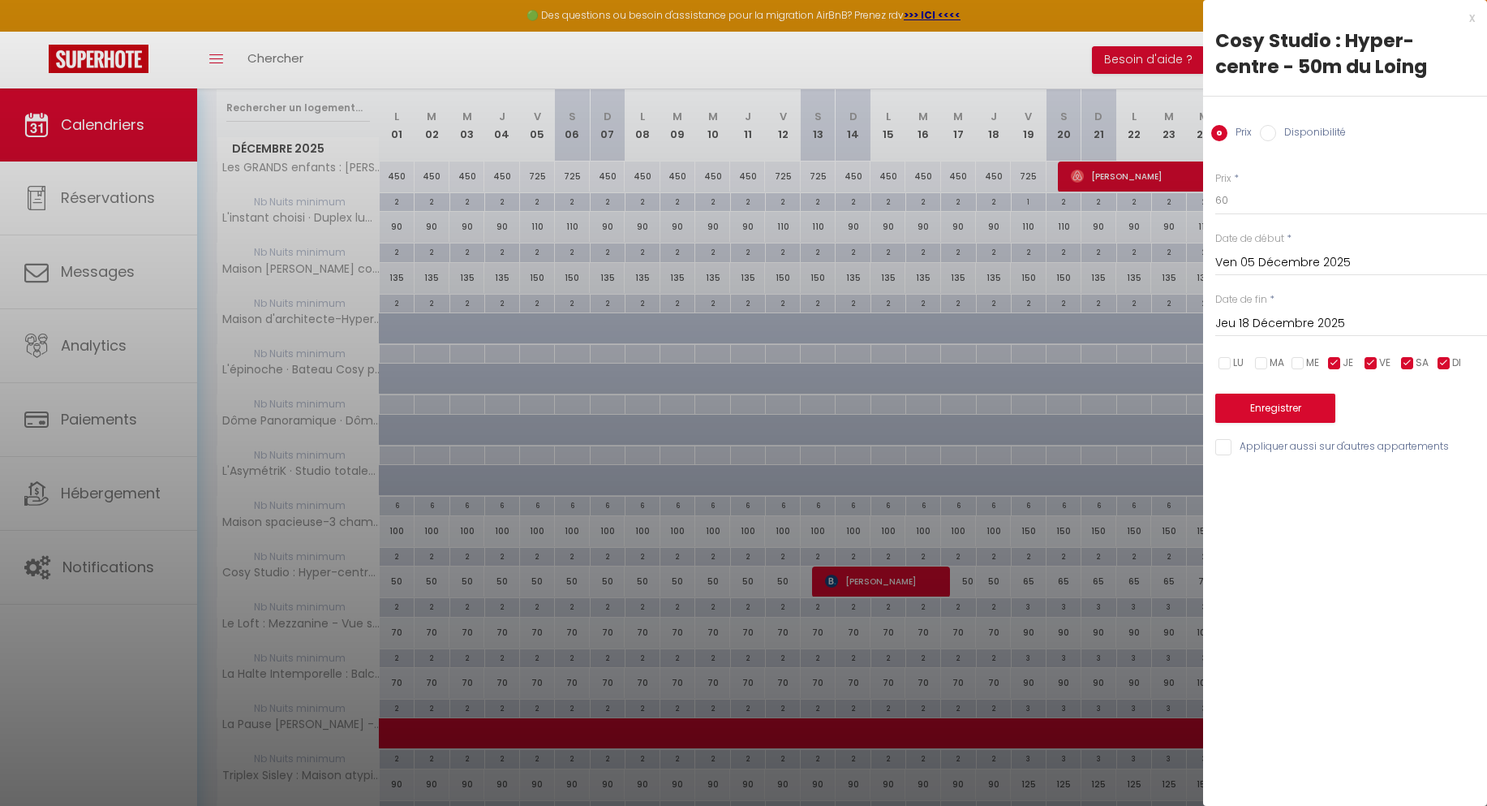
checkbox input "false"
click at [1337, 359] on input "checkbox" at bounding box center [1334, 363] width 16 height 16
checkbox input "false"
click at [1442, 363] on input "checkbox" at bounding box center [1444, 363] width 16 height 16
checkbox input "false"
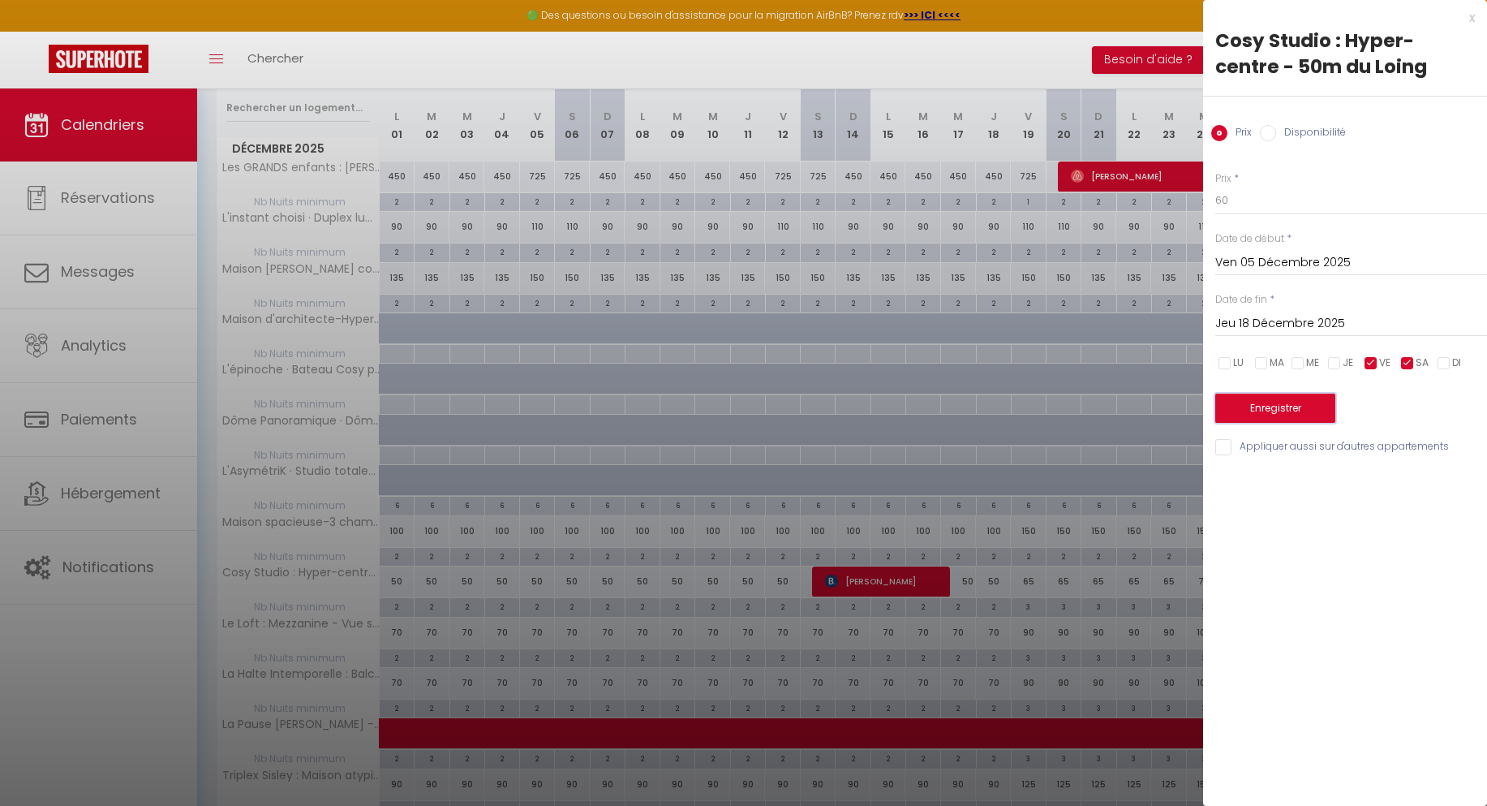
click at [1327, 400] on button "Enregistrer" at bounding box center [1275, 407] width 120 height 29
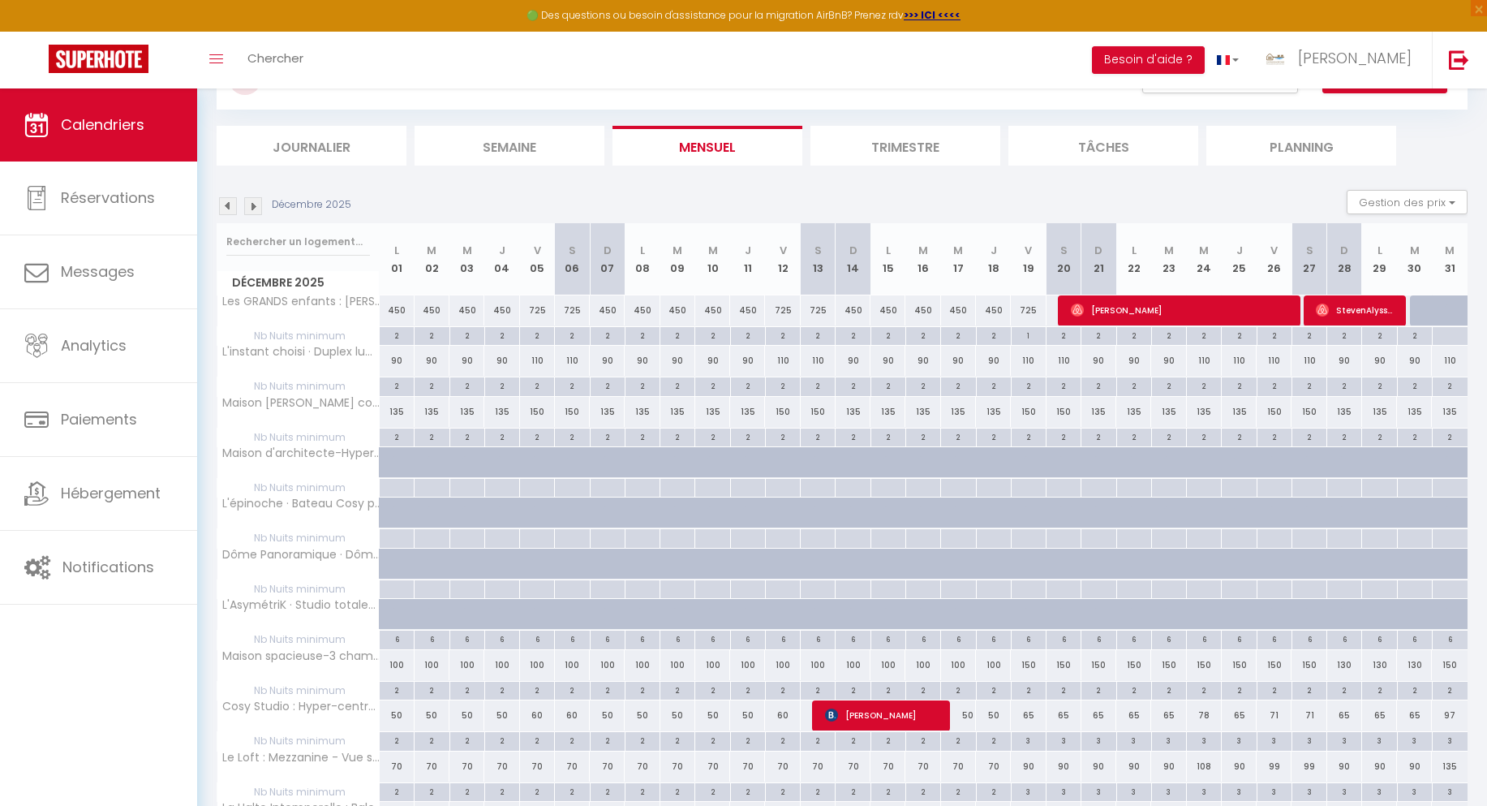
scroll to position [0, 0]
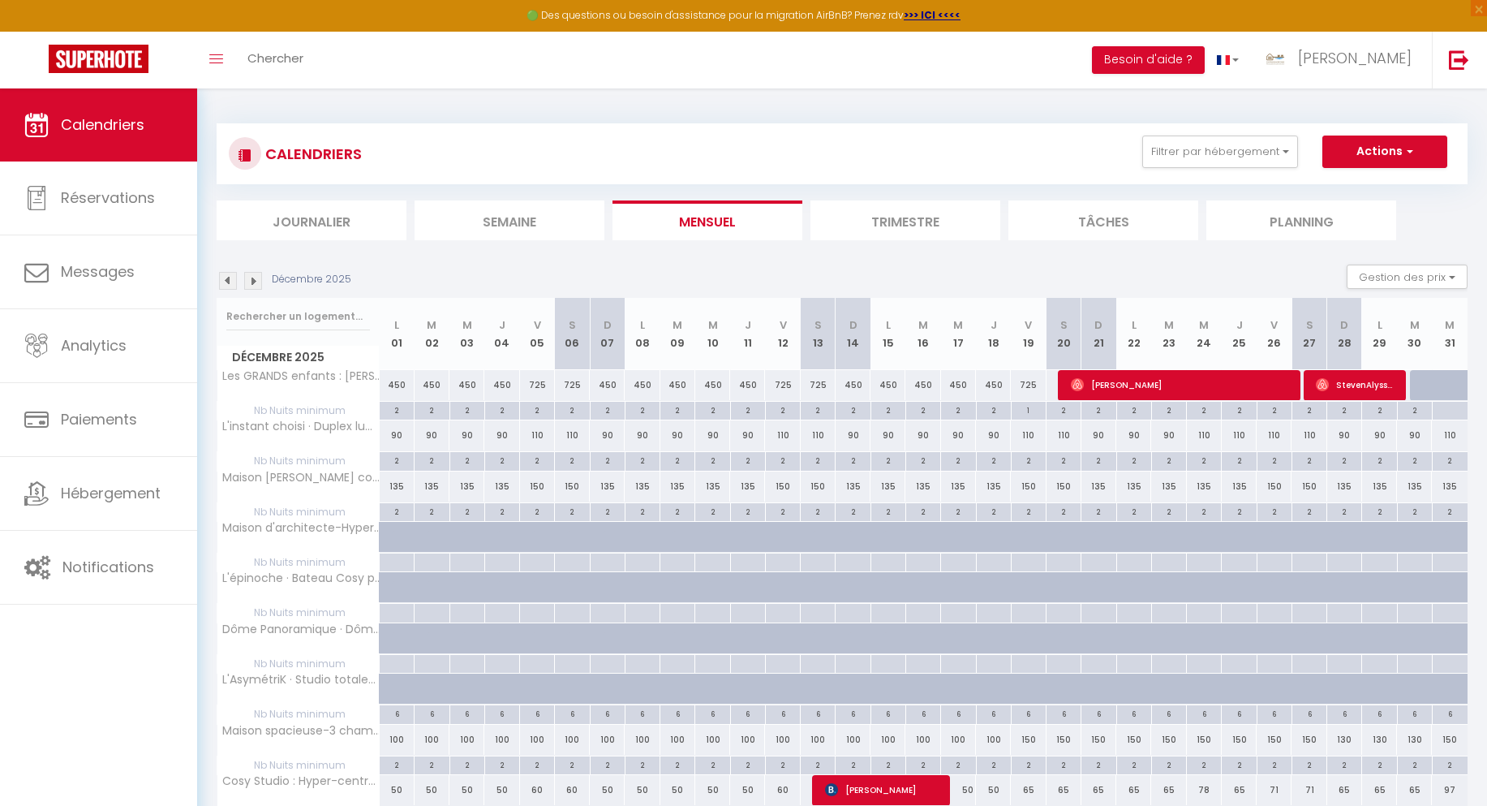
click at [230, 286] on img at bounding box center [228, 281] width 18 height 18
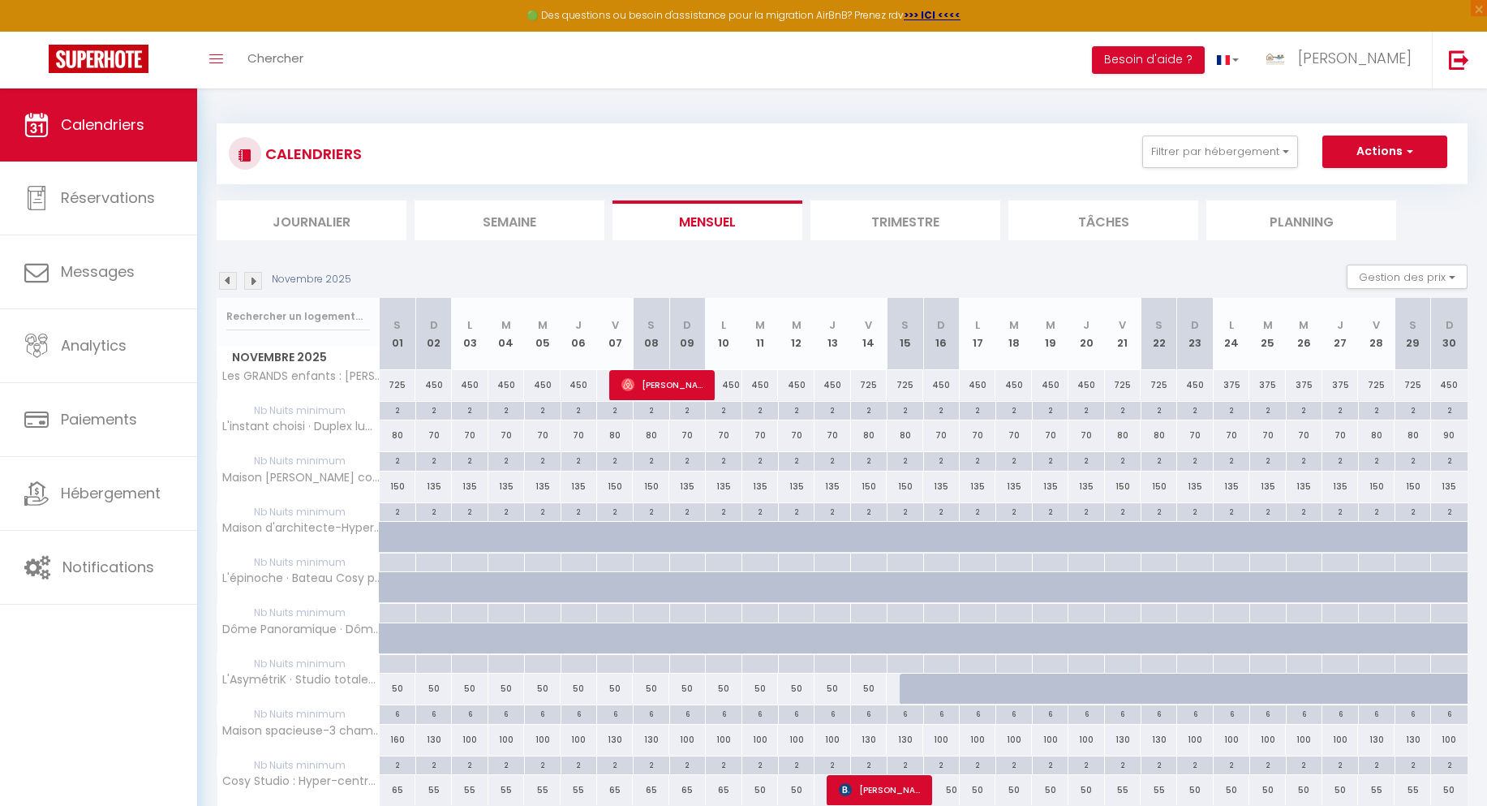
click at [230, 286] on img at bounding box center [228, 281] width 18 height 18
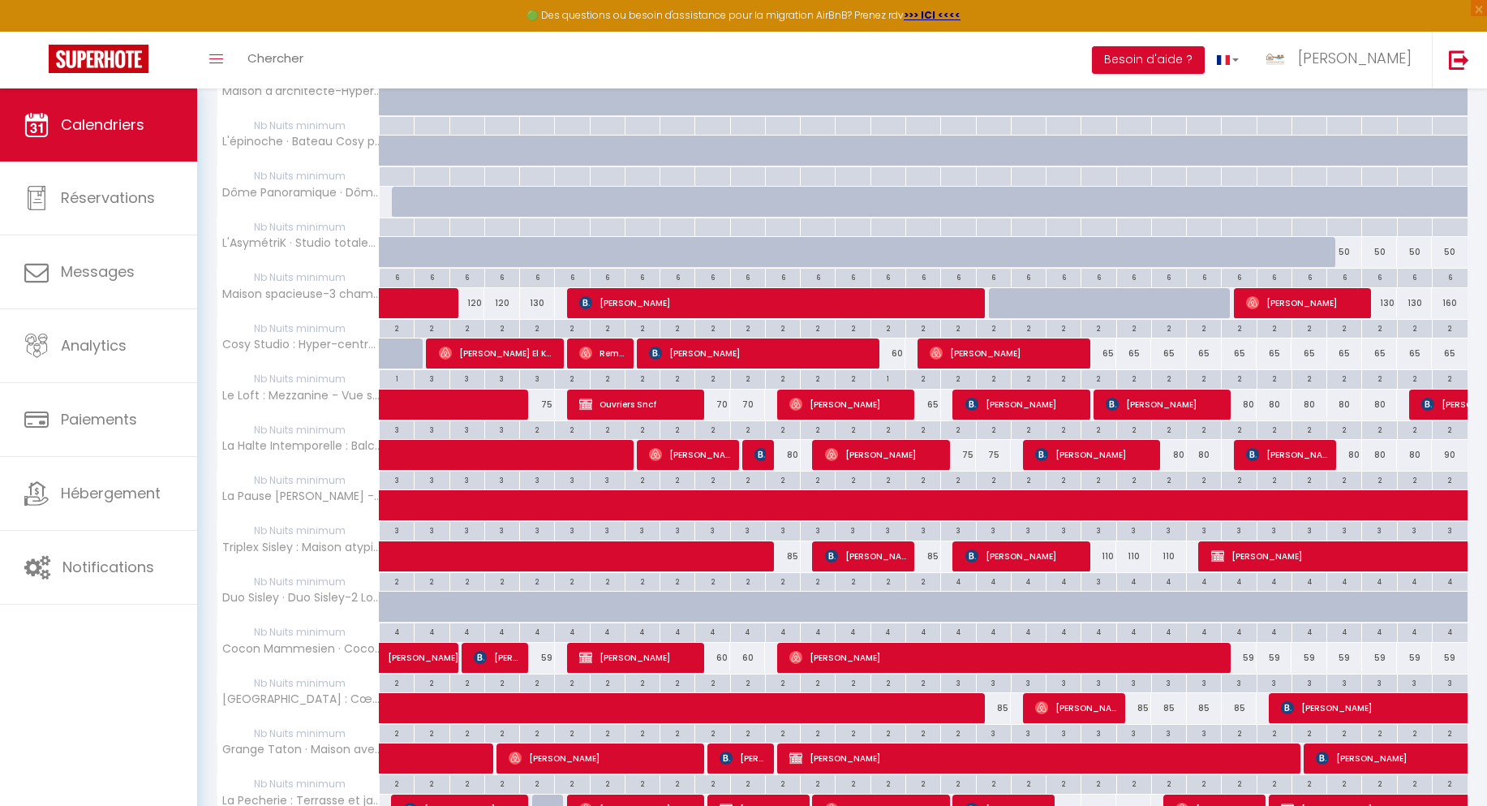
scroll to position [440, 0]
